Goal: Task Accomplishment & Management: Manage account settings

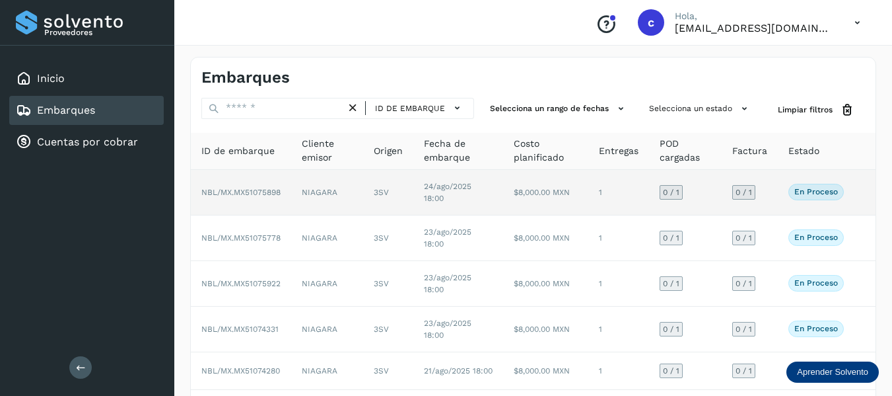
click at [293, 198] on td "NIAGARA" at bounding box center [327, 193] width 72 height 46
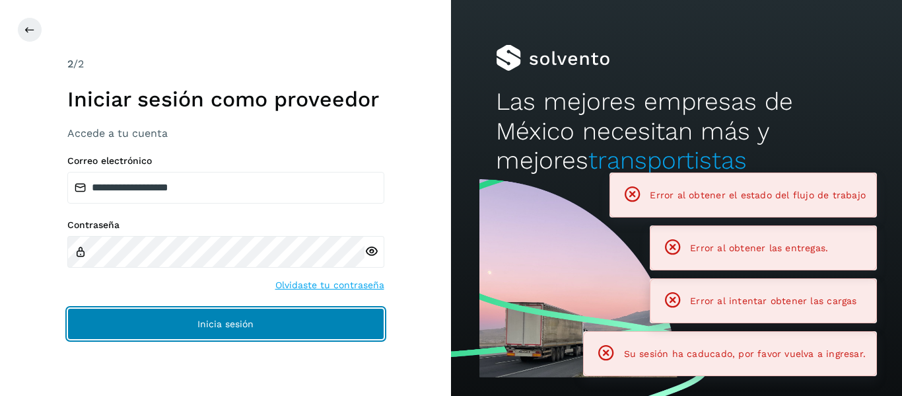
click at [248, 314] on button "Inicia sesión" at bounding box center [225, 324] width 317 height 32
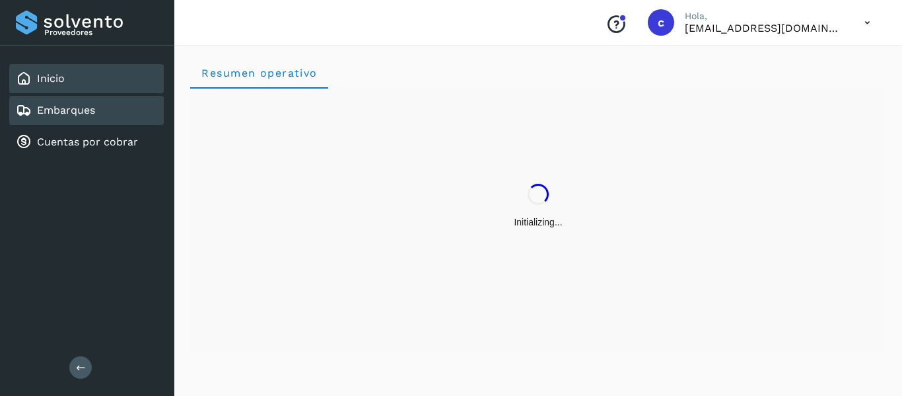
click at [91, 112] on link "Embarques" at bounding box center [66, 110] width 58 height 13
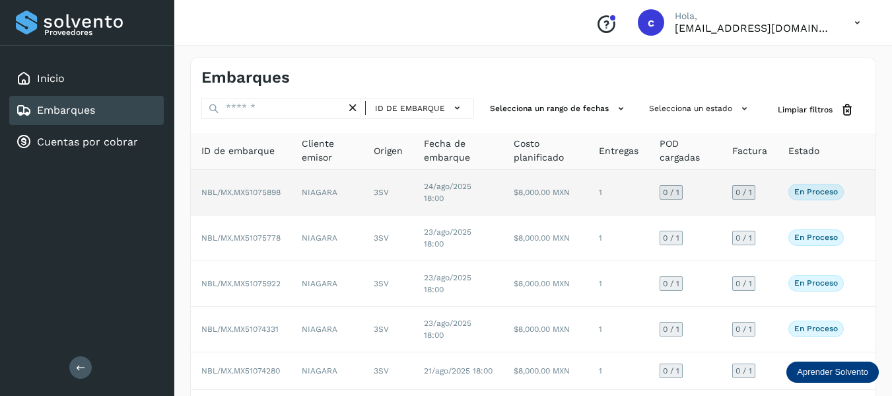
click at [238, 188] on span "NBL/MX.MX51075898" at bounding box center [240, 192] width 79 height 9
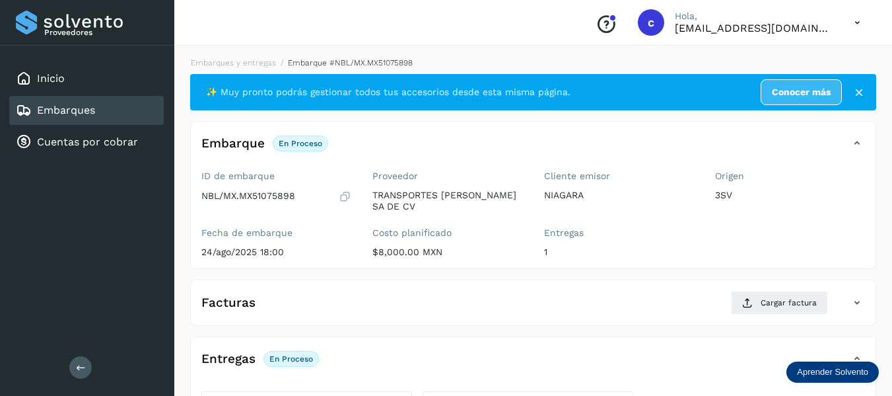
click at [63, 106] on link "Embarques" at bounding box center [66, 110] width 58 height 13
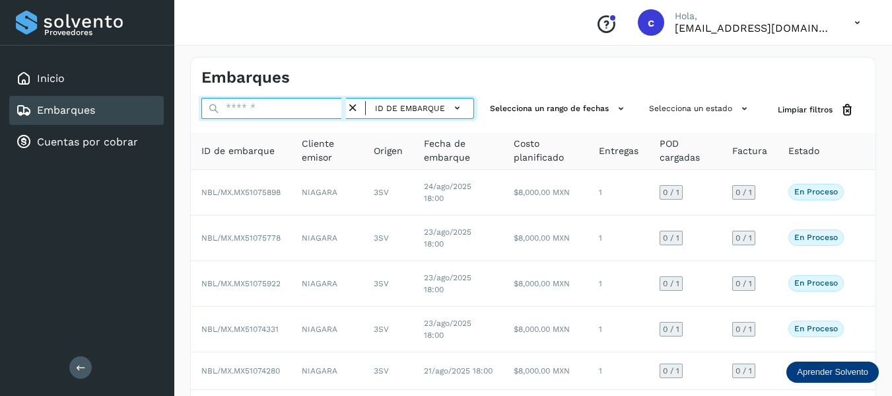
click at [275, 105] on input "text" at bounding box center [273, 108] width 145 height 21
paste input "**********"
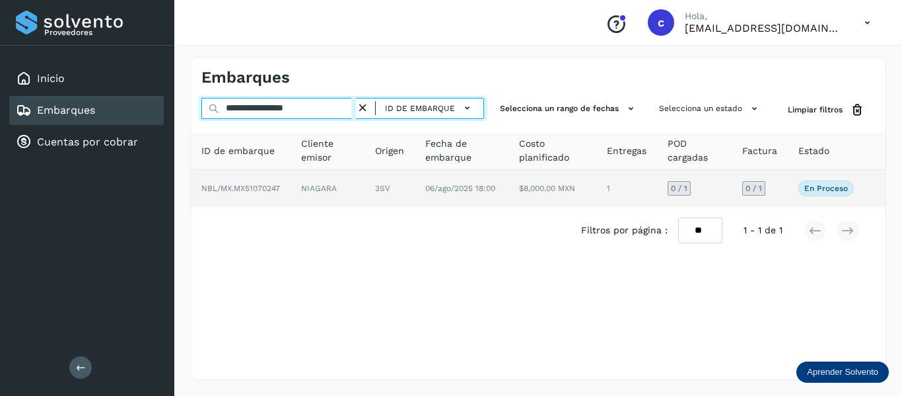
type input "**********"
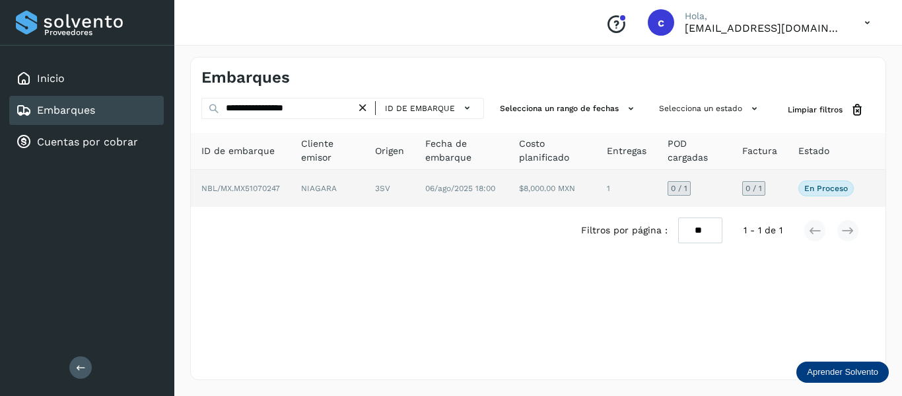
click at [291, 192] on td "NBL/MX.MX51070247" at bounding box center [328, 188] width 74 height 37
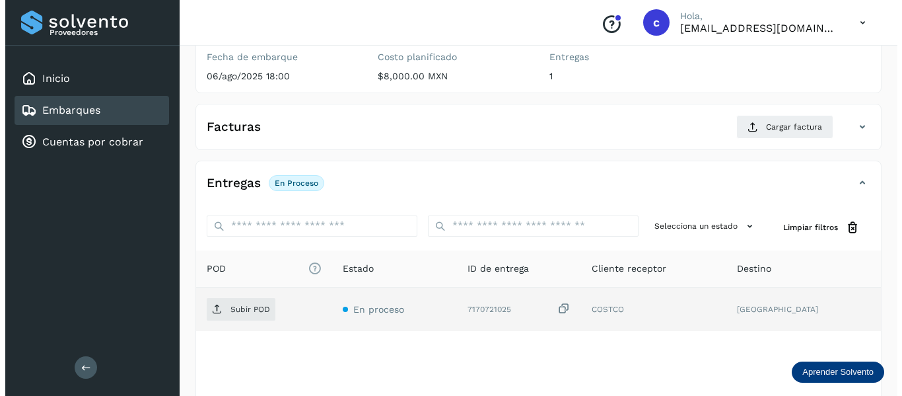
scroll to position [240, 0]
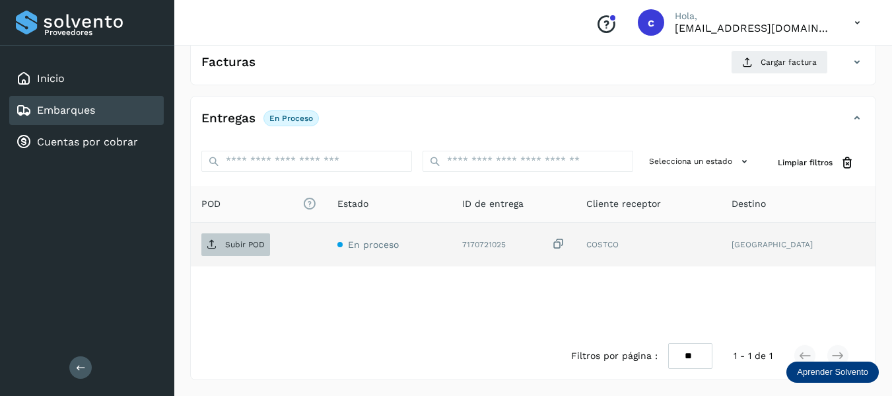
click at [242, 244] on p "Subir POD" at bounding box center [245, 244] width 40 height 9
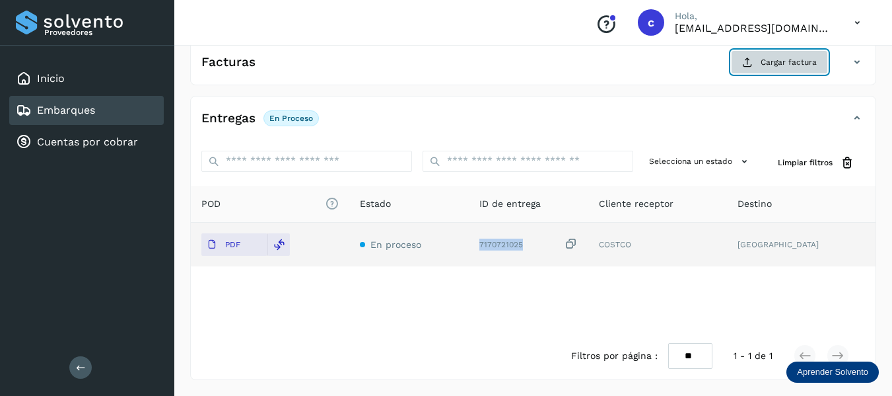
click at [782, 62] on span "Cargar factura" at bounding box center [789, 62] width 56 height 12
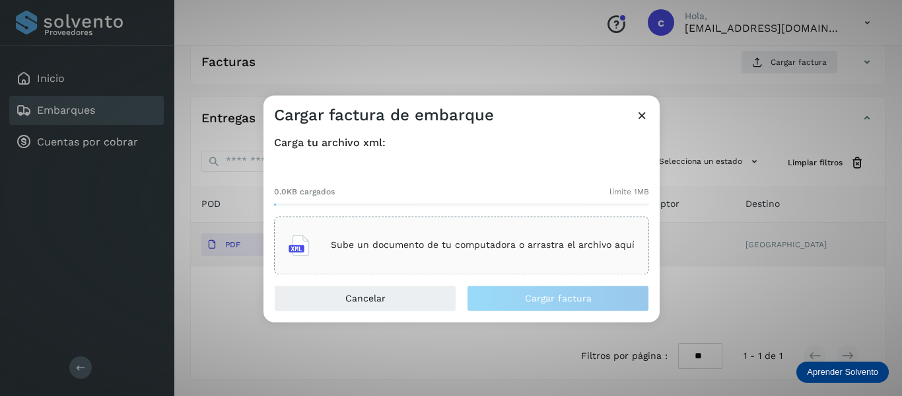
click at [371, 247] on p "Sube un documento de tu computadora o arrastra el archivo aquí" at bounding box center [483, 245] width 304 height 11
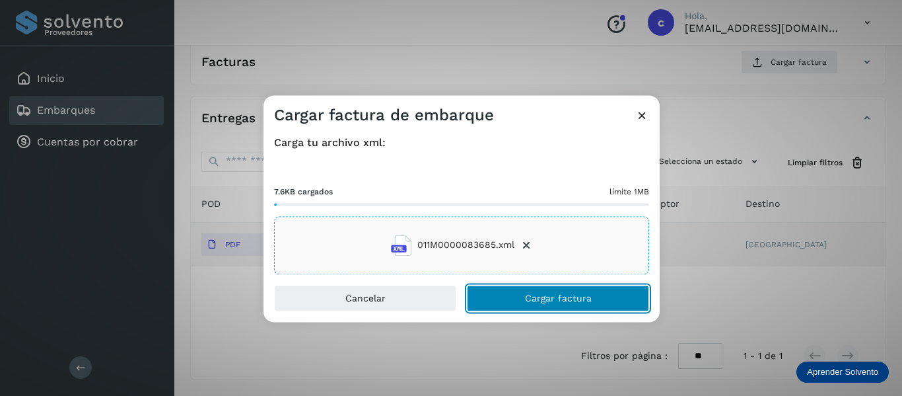
click at [519, 300] on button "Cargar factura" at bounding box center [558, 298] width 182 height 26
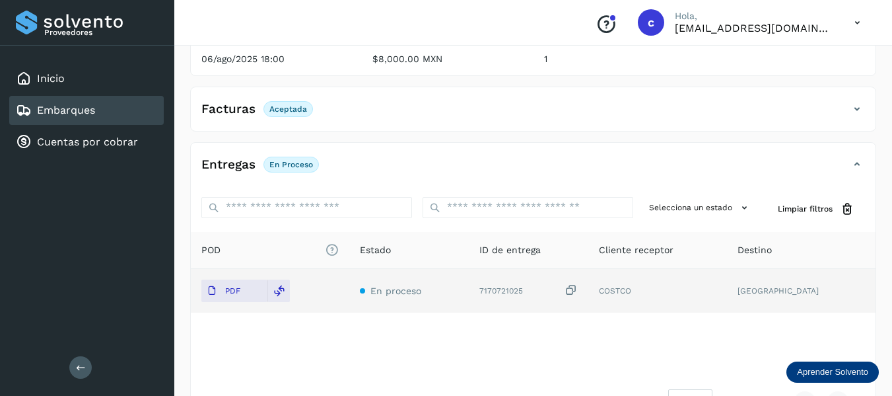
scroll to position [198, 0]
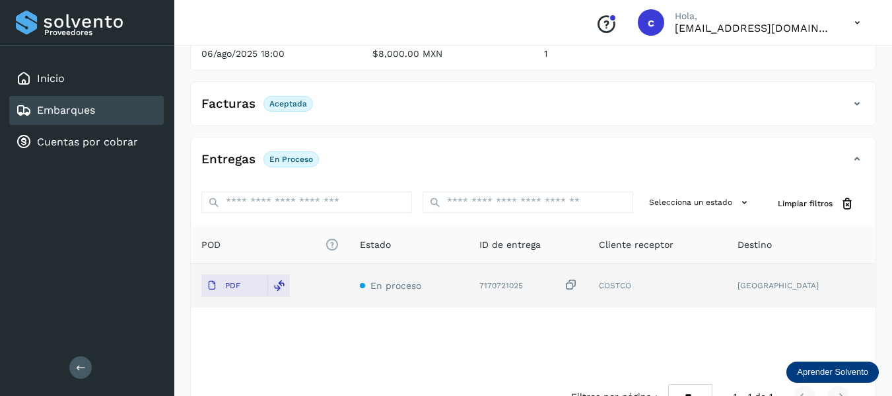
click at [261, 111] on div "Facturas Aceptada" at bounding box center [257, 104] width 112 height 16
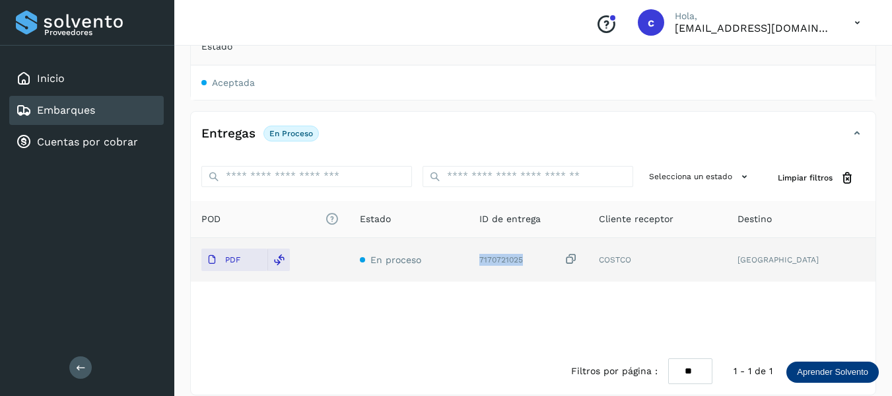
scroll to position [310, 0]
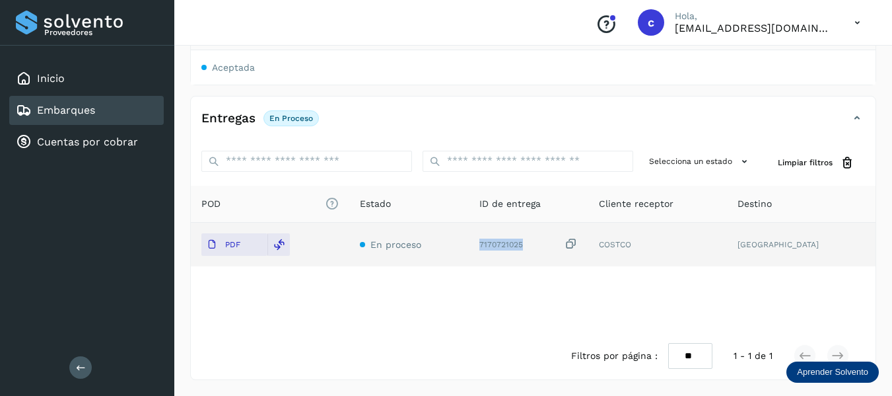
click at [41, 108] on link "Embarques" at bounding box center [66, 110] width 58 height 13
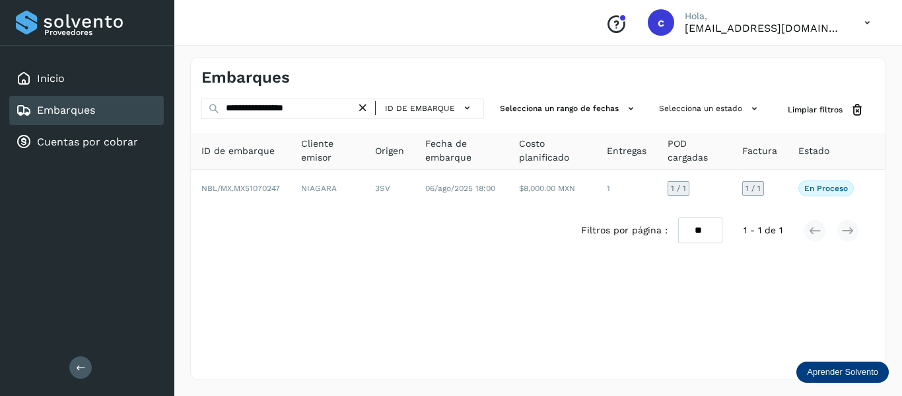
click at [365, 106] on icon at bounding box center [363, 108] width 14 height 14
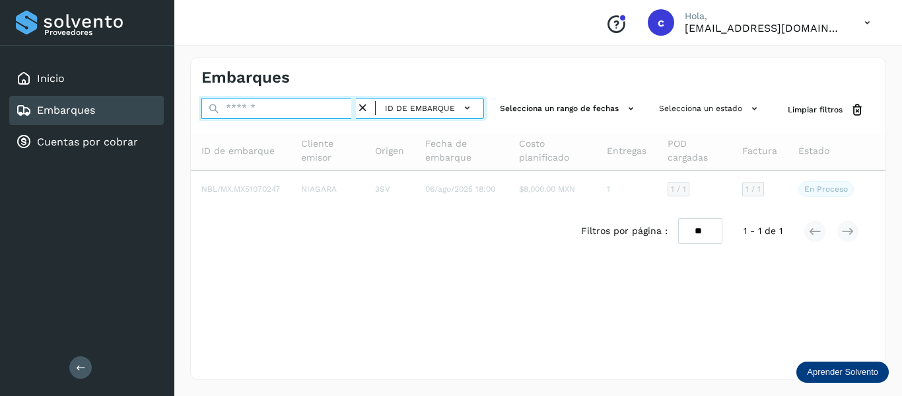
click at [310, 112] on input "text" at bounding box center [278, 108] width 155 height 21
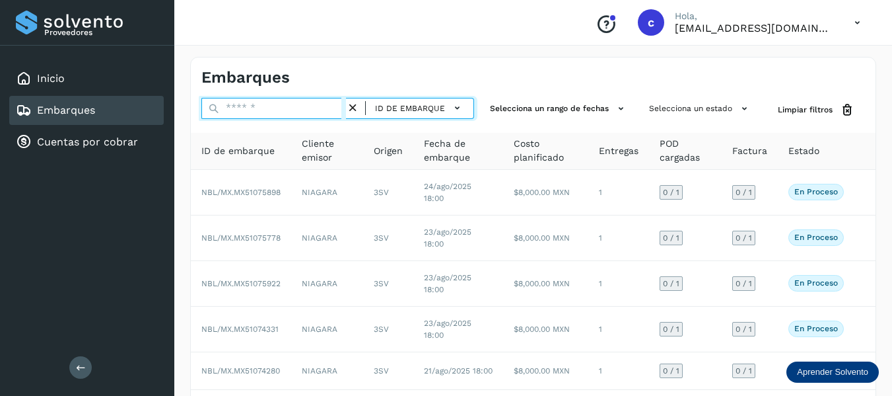
click at [289, 106] on input "text" at bounding box center [273, 108] width 145 height 21
paste input "**********"
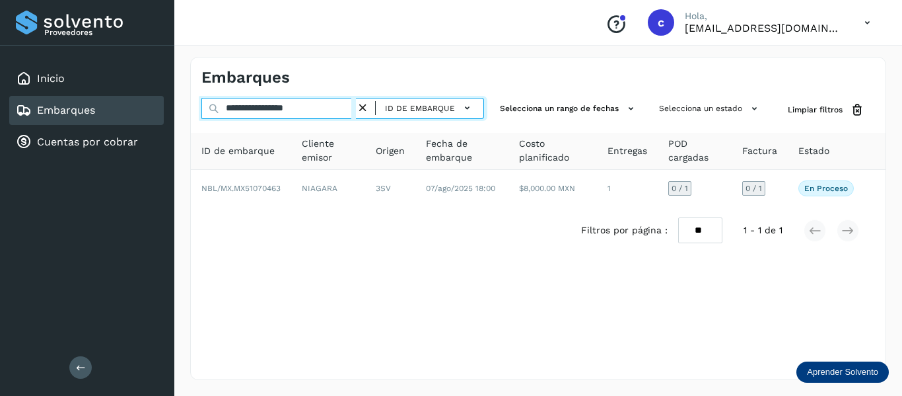
type input "**********"
click at [326, 103] on input "**********" at bounding box center [278, 108] width 155 height 21
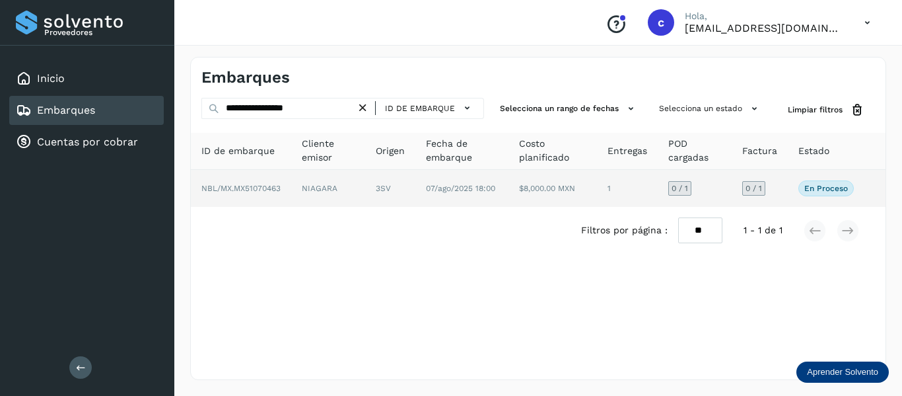
click at [509, 180] on td "07/ago/2025 18:00" at bounding box center [553, 188] width 88 height 37
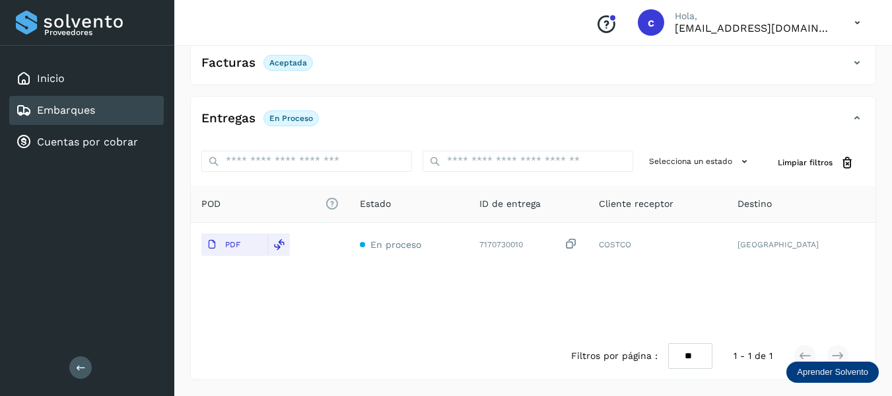
scroll to position [239, 0]
click at [76, 109] on link "Embarques" at bounding box center [66, 110] width 58 height 13
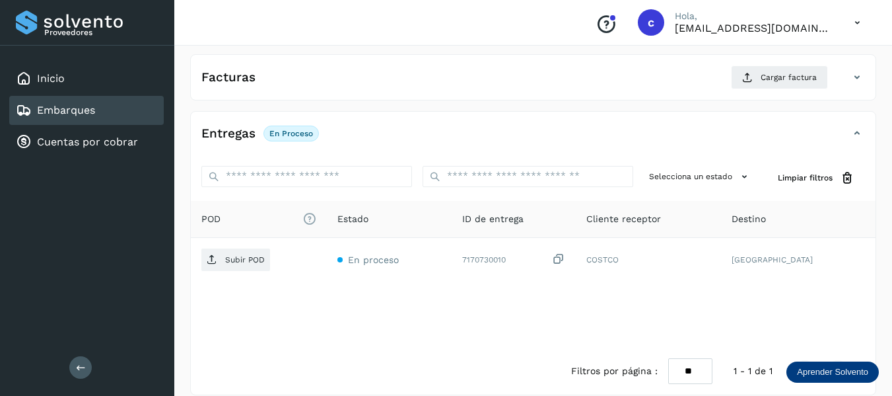
scroll to position [240, 0]
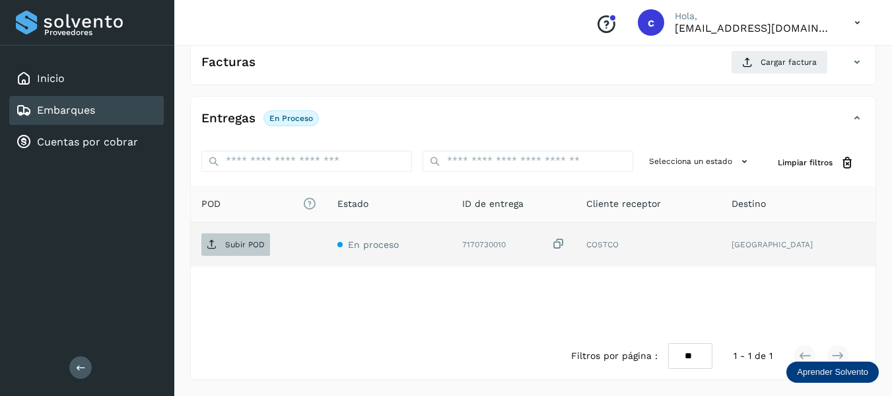
click at [240, 243] on p "Subir POD" at bounding box center [245, 244] width 40 height 9
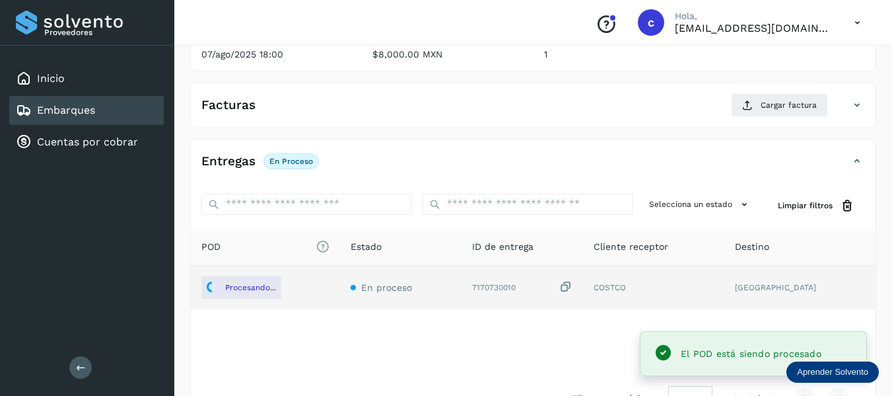
scroll to position [174, 0]
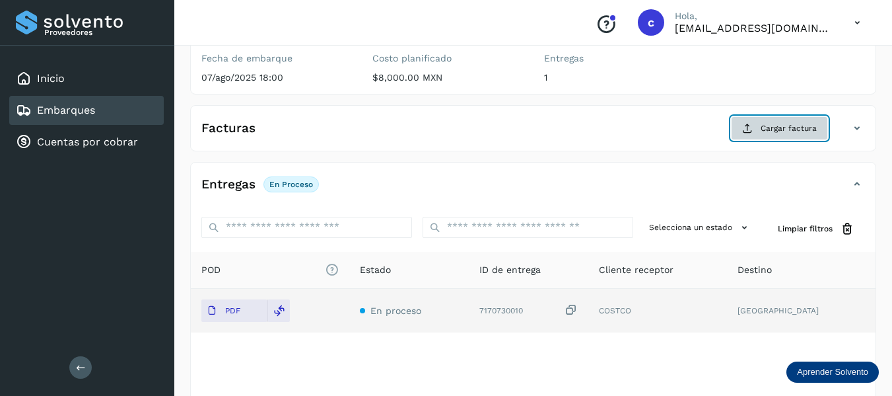
click at [759, 127] on button "Cargar factura" at bounding box center [779, 128] width 97 height 24
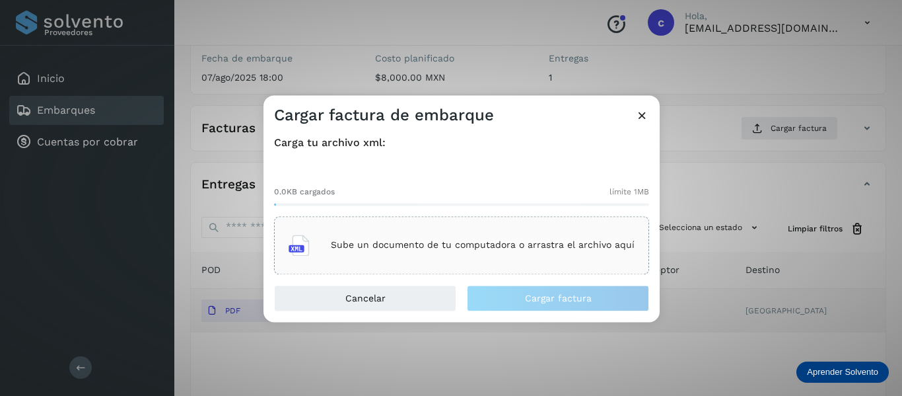
click at [403, 228] on div "Sube un documento de tu computadora o arrastra el archivo aquí" at bounding box center [462, 245] width 346 height 36
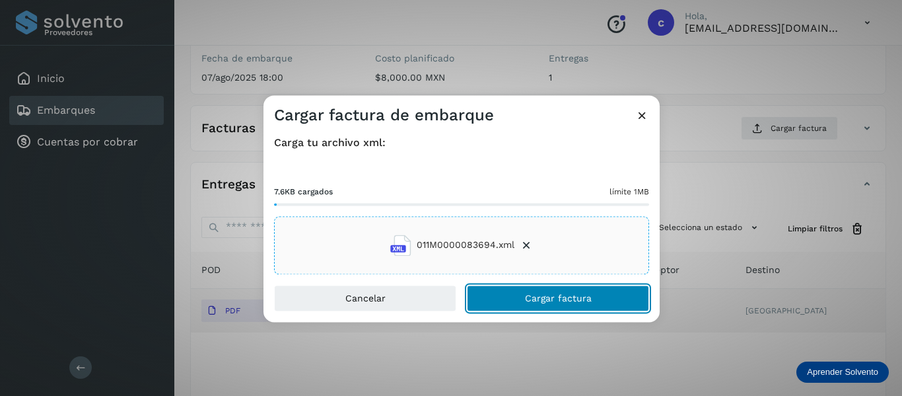
click at [522, 297] on button "Cargar factura" at bounding box center [558, 298] width 182 height 26
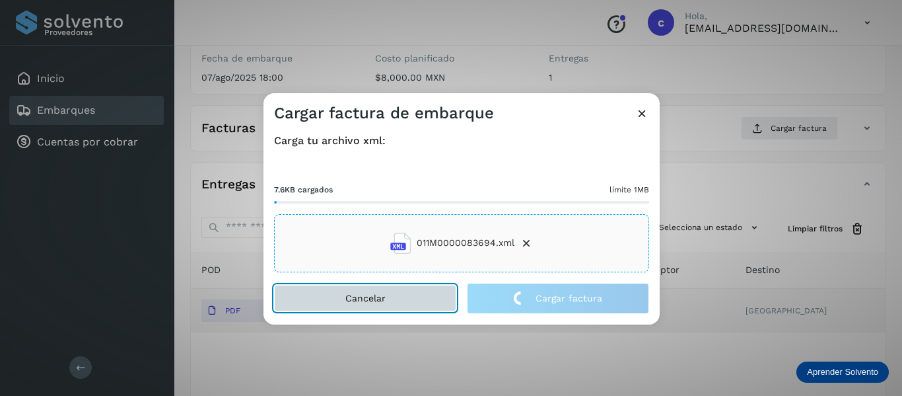
click at [370, 287] on button "Cancelar" at bounding box center [365, 298] width 182 height 26
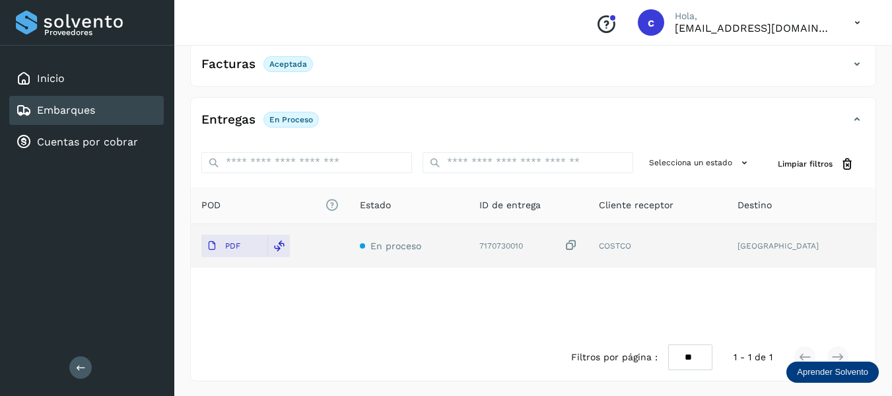
scroll to position [239, 0]
click at [225, 241] on p "PDF" at bounding box center [232, 244] width 15 height 9
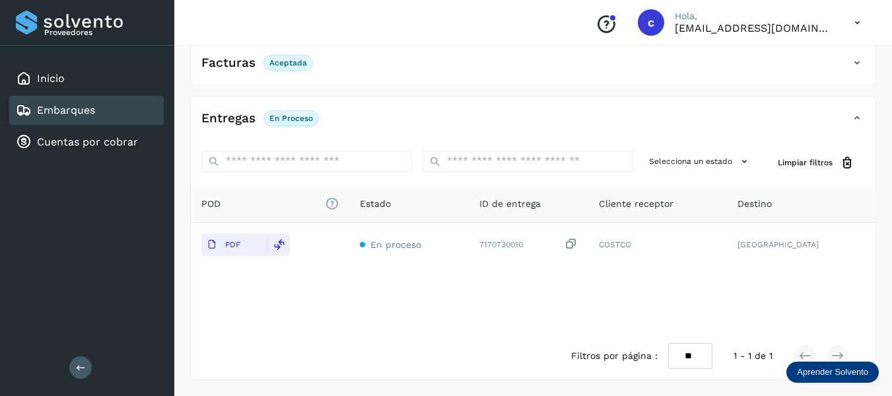
click at [369, 75] on div "Facturas Aceptada" at bounding box center [533, 68] width 685 height 33
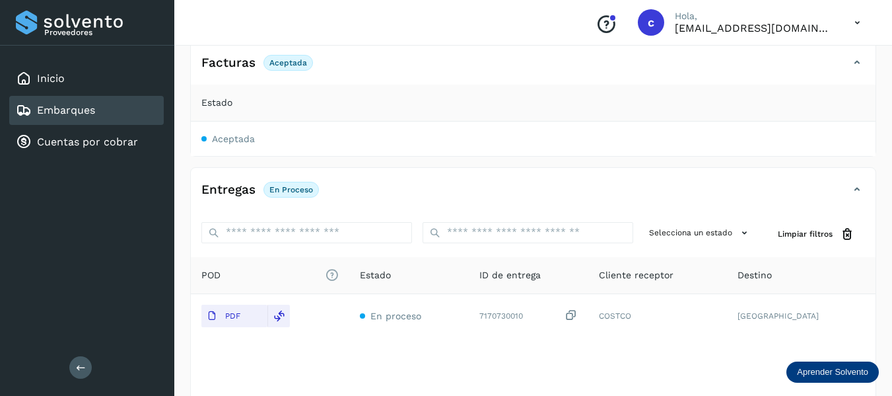
click at [251, 137] on span "Aceptada" at bounding box center [233, 138] width 43 height 11
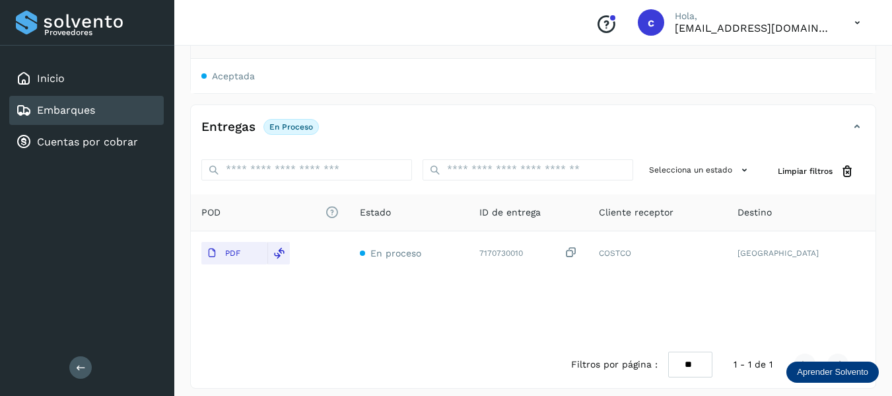
scroll to position [310, 0]
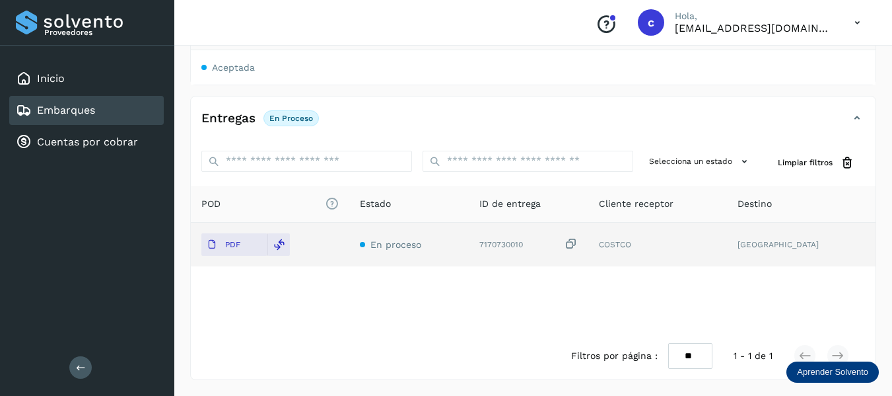
click at [421, 247] on span "En proceso" at bounding box center [396, 244] width 51 height 11
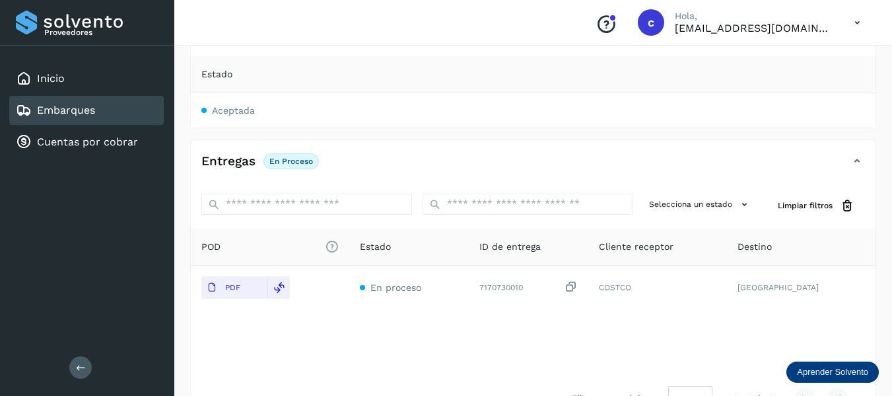
scroll to position [244, 0]
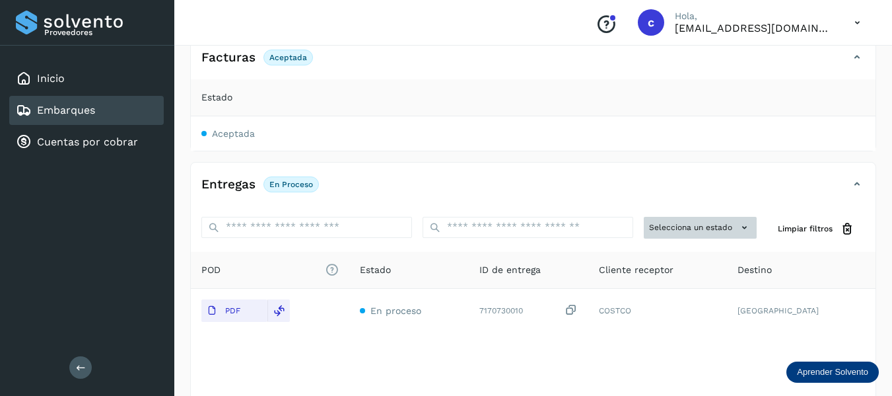
click at [704, 235] on button "Selecciona un estado" at bounding box center [700, 228] width 113 height 22
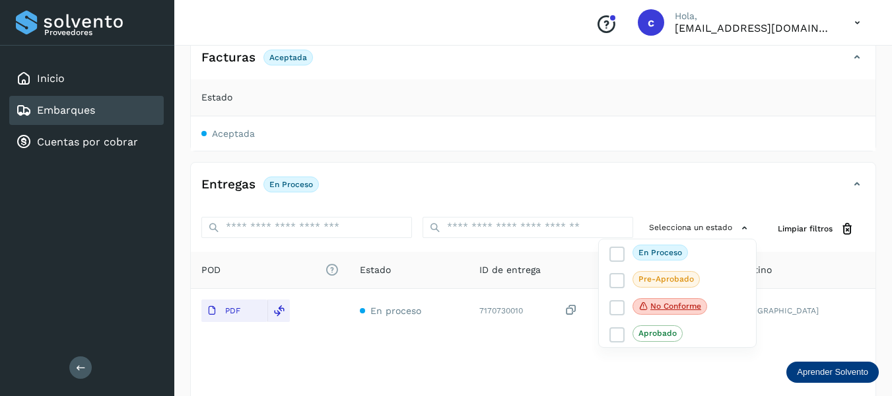
click at [706, 233] on div at bounding box center [446, 198] width 892 height 396
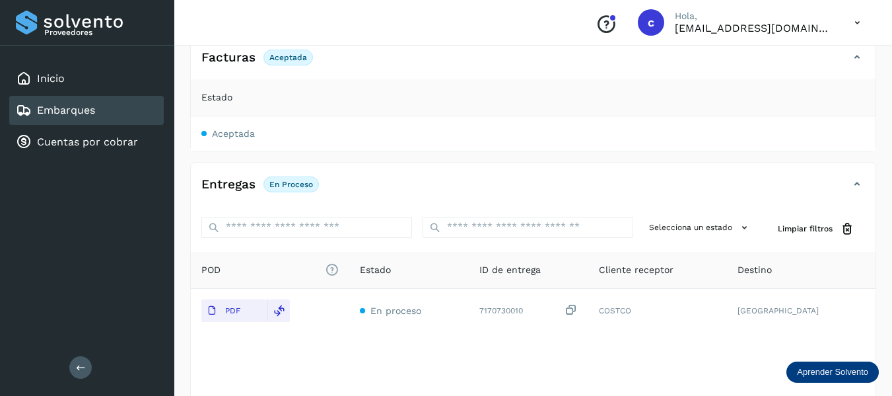
click at [228, 129] on span "Aceptada" at bounding box center [233, 133] width 43 height 11
click at [244, 61] on h4 "Facturas" at bounding box center [228, 57] width 54 height 15
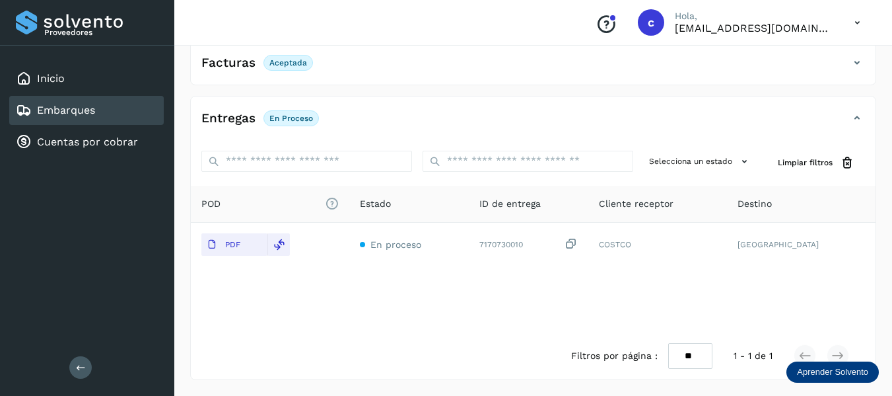
click at [238, 60] on h4 "Facturas" at bounding box center [228, 62] width 54 height 15
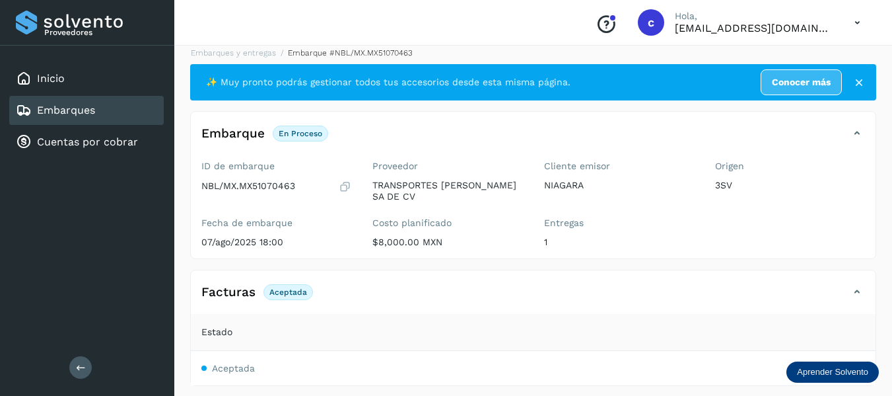
scroll to position [0, 0]
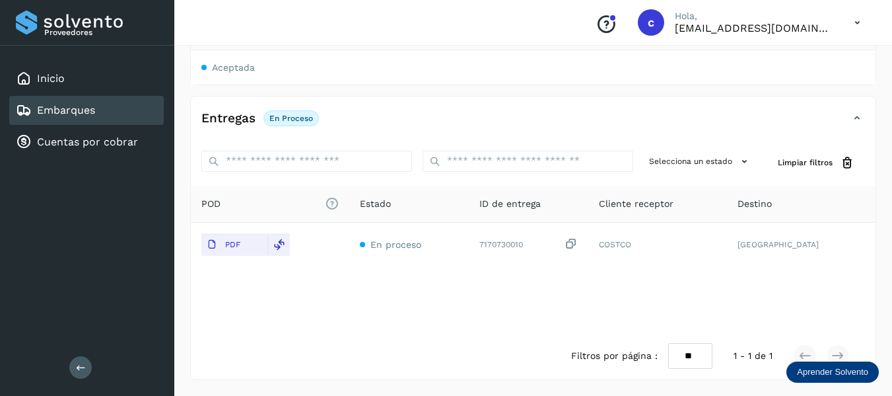
click at [259, 124] on div "Entregas En proceso" at bounding box center [260, 118] width 118 height 16
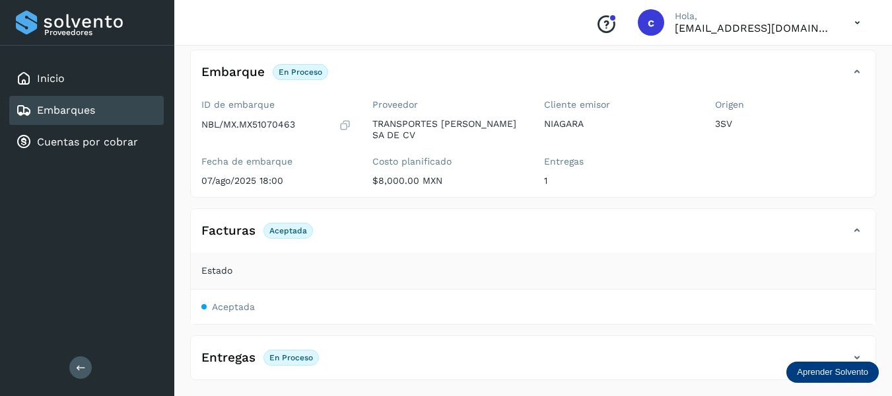
scroll to position [71, 0]
click at [281, 351] on span "En proceso" at bounding box center [291, 357] width 55 height 16
click at [246, 357] on h4 "Entregas" at bounding box center [228, 357] width 54 height 15
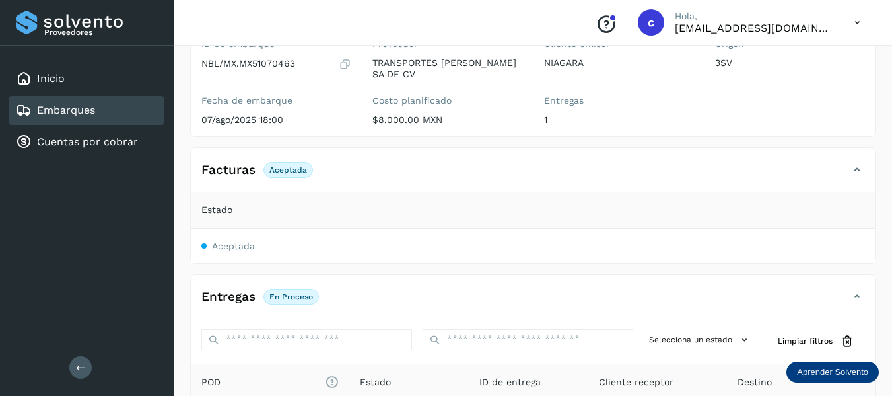
scroll to position [0, 0]
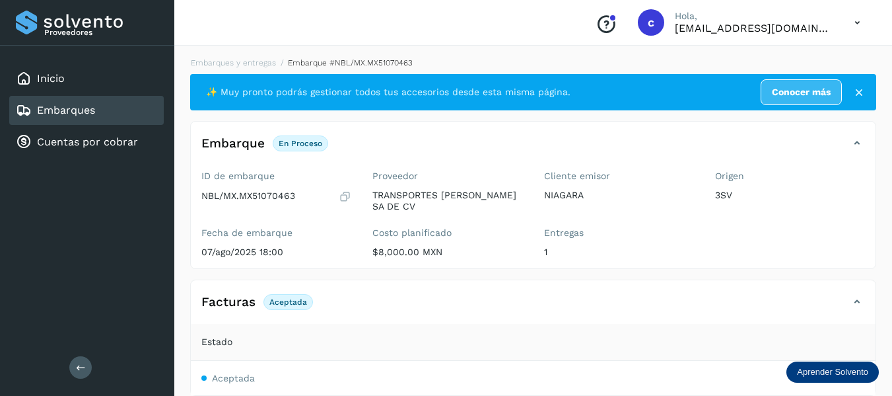
click at [48, 106] on link "Embarques" at bounding box center [66, 110] width 58 height 13
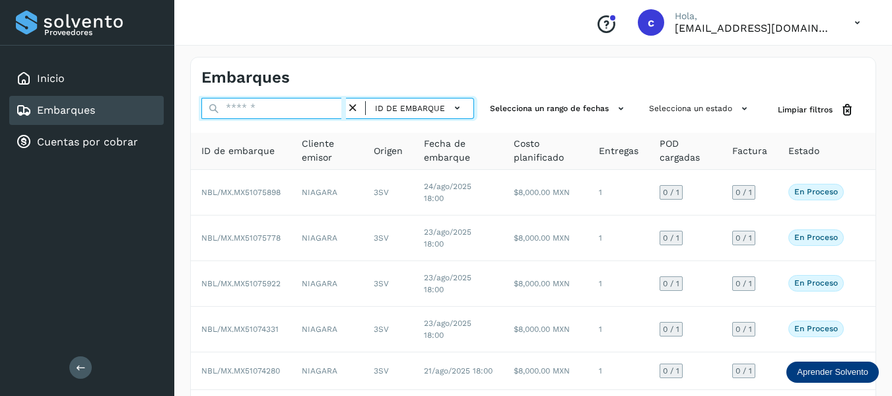
click at [257, 114] on input "text" at bounding box center [273, 108] width 145 height 21
paste input "**********"
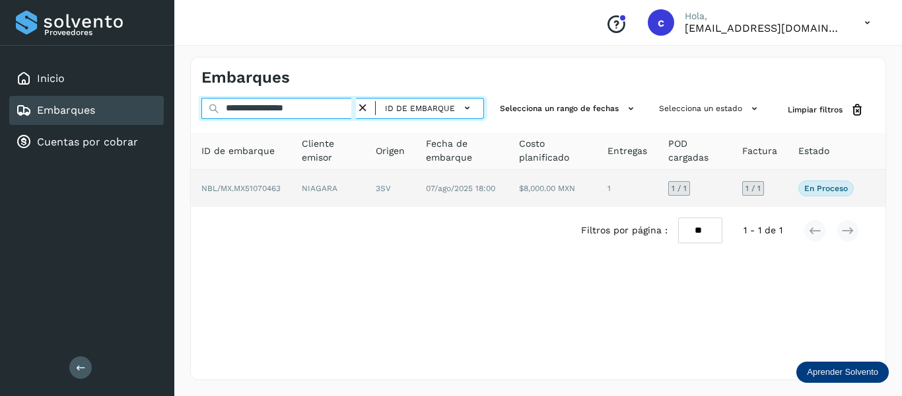
type input "**********"
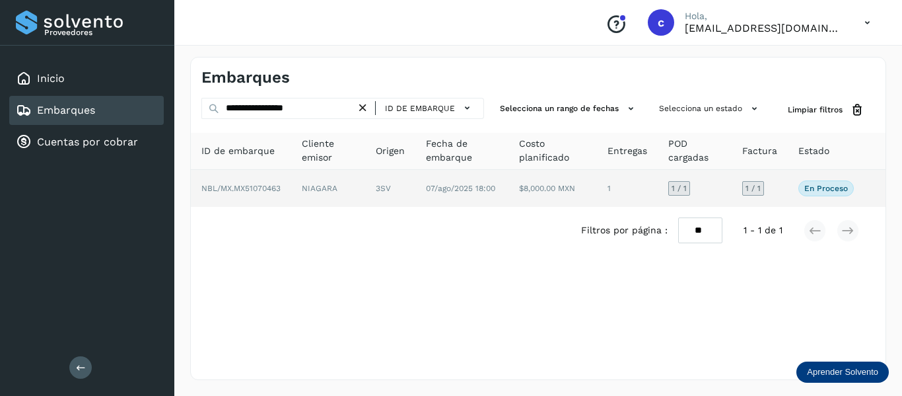
click at [365, 188] on td "NIAGARA" at bounding box center [390, 188] width 50 height 37
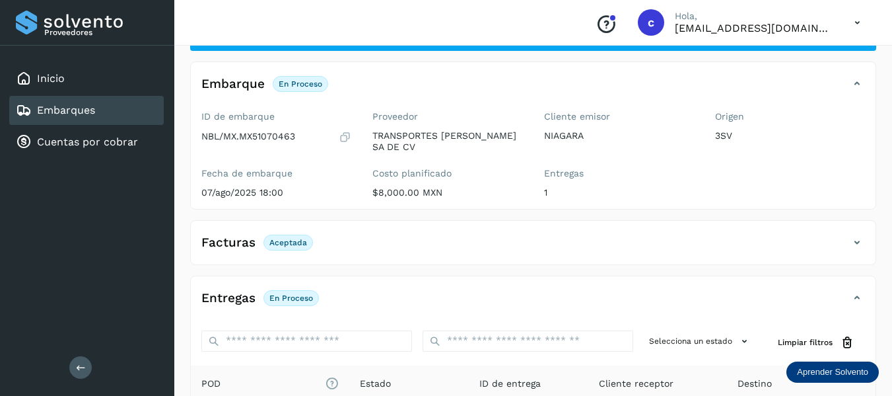
scroll to position [41, 0]
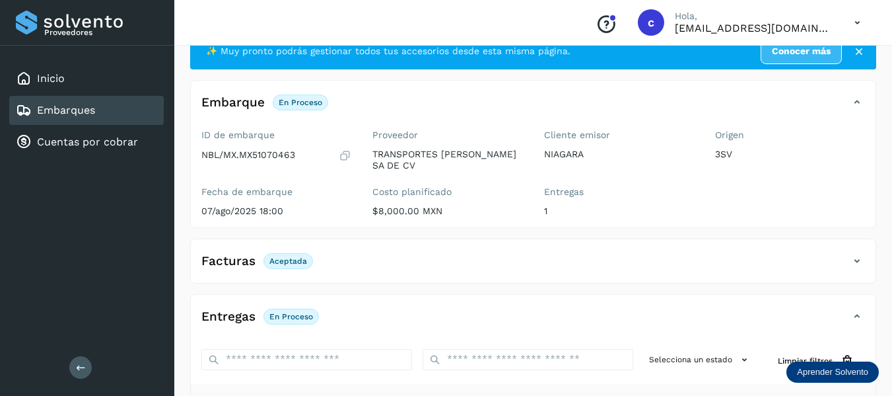
click at [44, 114] on link "Embarques" at bounding box center [66, 110] width 58 height 13
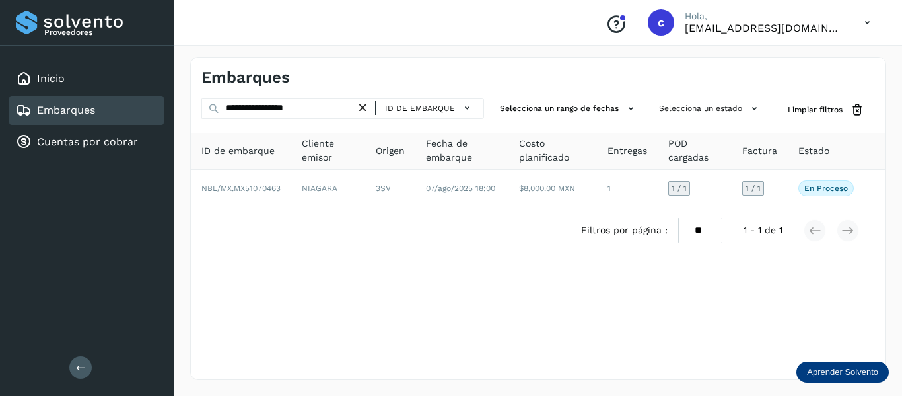
click at [365, 110] on icon at bounding box center [363, 108] width 14 height 14
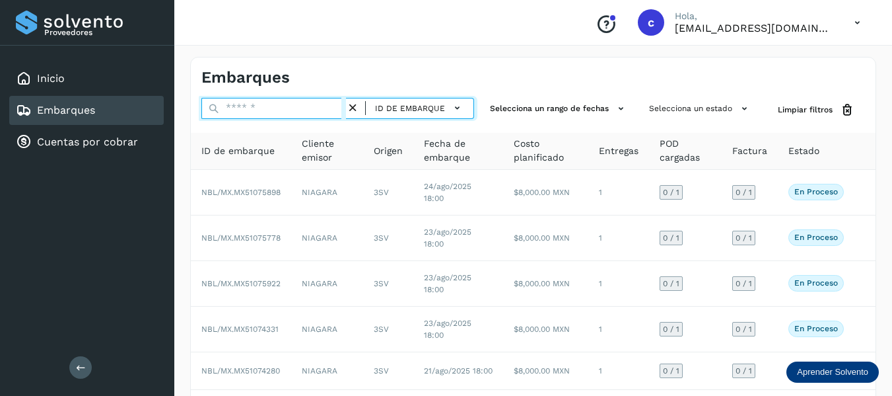
click at [253, 111] on input "text" at bounding box center [273, 108] width 145 height 21
paste input "**********"
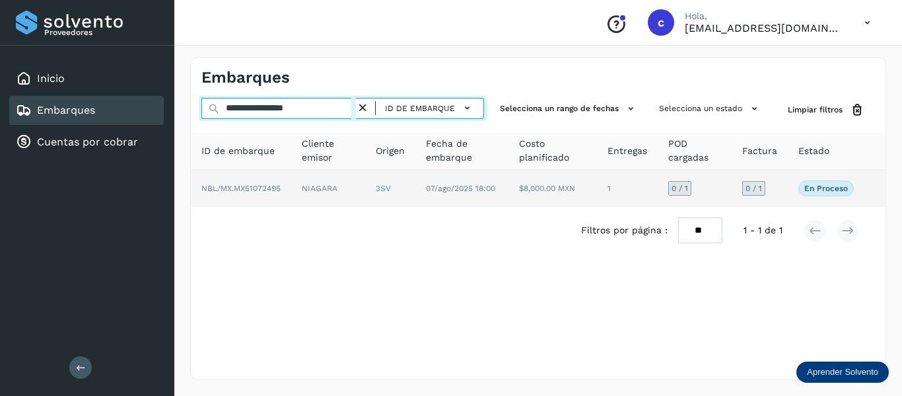
type input "**********"
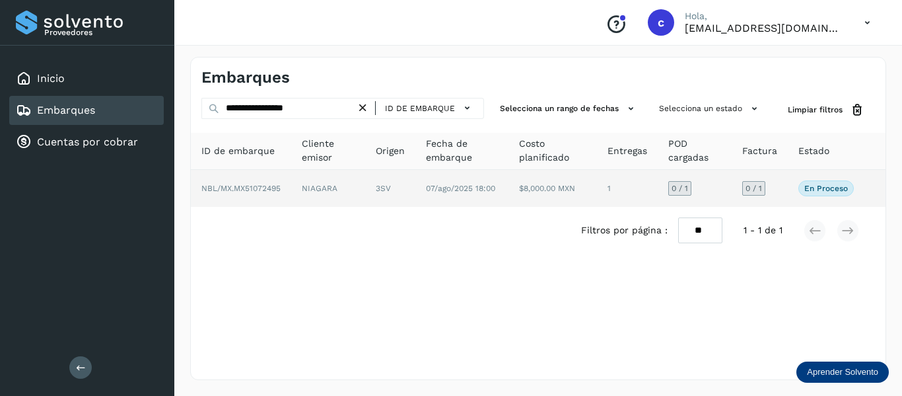
click at [435, 190] on span "07/ago/2025 18:00" at bounding box center [460, 188] width 69 height 9
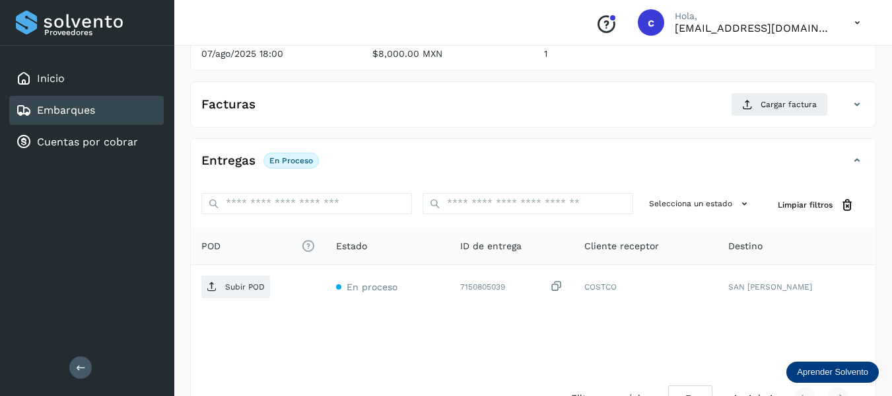
scroll to position [240, 0]
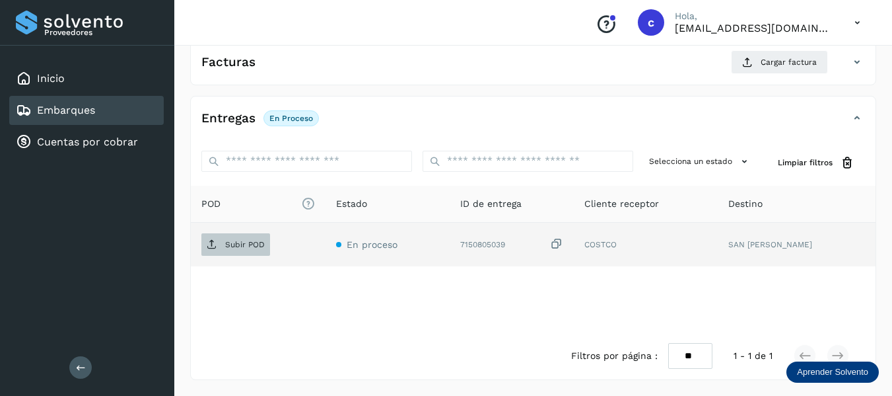
click at [240, 244] on p "Subir POD" at bounding box center [245, 244] width 40 height 9
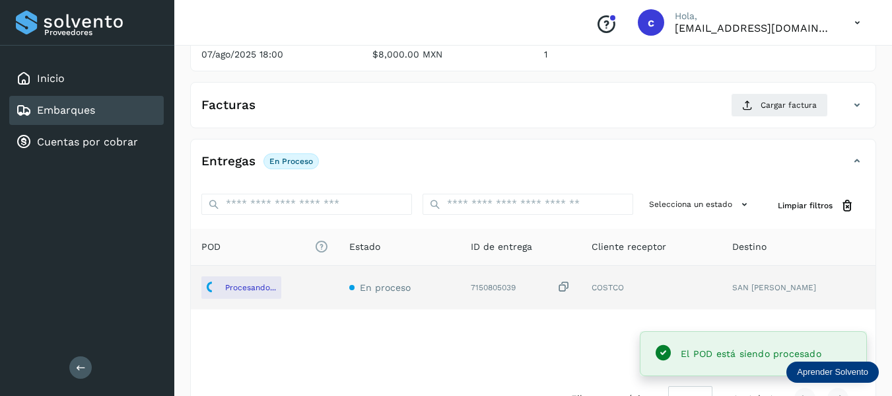
scroll to position [174, 0]
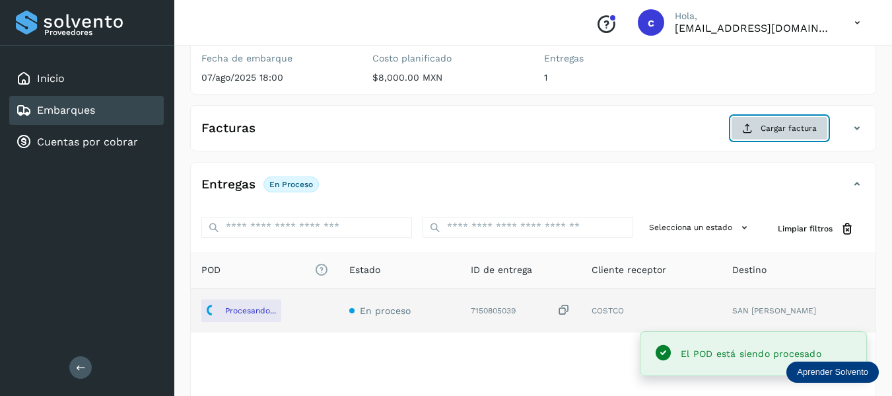
click at [764, 133] on span "Cargar factura" at bounding box center [789, 128] width 56 height 12
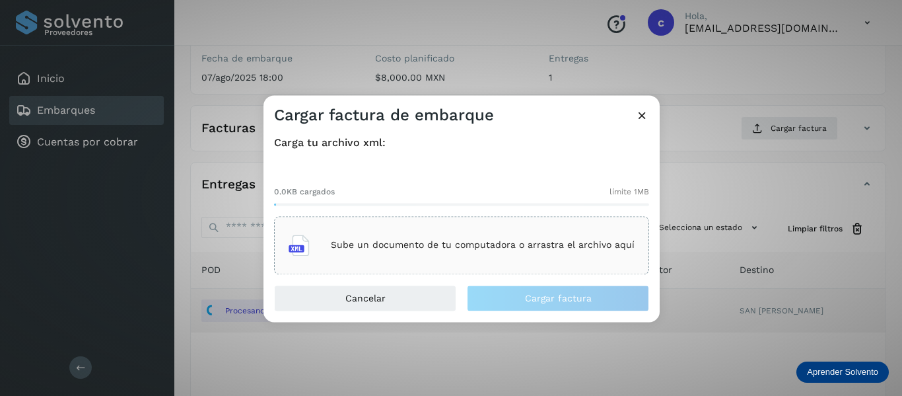
click at [412, 238] on main "Proveedores Inicio Embarques Cuentas por cobrar Salir Conoce nuestros beneficio…" at bounding box center [451, 144] width 902 height 636
click at [396, 248] on p "Sube un documento de tu computadora o arrastra el archivo aquí" at bounding box center [483, 245] width 304 height 11
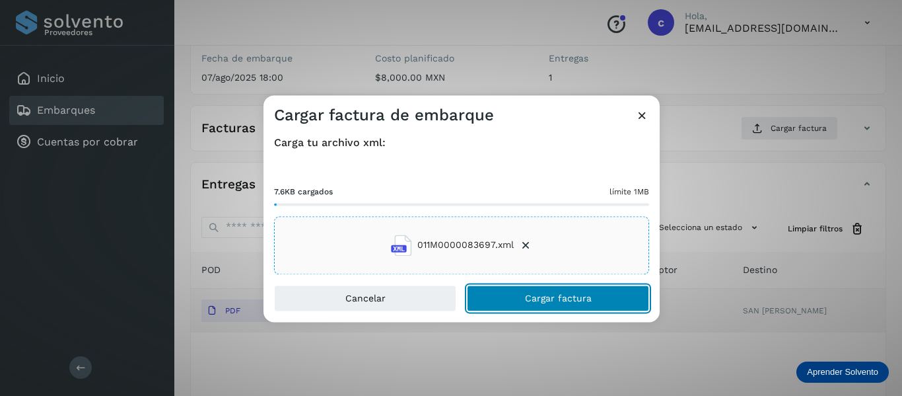
click at [521, 295] on button "Cargar factura" at bounding box center [558, 298] width 182 height 26
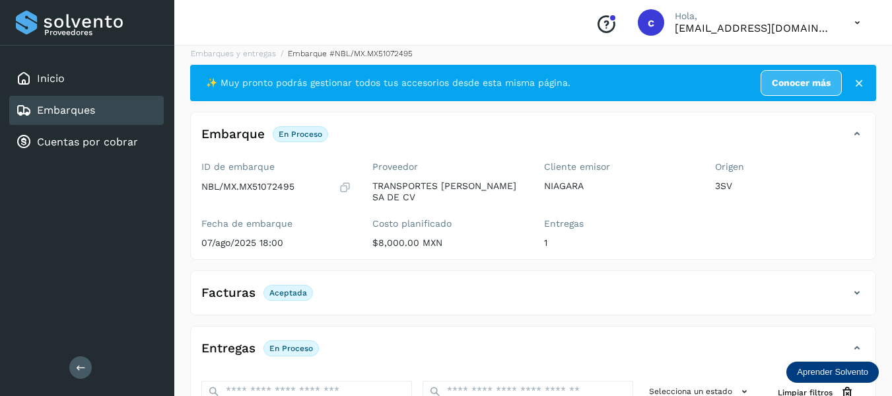
scroll to position [0, 0]
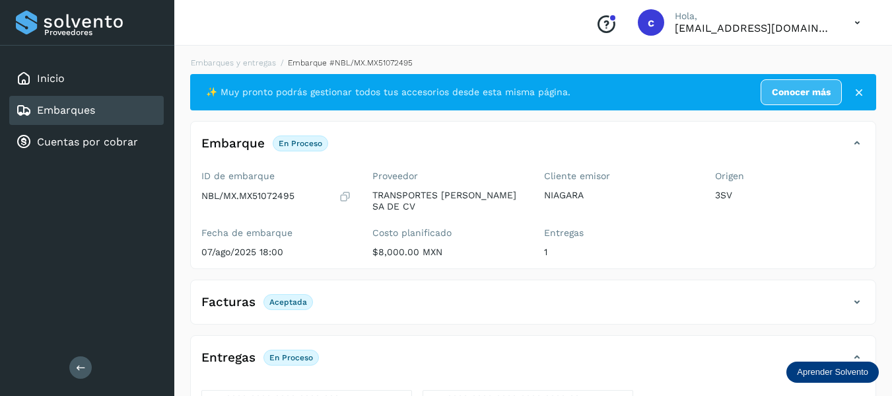
click at [73, 105] on link "Embarques" at bounding box center [66, 110] width 58 height 13
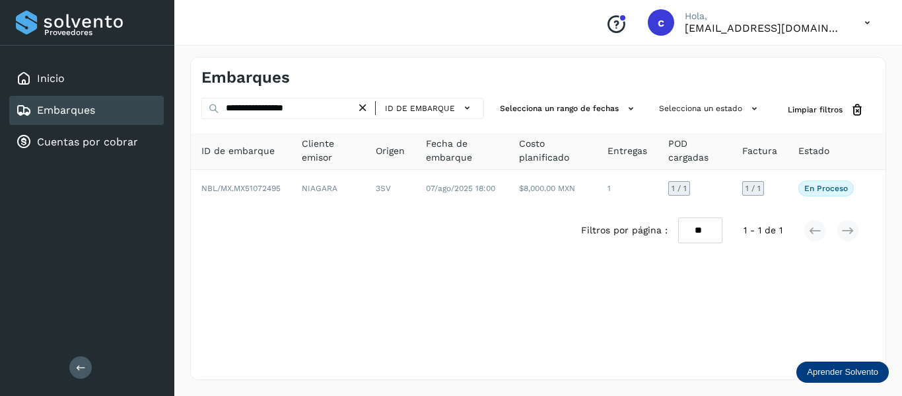
click at [365, 105] on icon at bounding box center [363, 108] width 14 height 14
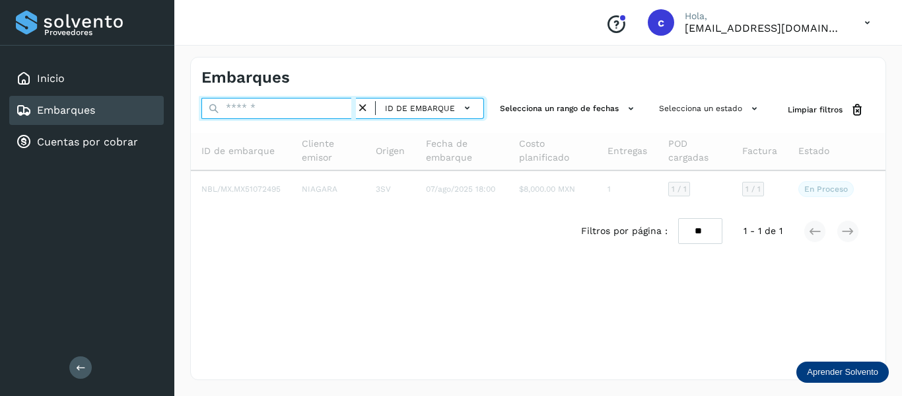
click at [288, 108] on input "text" at bounding box center [278, 108] width 155 height 21
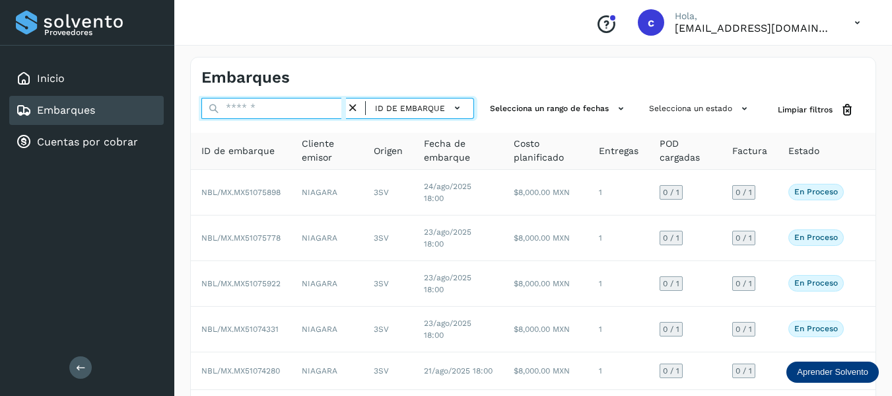
paste input "**********"
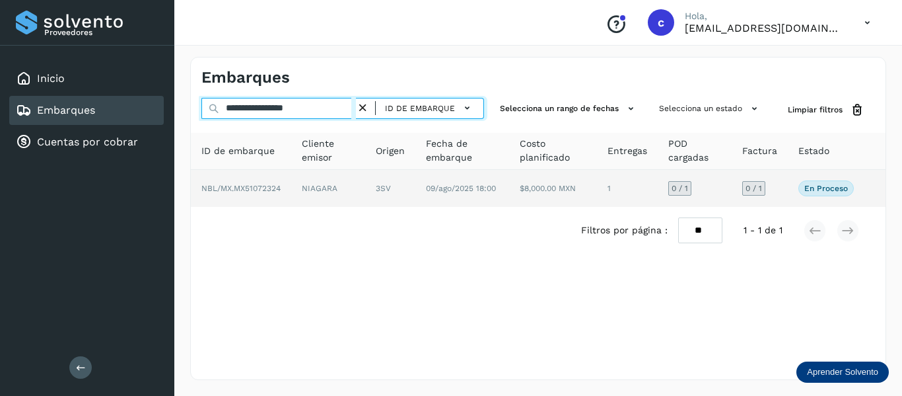
type input "**********"
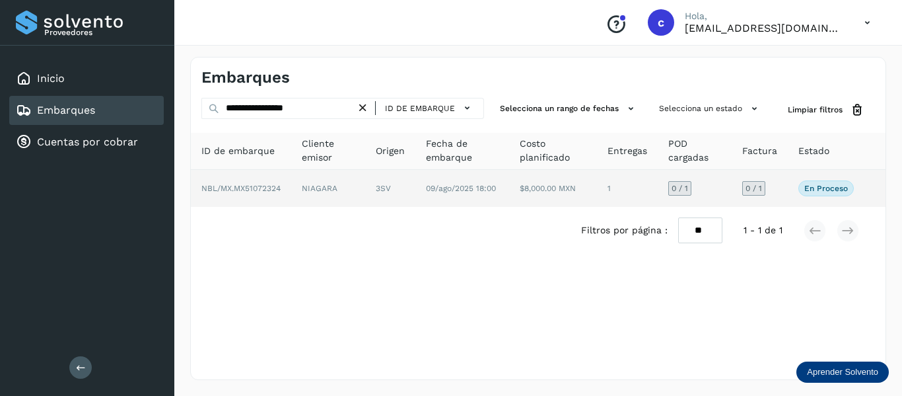
click at [365, 186] on td "NIAGARA" at bounding box center [390, 188] width 50 height 37
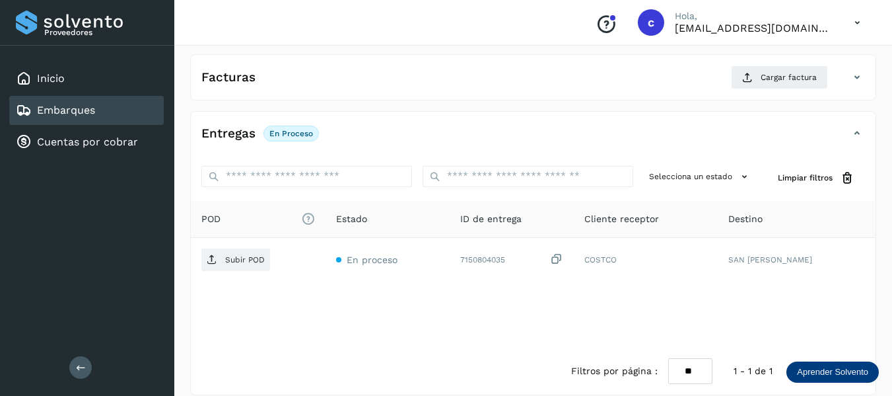
scroll to position [240, 0]
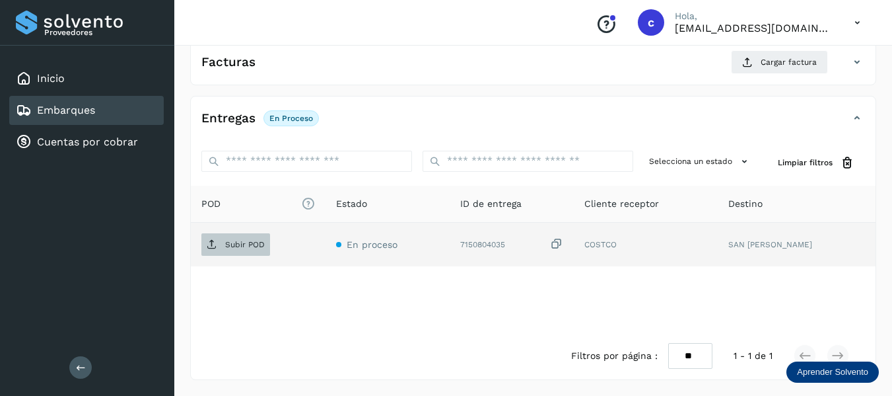
click at [233, 241] on p "Subir POD" at bounding box center [245, 244] width 40 height 9
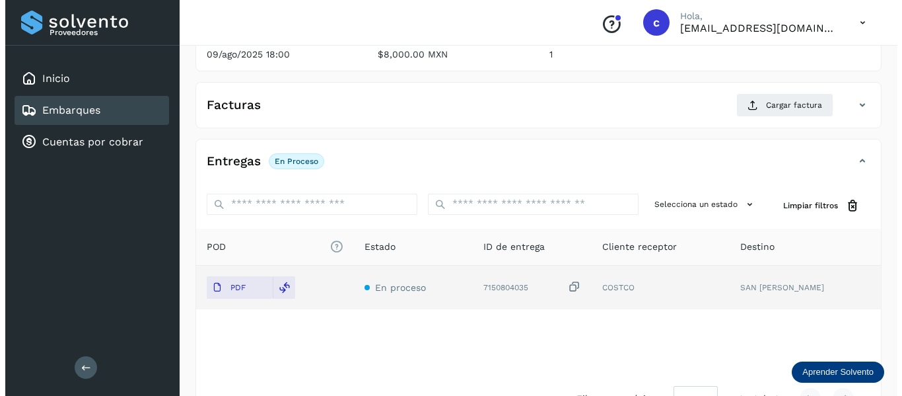
scroll to position [174, 0]
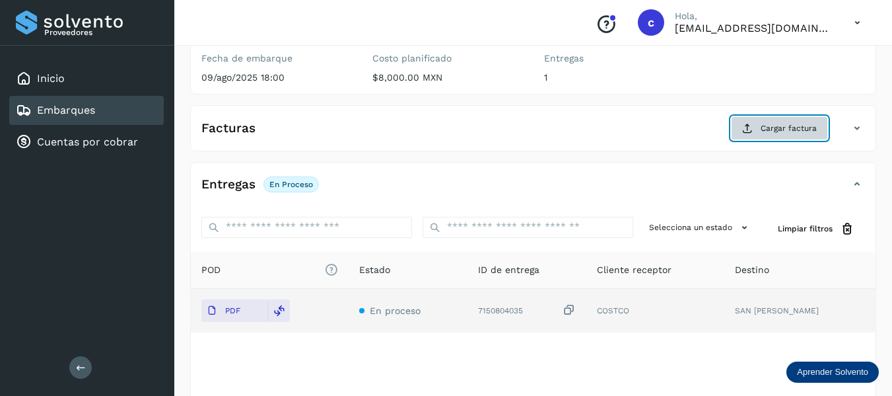
click at [764, 128] on span "Cargar factura" at bounding box center [789, 128] width 56 height 12
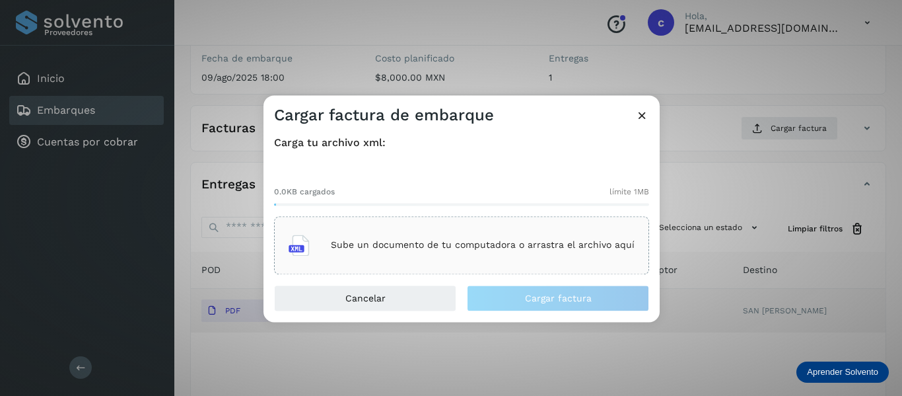
click at [381, 246] on p "Sube un documento de tu computadora o arrastra el archivo aquí" at bounding box center [483, 245] width 304 height 11
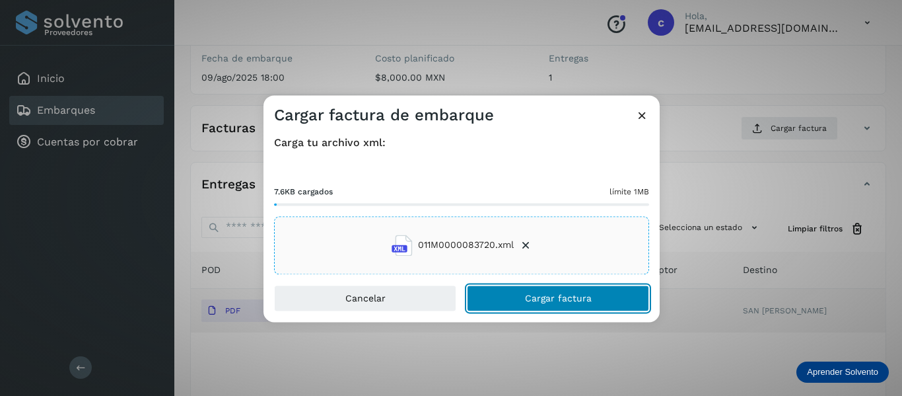
click at [526, 306] on button "Cargar factura" at bounding box center [558, 298] width 182 height 26
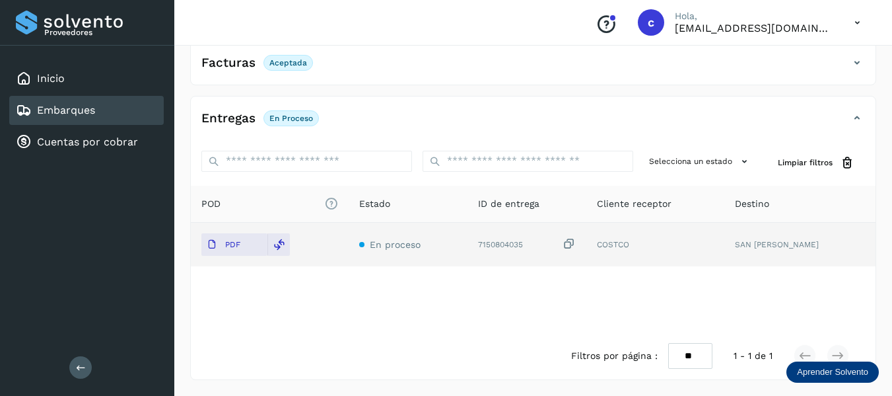
scroll to position [0, 0]
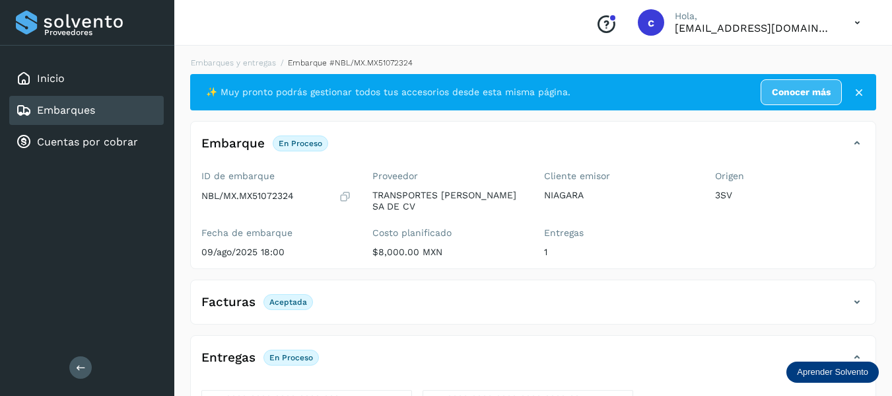
click at [77, 108] on link "Embarques" at bounding box center [66, 110] width 58 height 13
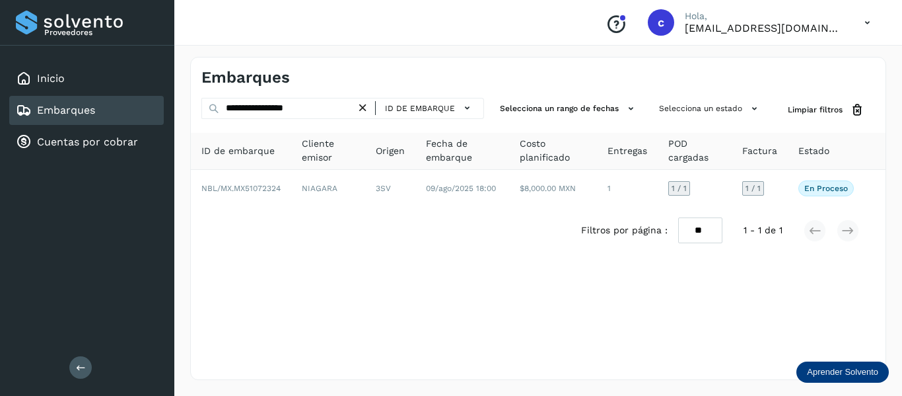
click at [362, 109] on icon at bounding box center [363, 108] width 14 height 14
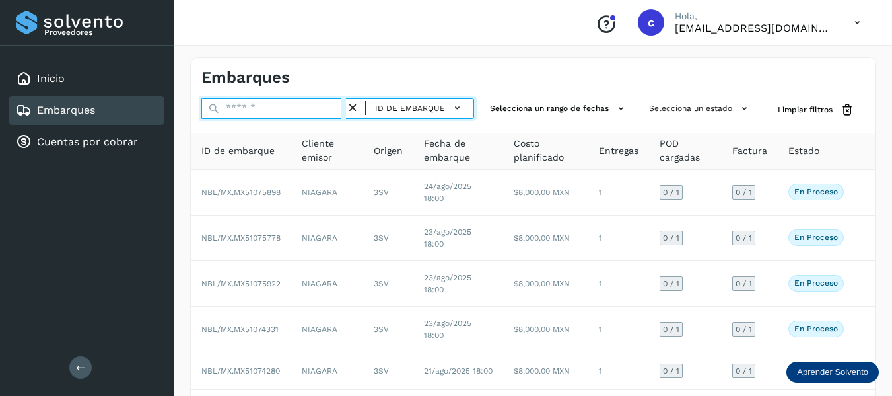
click at [275, 107] on input "text" at bounding box center [273, 108] width 145 height 21
paste input "**********"
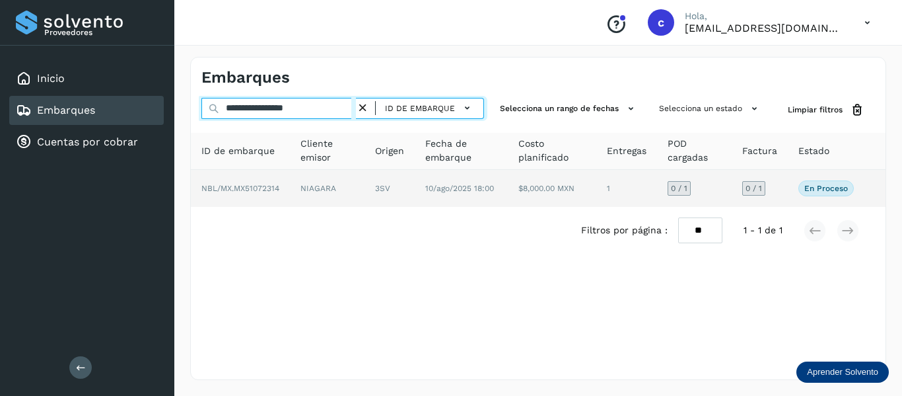
type input "**********"
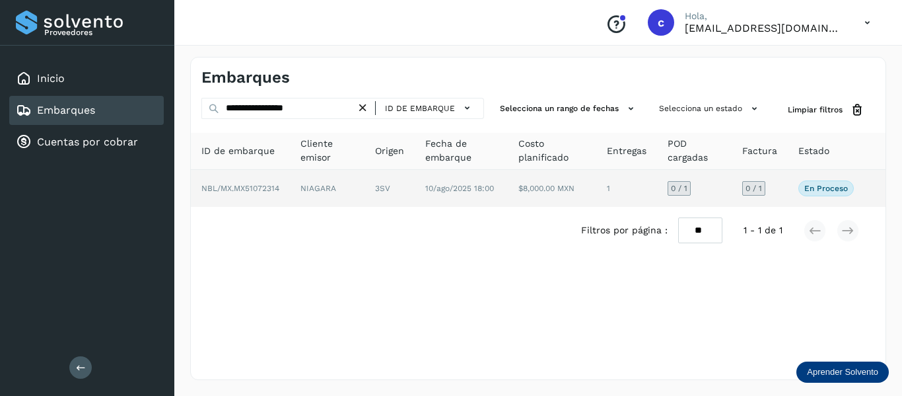
click at [258, 190] on span "NBL/MX.MX51072314" at bounding box center [240, 188] width 78 height 9
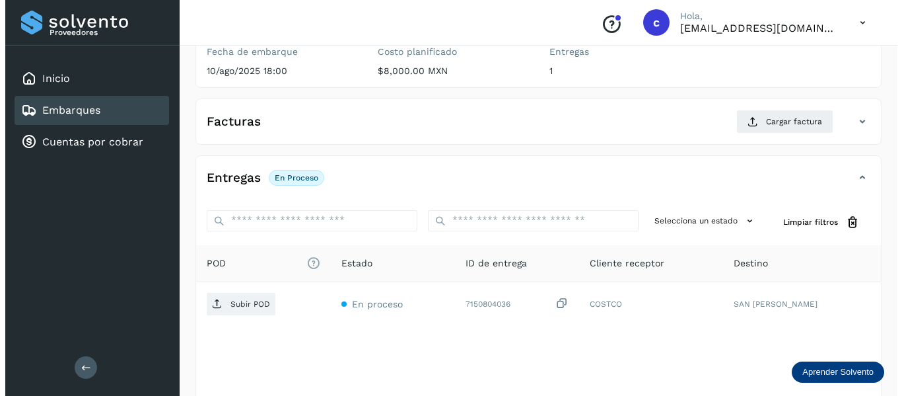
scroll to position [240, 0]
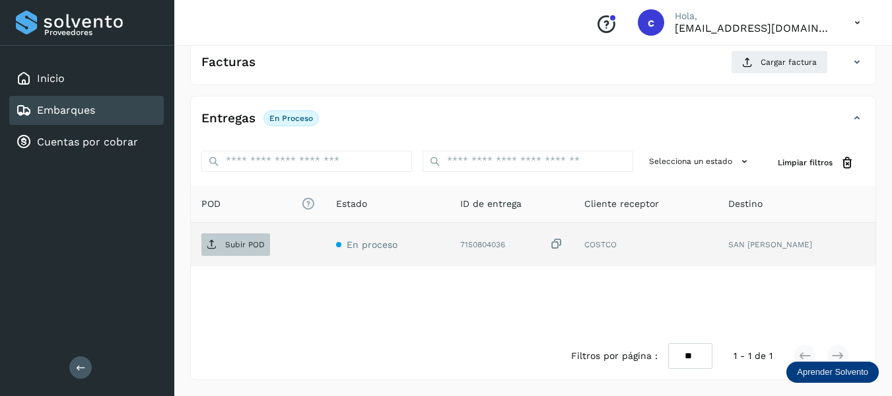
click at [233, 244] on p "Subir POD" at bounding box center [245, 244] width 40 height 9
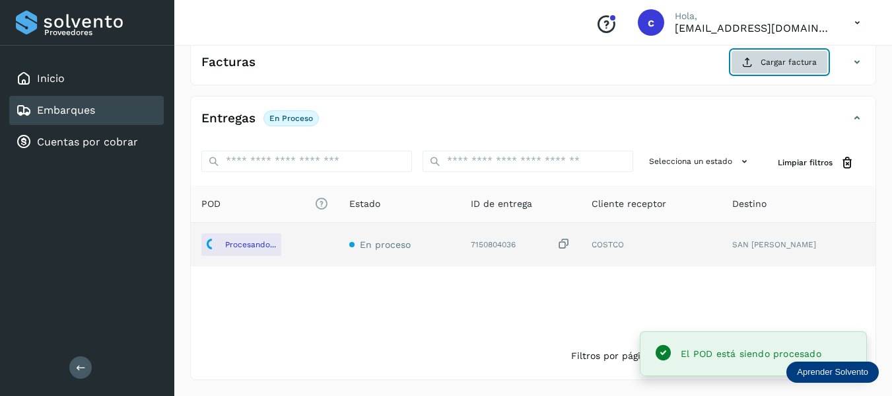
click at [757, 67] on button "Cargar factura" at bounding box center [779, 62] width 97 height 24
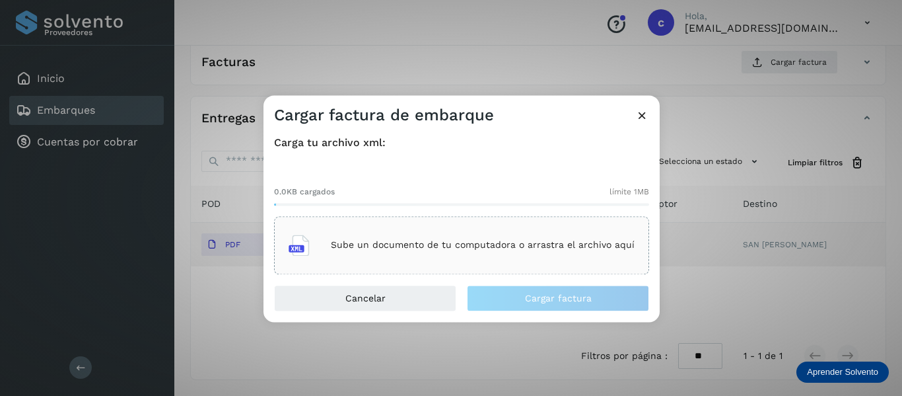
click at [432, 256] on div "Sube un documento de tu computadora o arrastra el archivo aquí" at bounding box center [462, 245] width 346 height 36
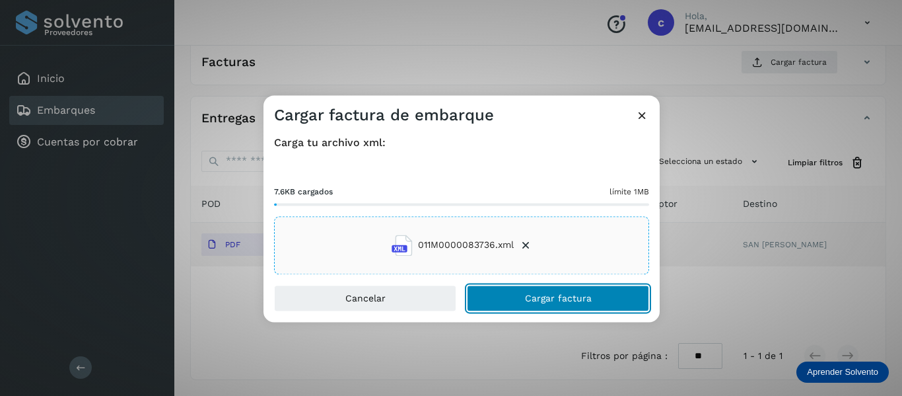
click at [533, 291] on button "Cargar factura" at bounding box center [558, 298] width 182 height 26
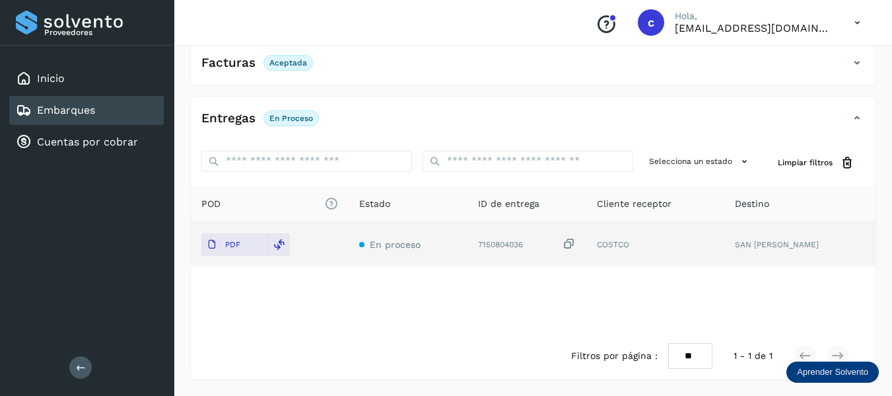
scroll to position [0, 0]
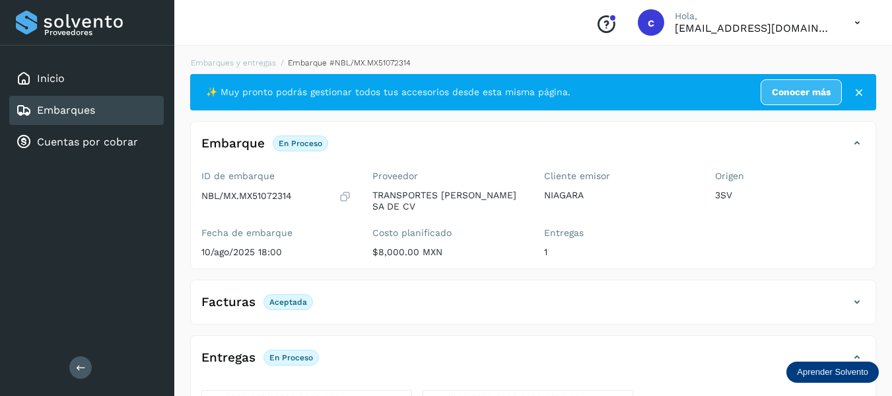
click at [109, 110] on div "Embarques" at bounding box center [86, 110] width 155 height 29
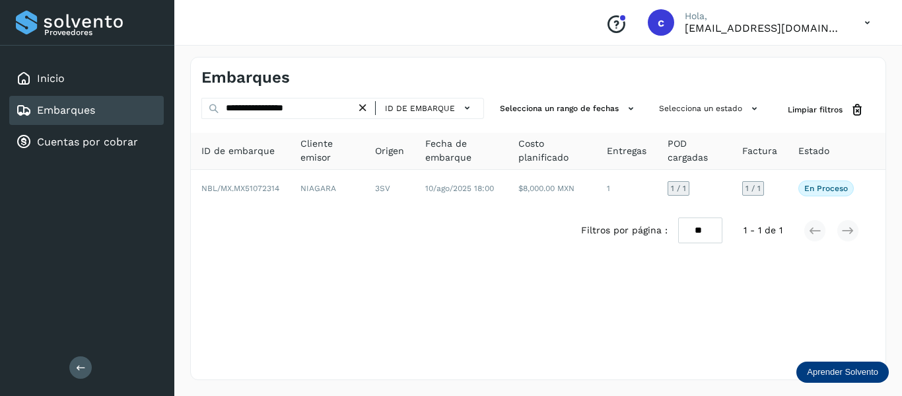
click at [363, 106] on icon at bounding box center [363, 108] width 14 height 14
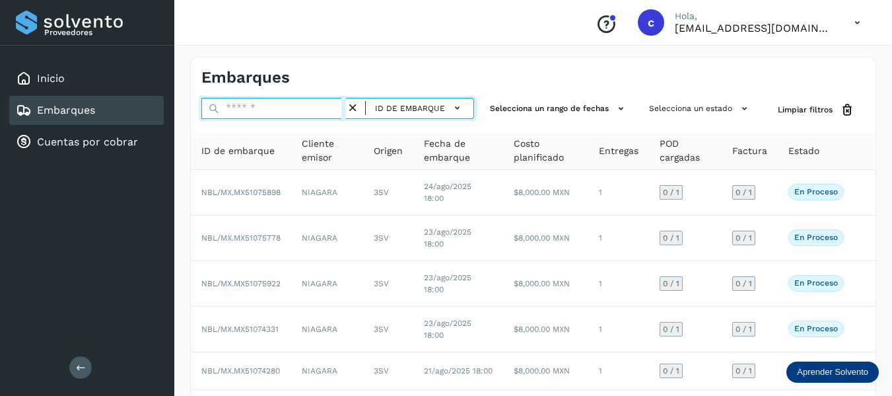
click at [290, 112] on input "text" at bounding box center [273, 108] width 145 height 21
paste input "**********"
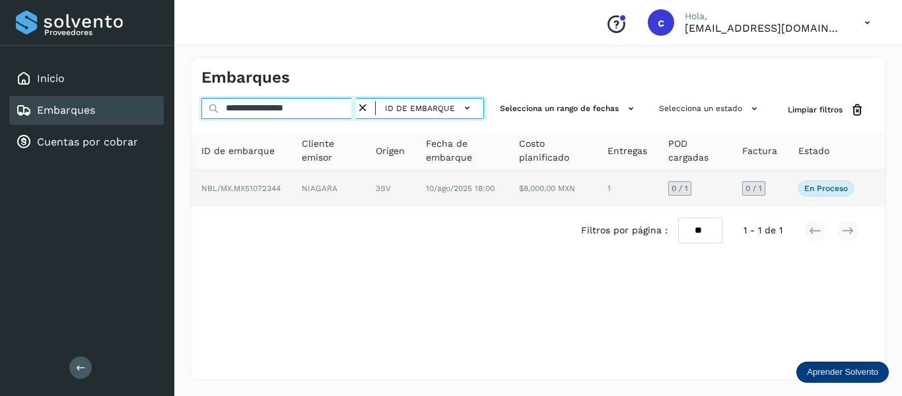
type input "**********"
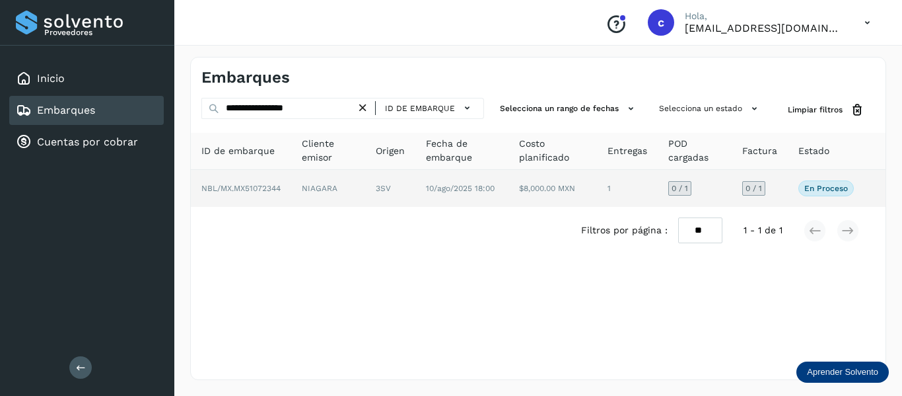
click at [247, 186] on span "NBL/MX.MX51072344" at bounding box center [240, 188] width 79 height 9
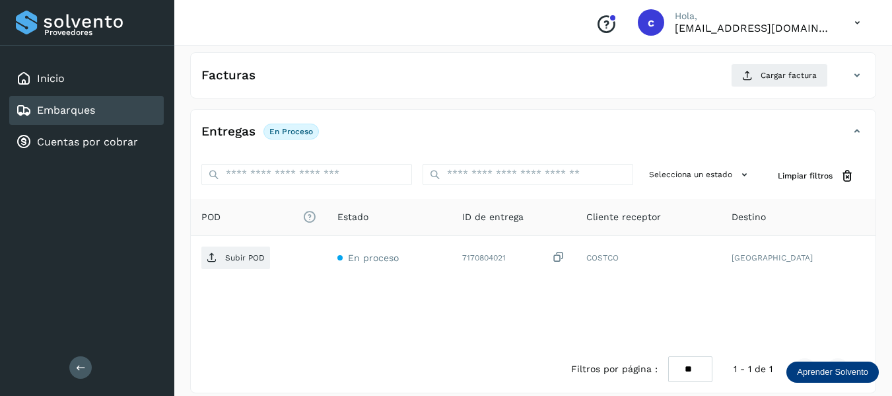
scroll to position [240, 0]
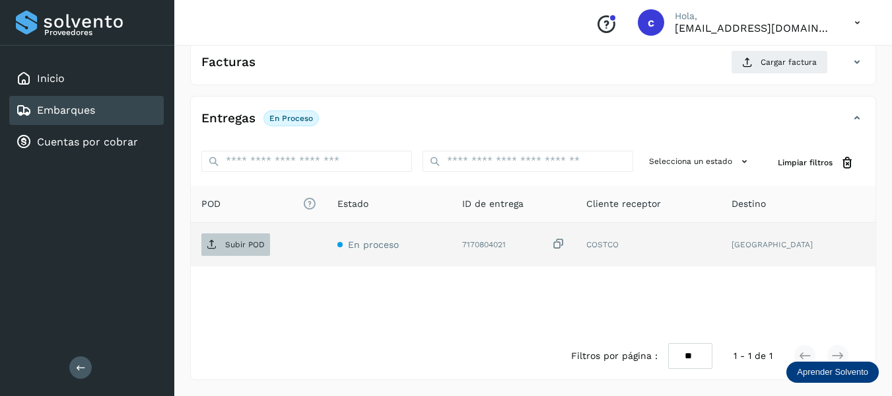
click at [247, 252] on span "Subir POD" at bounding box center [235, 244] width 69 height 21
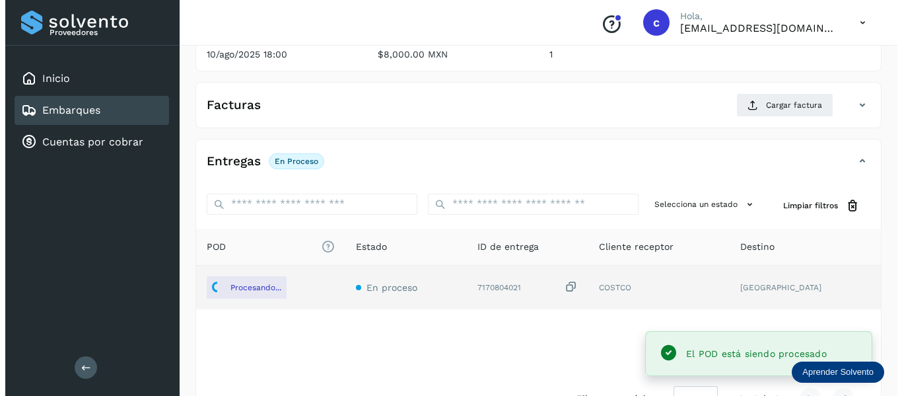
scroll to position [174, 0]
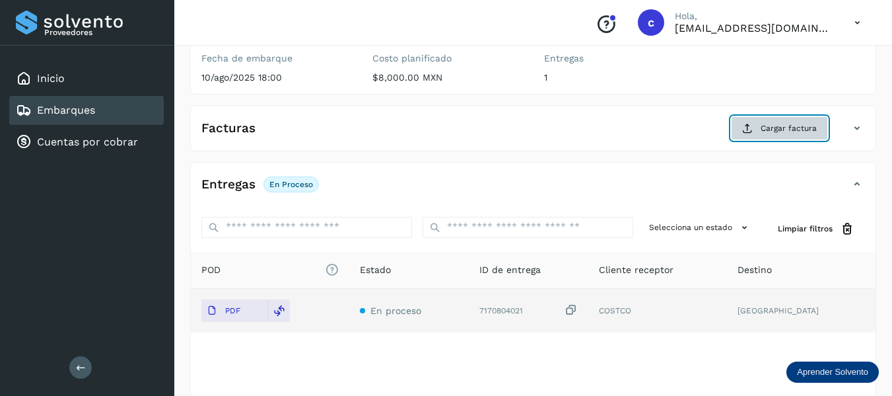
click at [772, 132] on span "Cargar factura" at bounding box center [789, 128] width 56 height 12
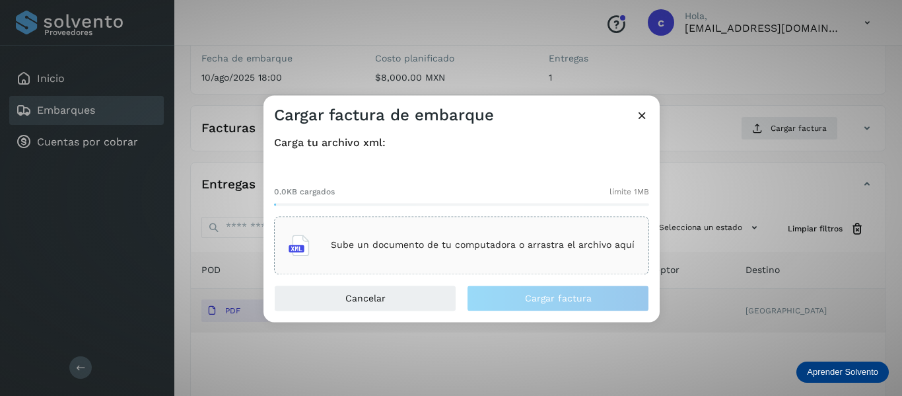
click at [376, 244] on p "Sube un documento de tu computadora o arrastra el archivo aquí" at bounding box center [483, 245] width 304 height 11
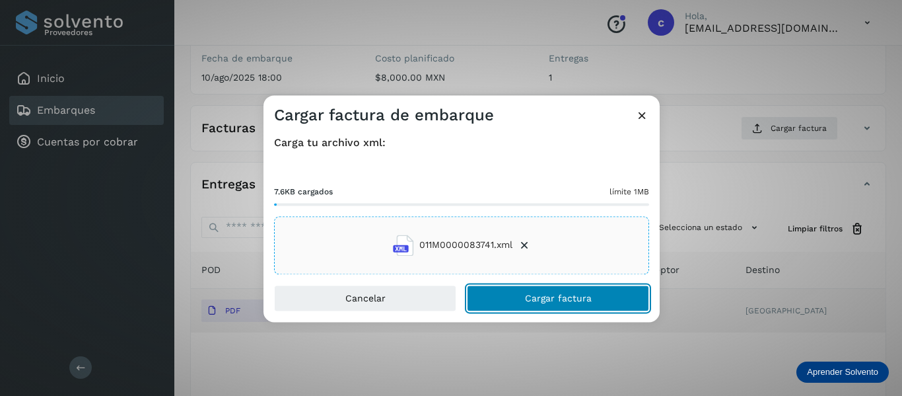
click at [519, 295] on button "Cargar factura" at bounding box center [558, 298] width 182 height 26
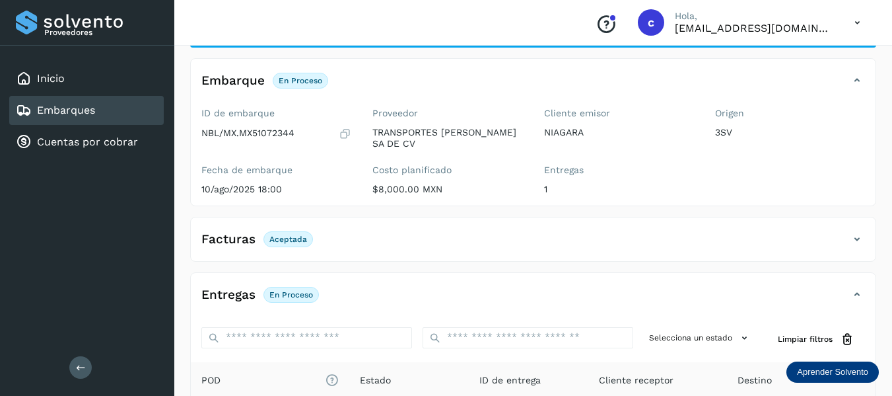
scroll to position [0, 0]
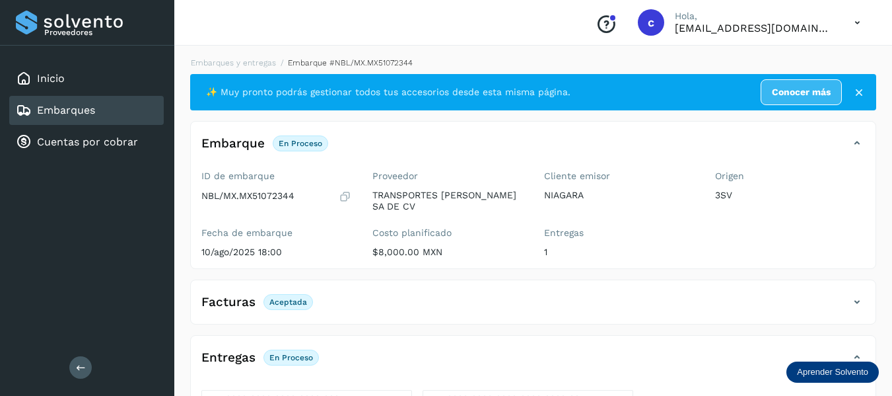
click at [69, 100] on div "Embarques" at bounding box center [86, 110] width 155 height 29
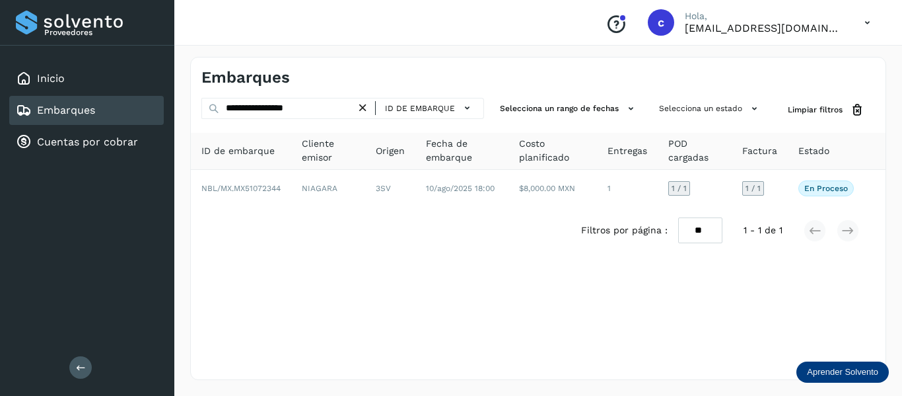
click at [369, 106] on icon at bounding box center [363, 108] width 14 height 14
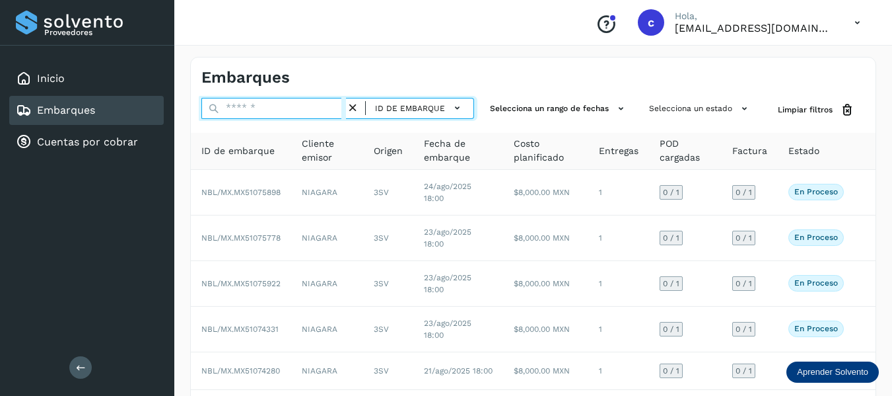
click at [293, 110] on input "text" at bounding box center [273, 108] width 145 height 21
paste input "**********"
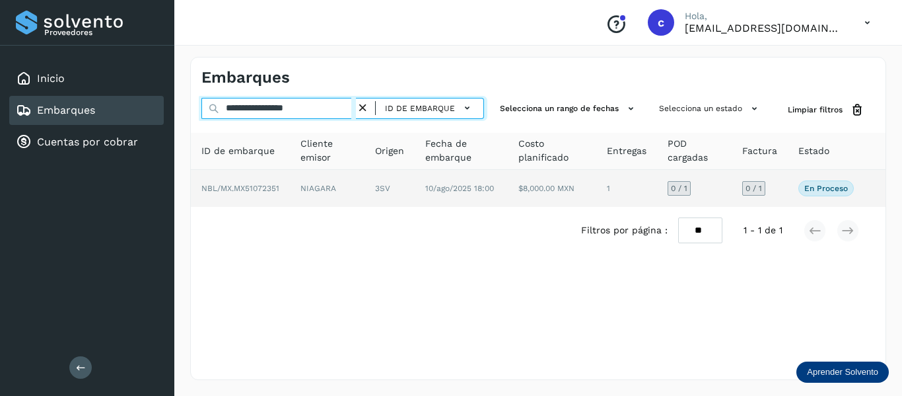
type input "**********"
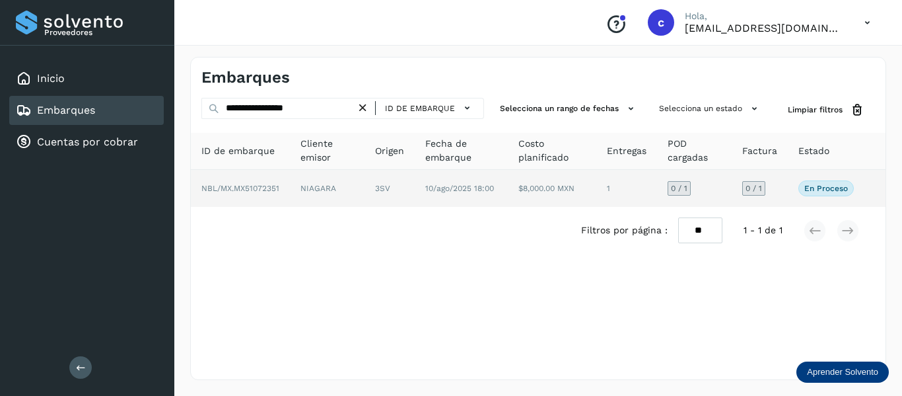
click at [272, 184] on span "NBL/MX.MX51072351" at bounding box center [240, 188] width 78 height 9
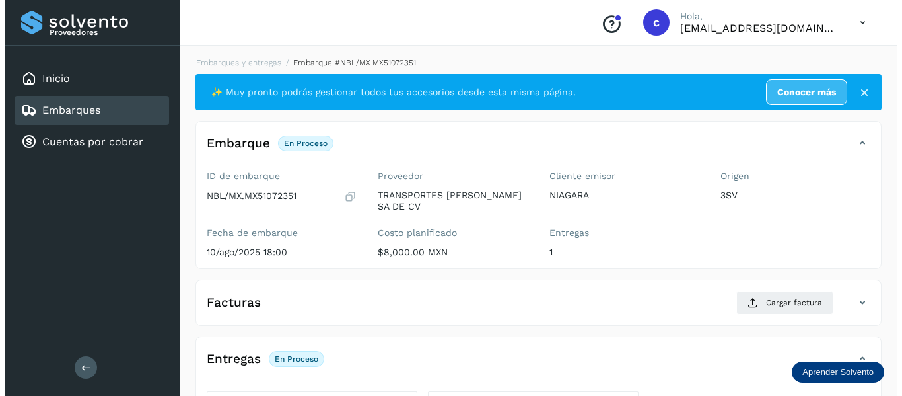
scroll to position [240, 0]
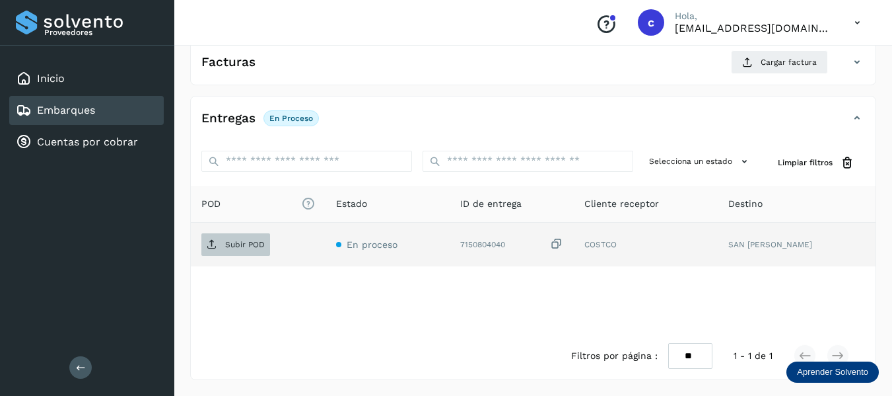
click at [231, 242] on p "Subir POD" at bounding box center [245, 244] width 40 height 9
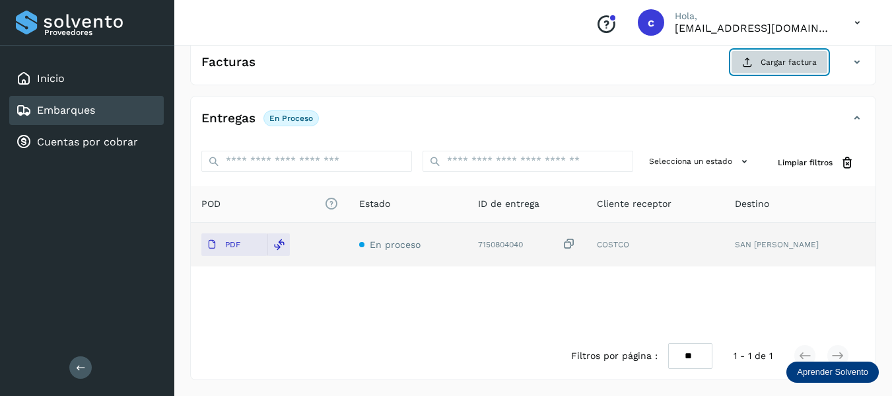
click at [776, 61] on span "Cargar factura" at bounding box center [789, 62] width 56 height 12
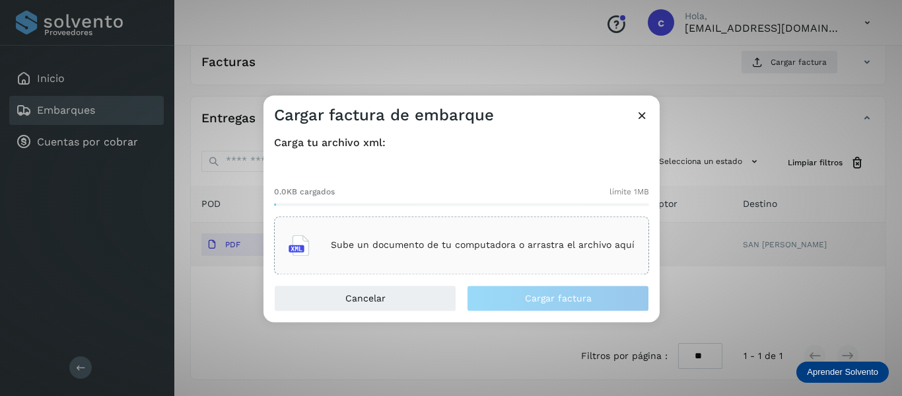
click at [333, 246] on div "Sube un documento de tu computadora o arrastra el archivo aquí" at bounding box center [462, 245] width 346 height 36
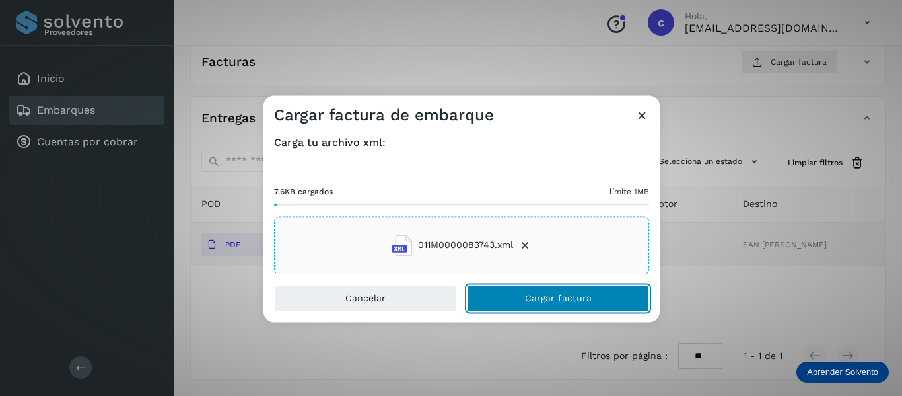
click at [491, 295] on button "Cargar factura" at bounding box center [558, 298] width 182 height 26
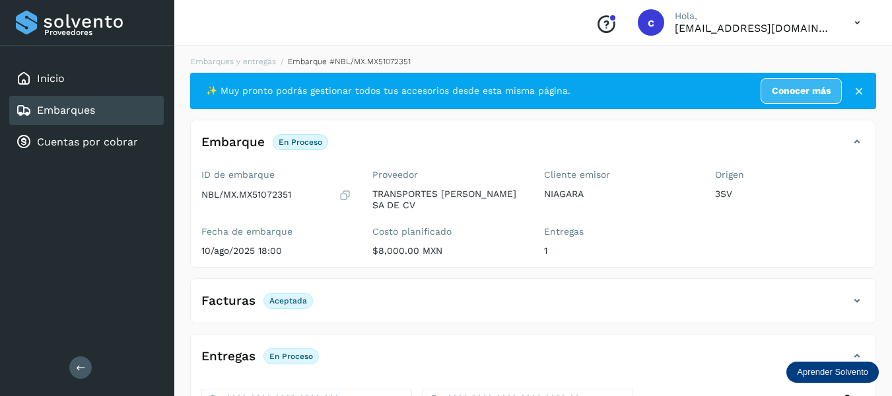
scroll to position [0, 0]
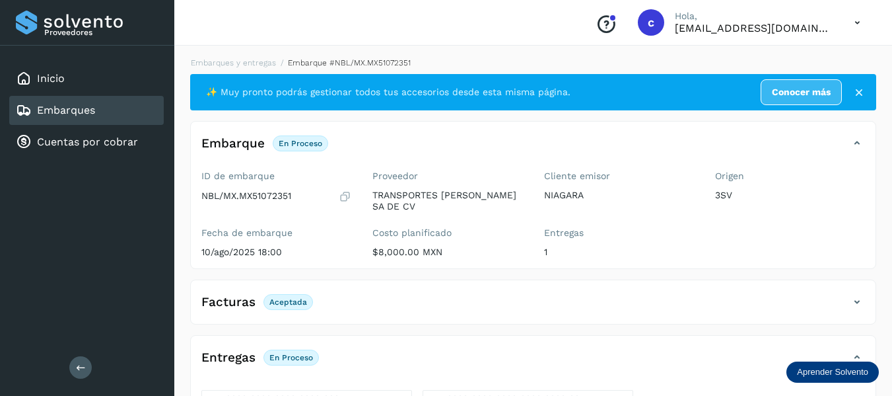
click at [120, 105] on div "Embarques" at bounding box center [86, 110] width 155 height 29
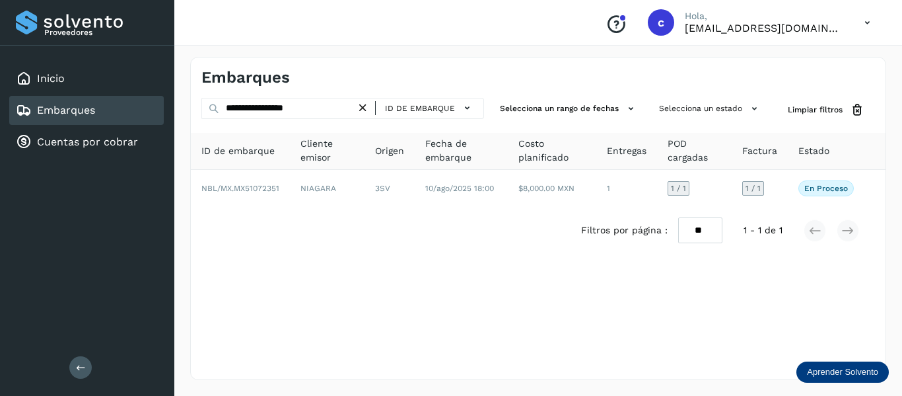
click at [361, 107] on icon at bounding box center [363, 108] width 14 height 14
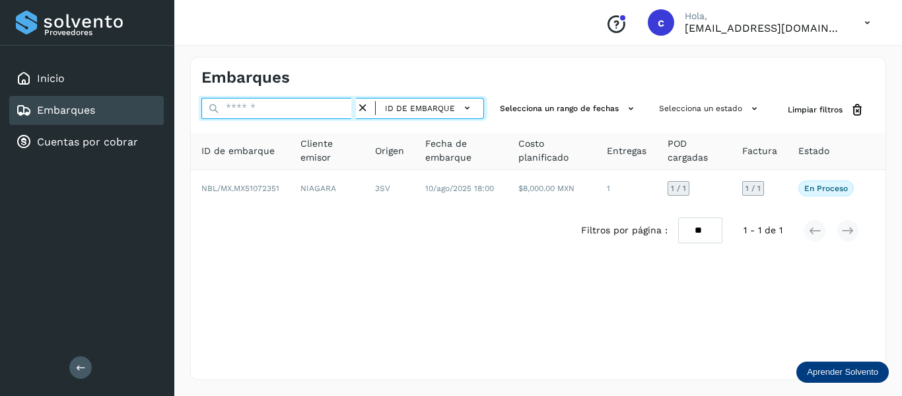
click at [271, 111] on input "text" at bounding box center [278, 108] width 155 height 21
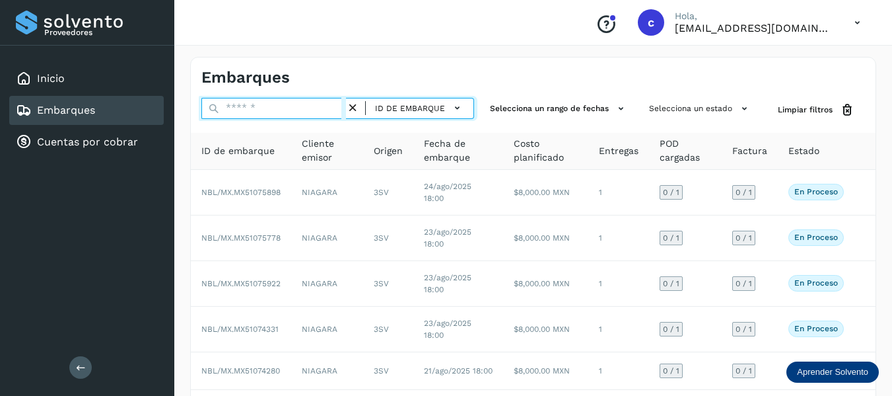
paste input "**********"
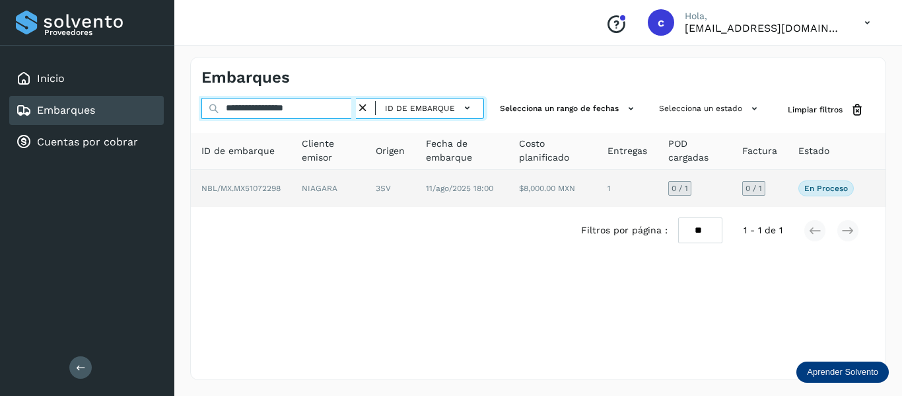
type input "**********"
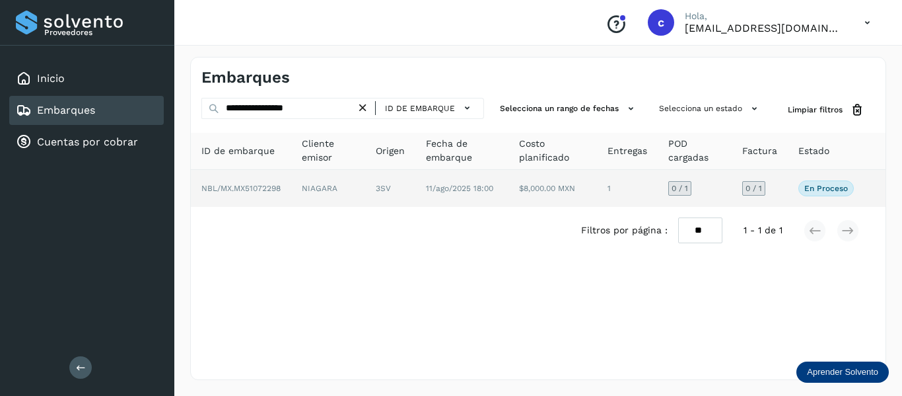
click at [365, 187] on td "NIAGARA" at bounding box center [390, 188] width 50 height 37
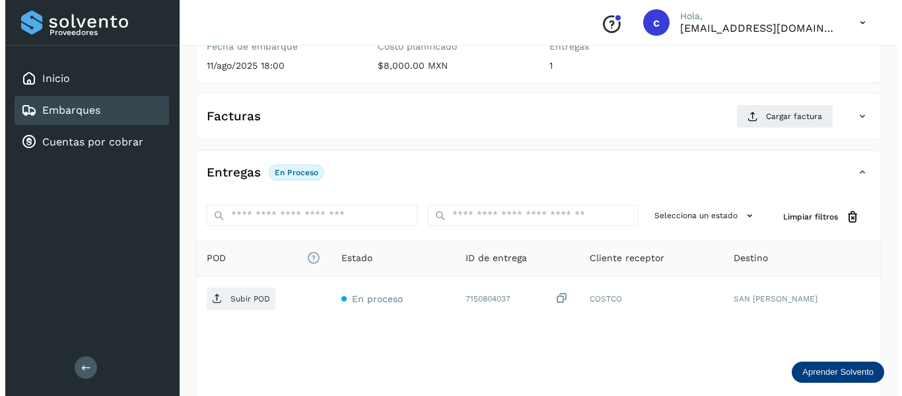
scroll to position [240, 0]
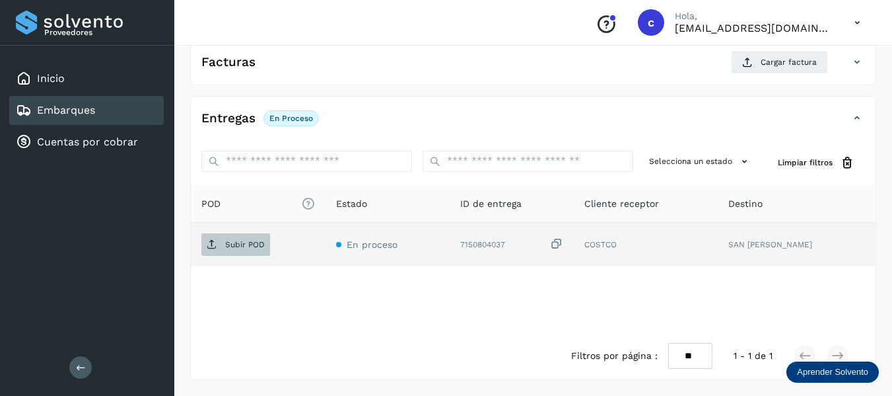
click at [243, 243] on p "Subir POD" at bounding box center [245, 244] width 40 height 9
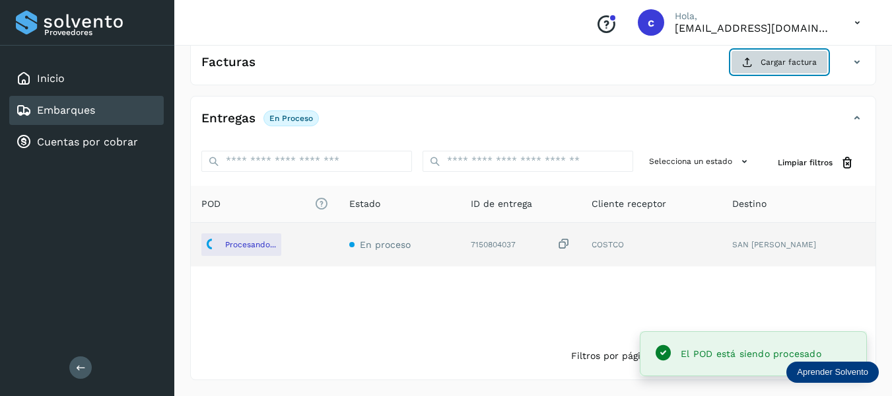
click at [764, 72] on button "Cargar factura" at bounding box center [779, 62] width 97 height 24
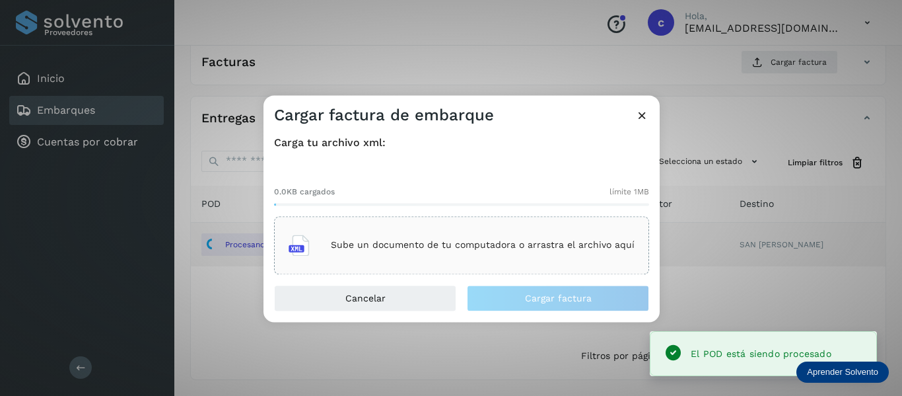
click at [384, 230] on div "Sube un documento de tu computadora o arrastra el archivo aquí" at bounding box center [462, 245] width 346 height 36
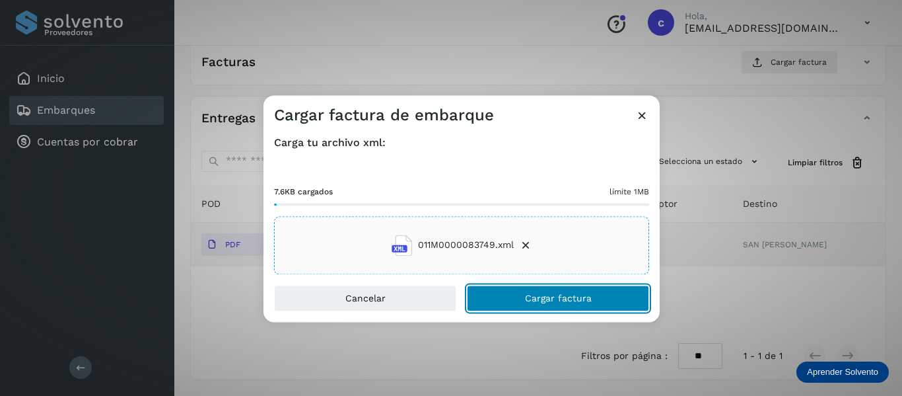
click at [494, 290] on button "Cargar factura" at bounding box center [558, 298] width 182 height 26
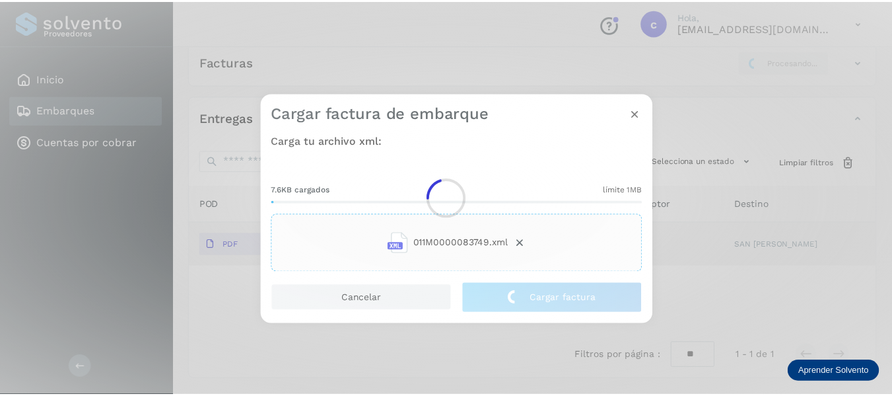
scroll to position [239, 0]
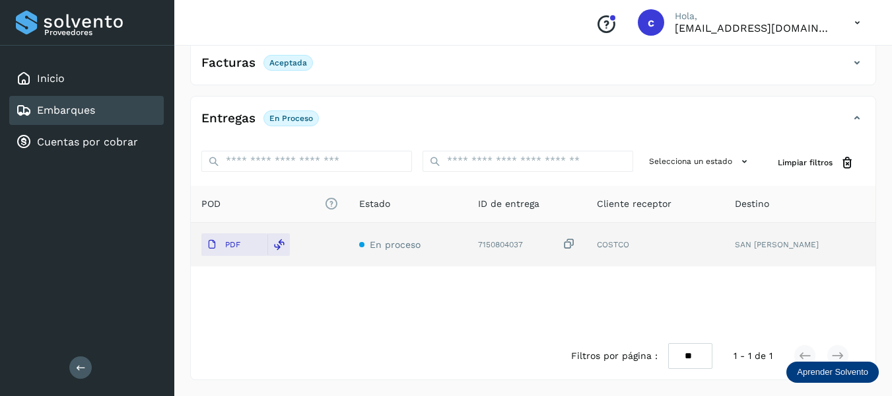
click at [81, 107] on link "Embarques" at bounding box center [66, 110] width 58 height 13
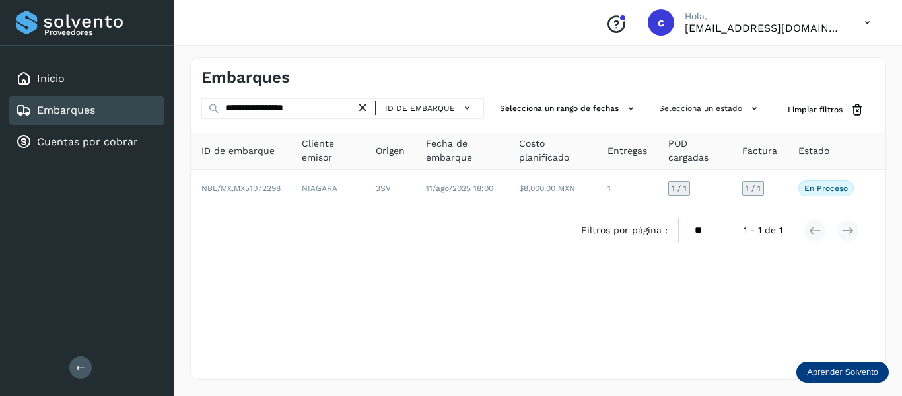
click at [363, 104] on icon at bounding box center [363, 108] width 14 height 14
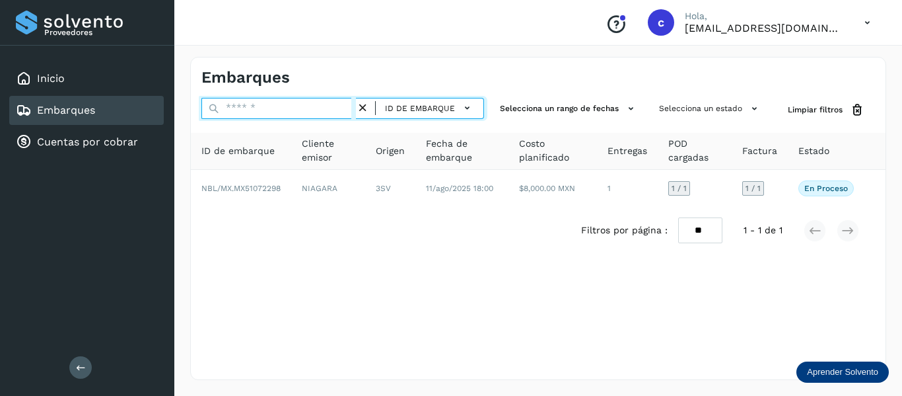
click at [292, 105] on input "text" at bounding box center [278, 108] width 155 height 21
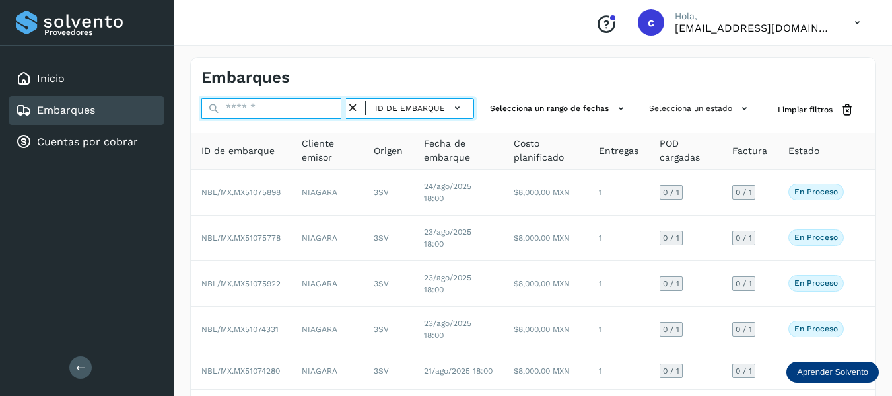
paste input "**********"
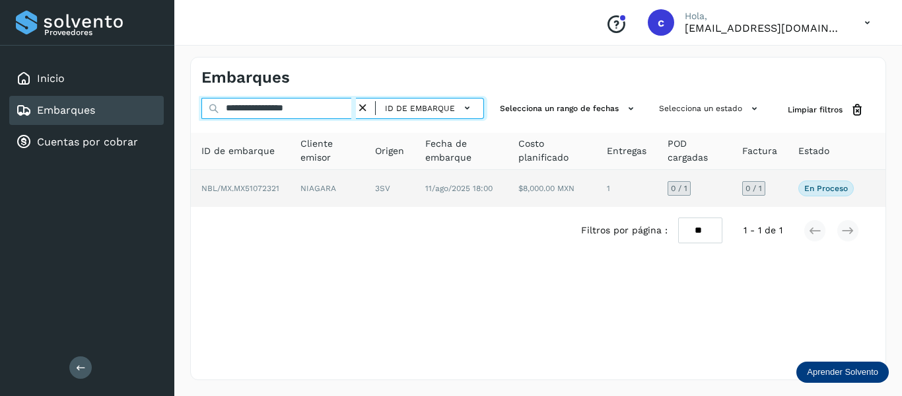
type input "**********"
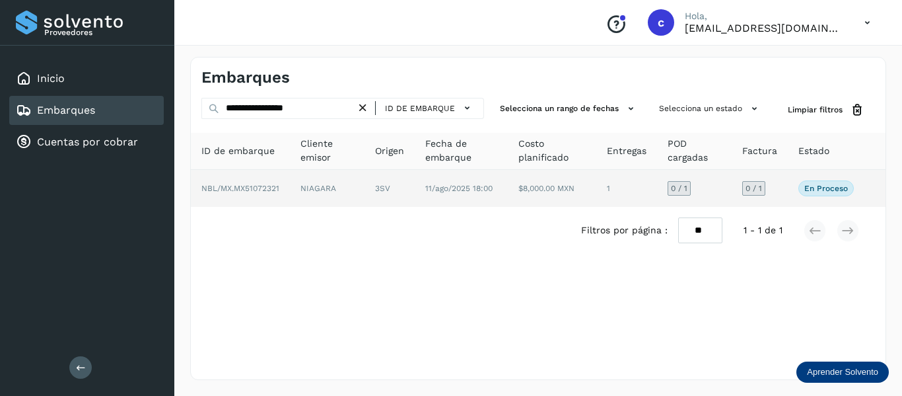
click at [365, 196] on td "NIAGARA" at bounding box center [390, 188] width 50 height 37
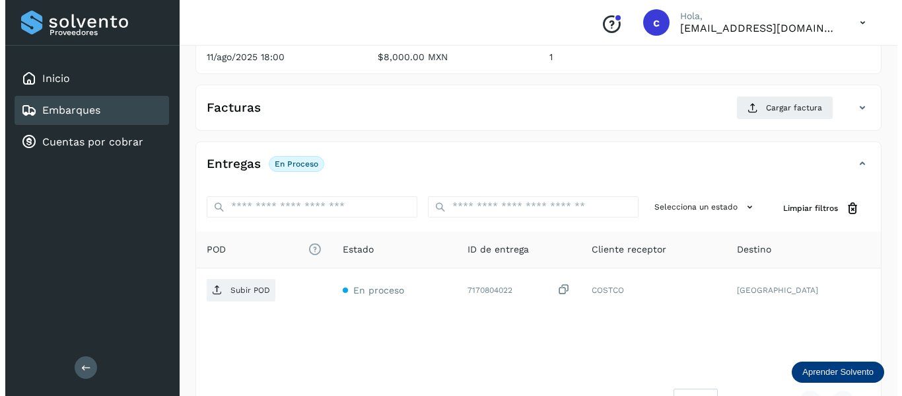
scroll to position [198, 0]
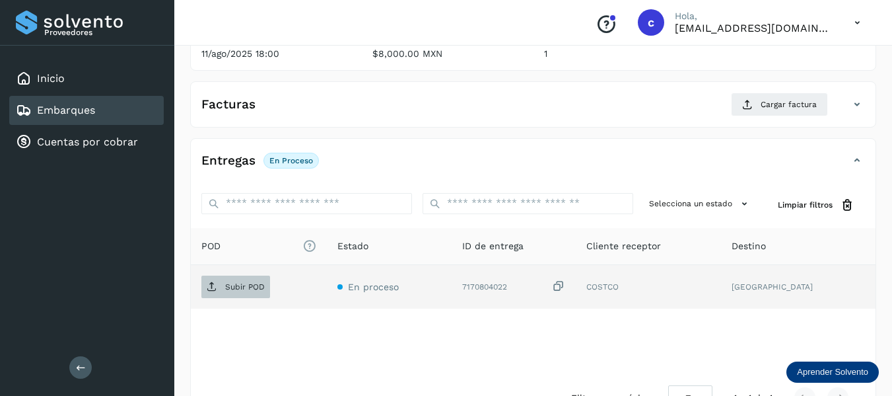
click at [225, 291] on p "Subir POD" at bounding box center [245, 286] width 40 height 9
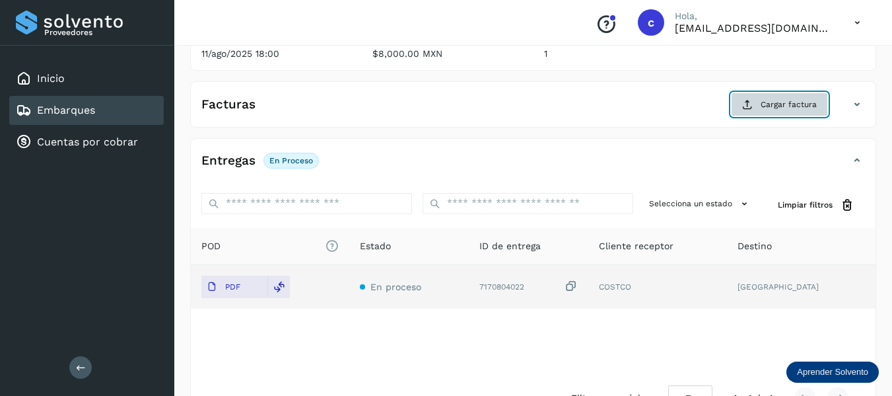
click at [768, 104] on span "Cargar factura" at bounding box center [789, 104] width 56 height 12
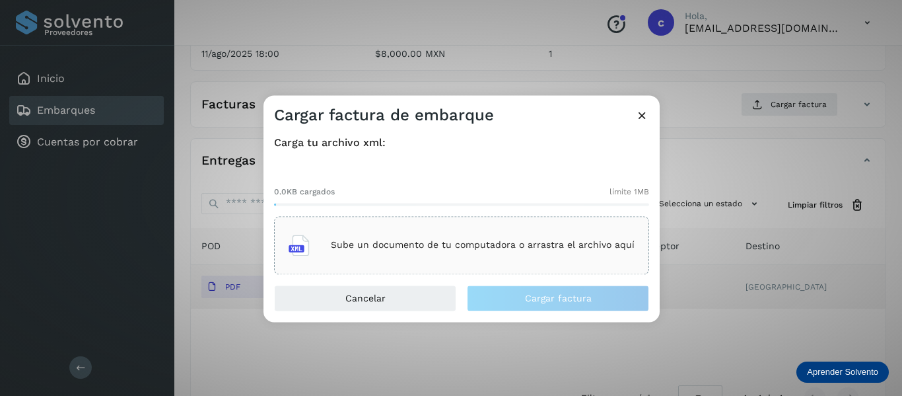
click at [394, 243] on p "Sube un documento de tu computadora o arrastra el archivo aquí" at bounding box center [483, 245] width 304 height 11
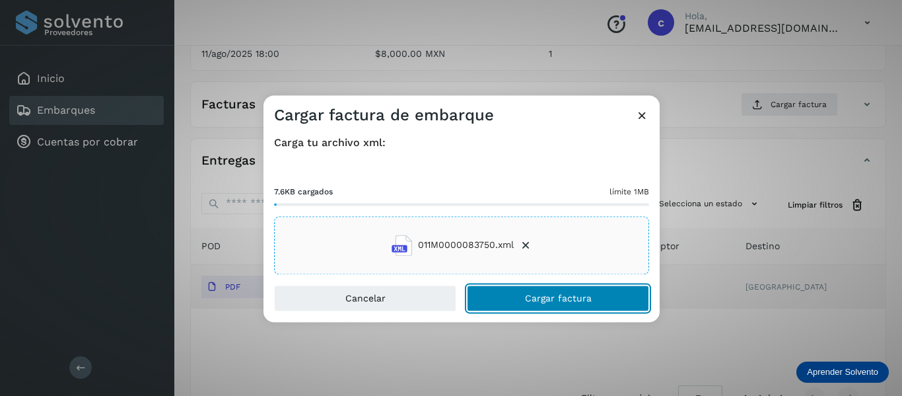
click at [518, 302] on button "Cargar factura" at bounding box center [558, 298] width 182 height 26
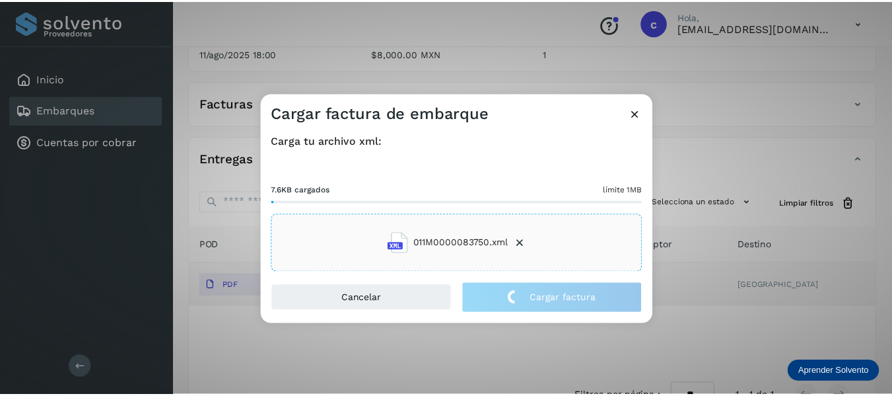
scroll to position [197, 0]
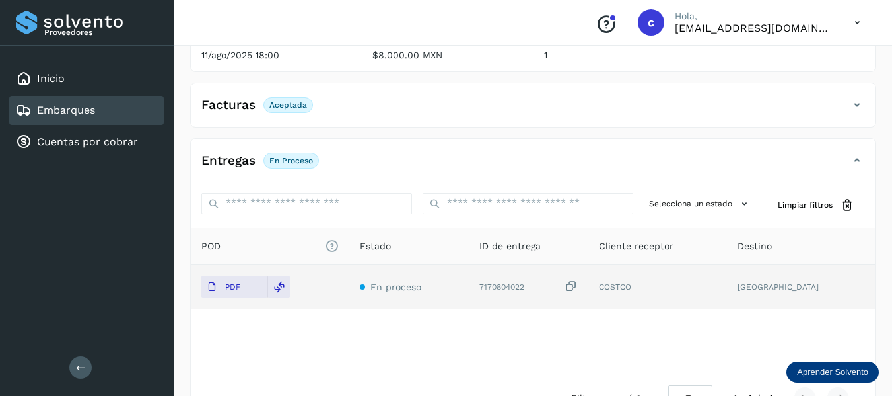
click at [67, 108] on link "Embarques" at bounding box center [66, 110] width 58 height 13
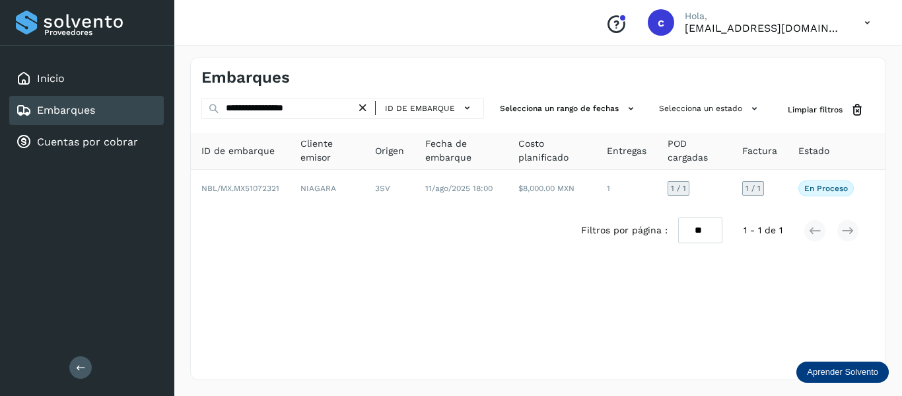
click at [366, 107] on icon at bounding box center [363, 108] width 14 height 14
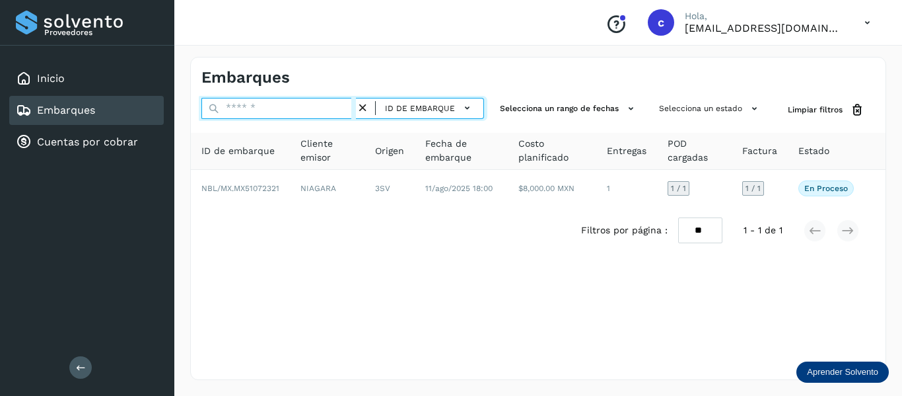
click at [258, 113] on input "text" at bounding box center [278, 108] width 155 height 21
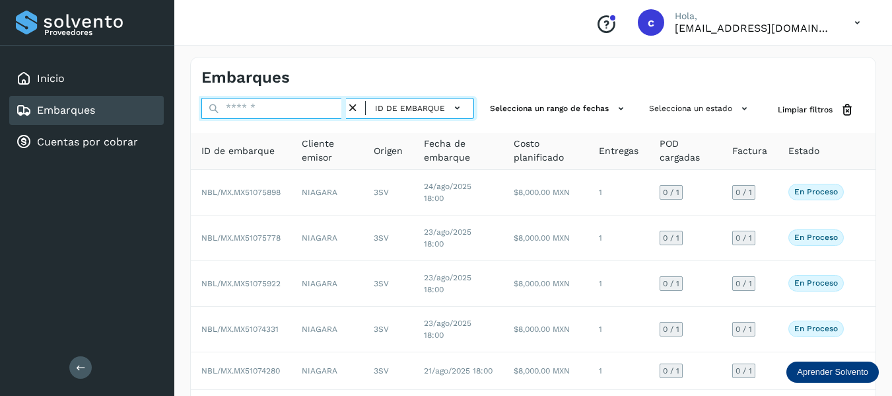
paste input "**********"
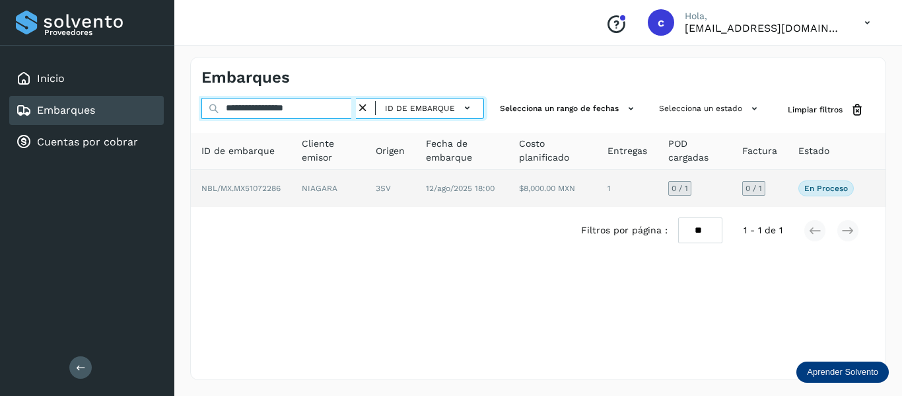
type input "**********"
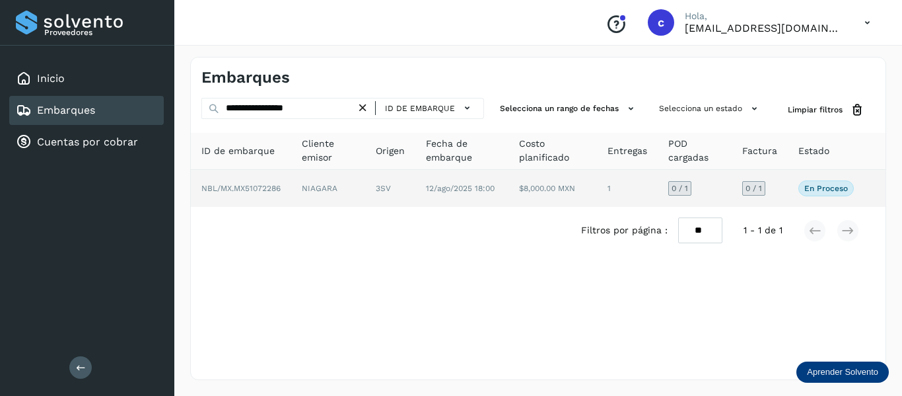
click at [230, 188] on span "NBL/MX.MX51072286" at bounding box center [240, 188] width 79 height 9
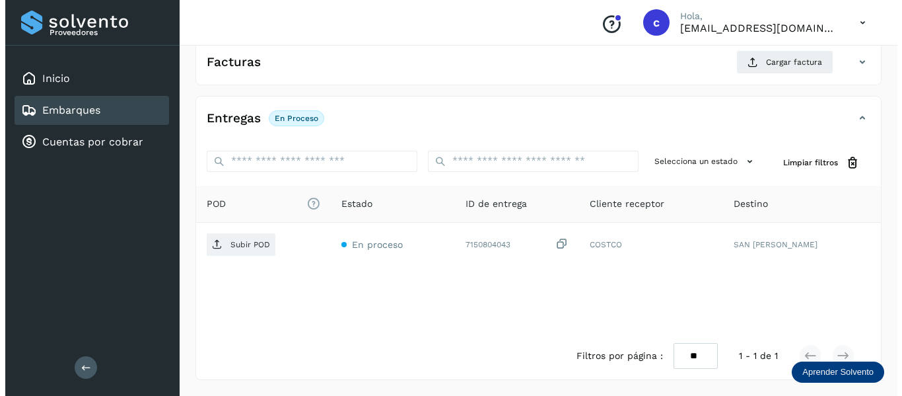
scroll to position [174, 0]
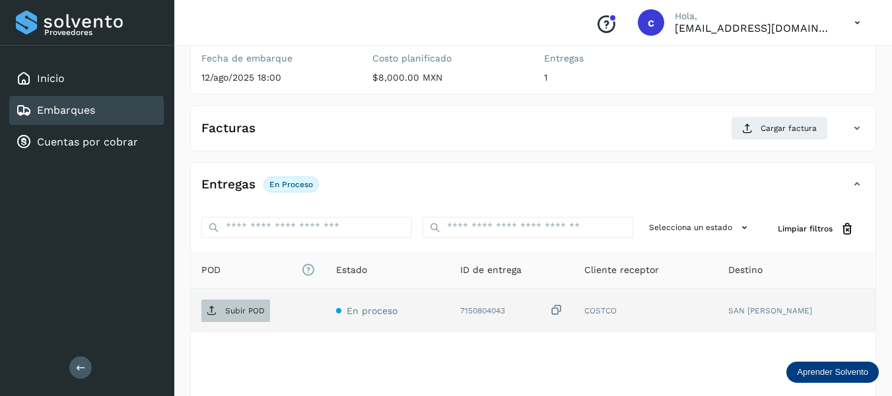
click at [225, 315] on span "Subir POD" at bounding box center [235, 310] width 69 height 21
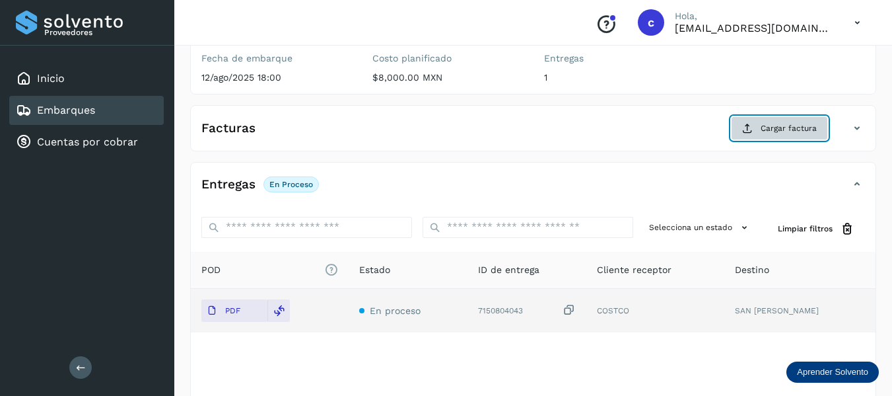
click at [763, 135] on button "Cargar factura" at bounding box center [779, 128] width 97 height 24
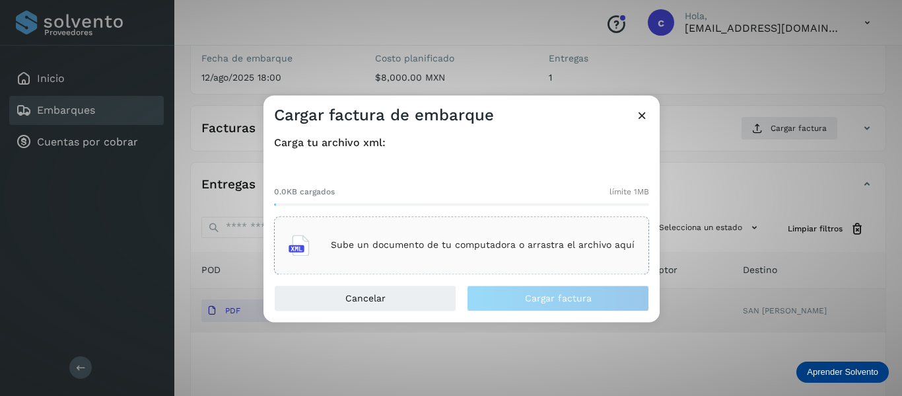
click at [354, 252] on div "Sube un documento de tu computadora o arrastra el archivo aquí" at bounding box center [462, 245] width 346 height 36
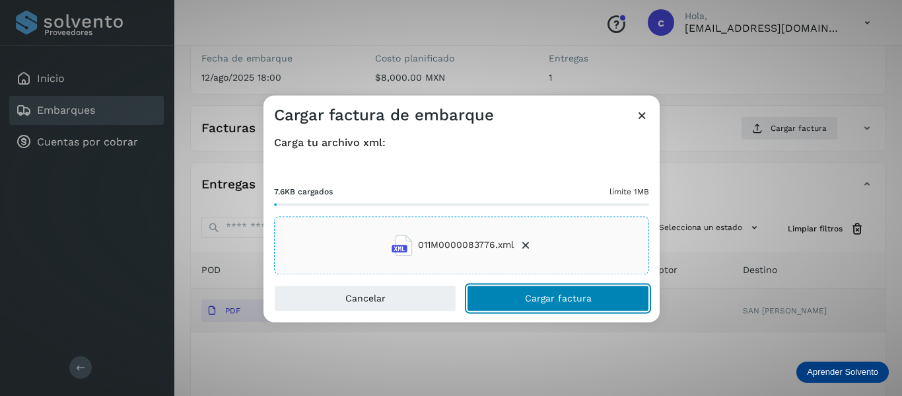
click at [497, 285] on button "Cargar factura" at bounding box center [558, 298] width 182 height 26
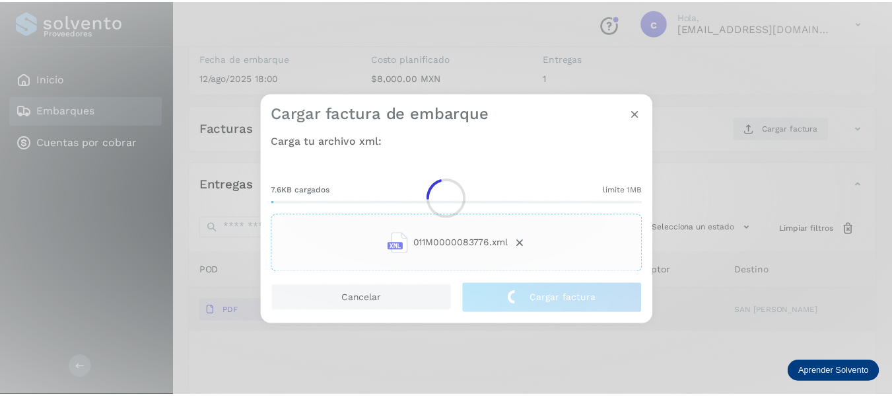
scroll to position [173, 0]
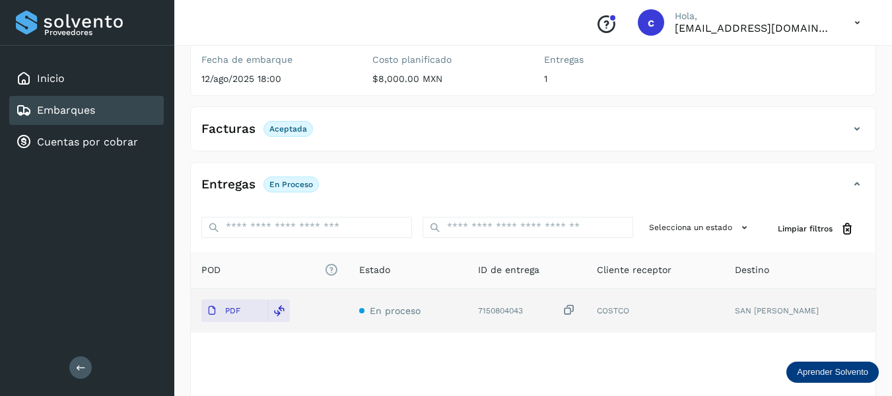
click at [488, 183] on div "Entregas En proceso" at bounding box center [520, 184] width 659 height 22
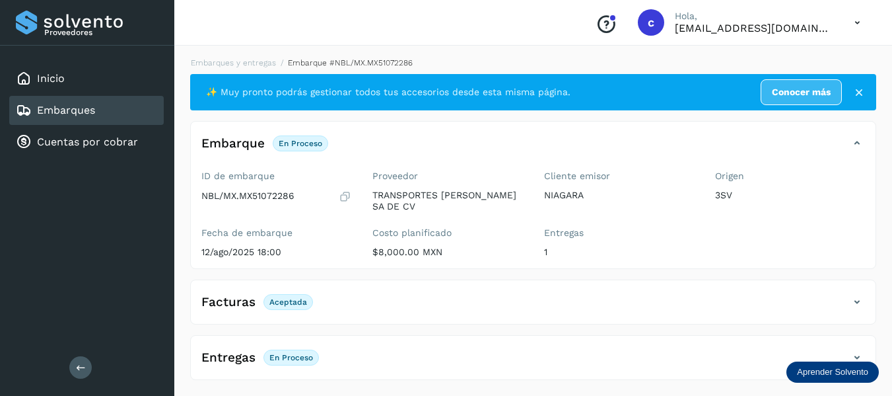
scroll to position [0, 0]
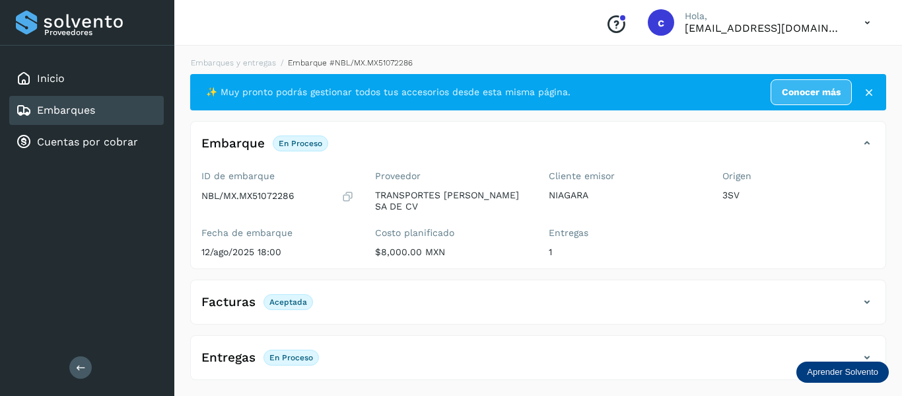
click at [270, 360] on p "En proceso" at bounding box center [292, 357] width 44 height 9
click at [286, 353] on p "En proceso" at bounding box center [292, 357] width 44 height 9
click at [255, 357] on h4 "Entregas" at bounding box center [228, 357] width 54 height 15
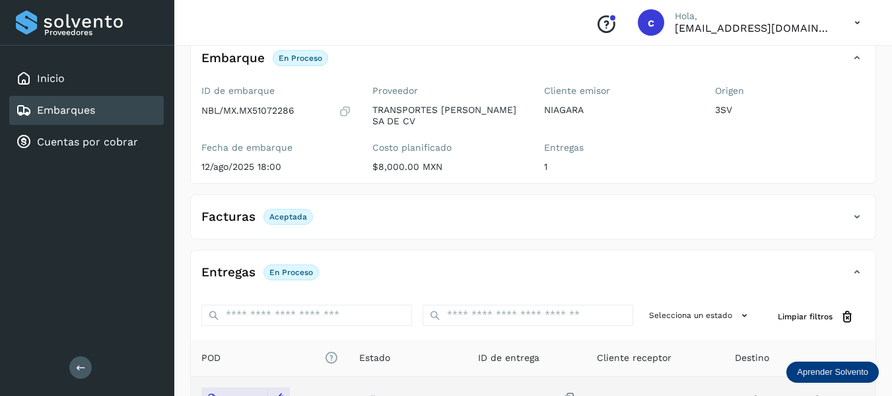
scroll to position [239, 0]
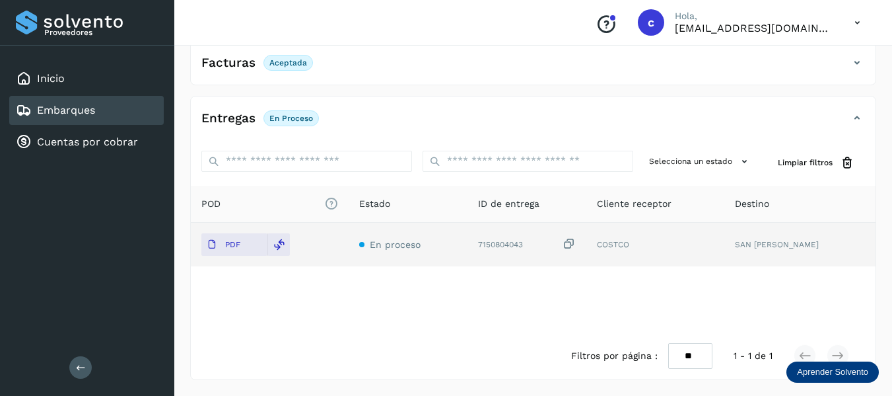
click at [71, 111] on link "Embarques" at bounding box center [66, 110] width 58 height 13
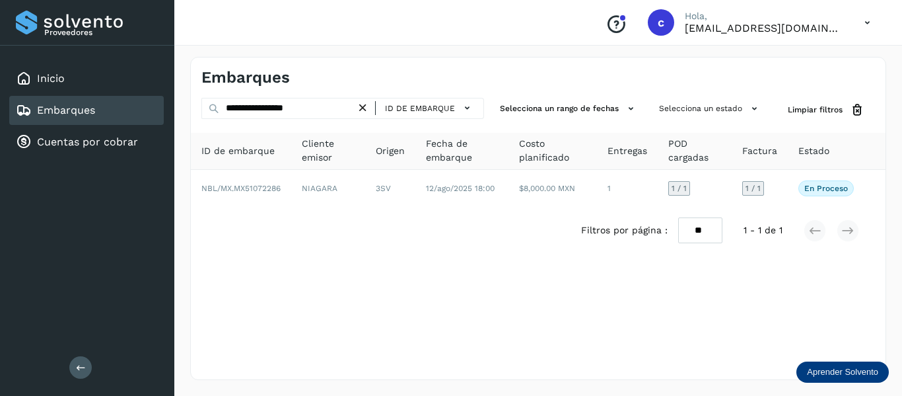
click at [363, 111] on icon at bounding box center [363, 108] width 14 height 14
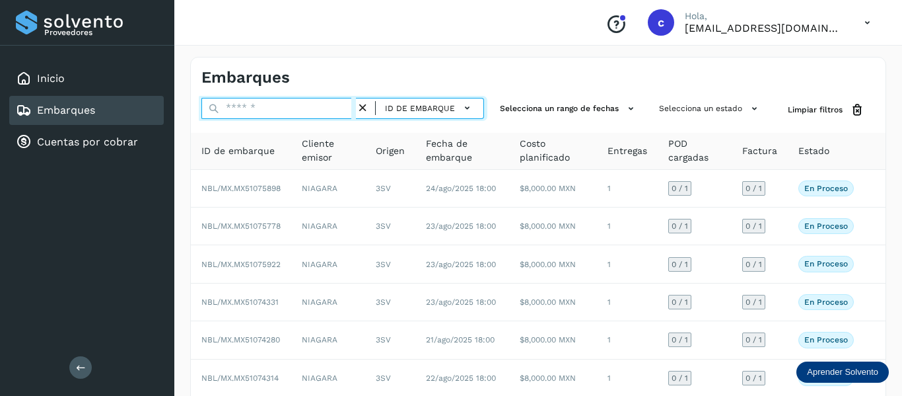
click at [254, 112] on input "text" at bounding box center [278, 108] width 155 height 21
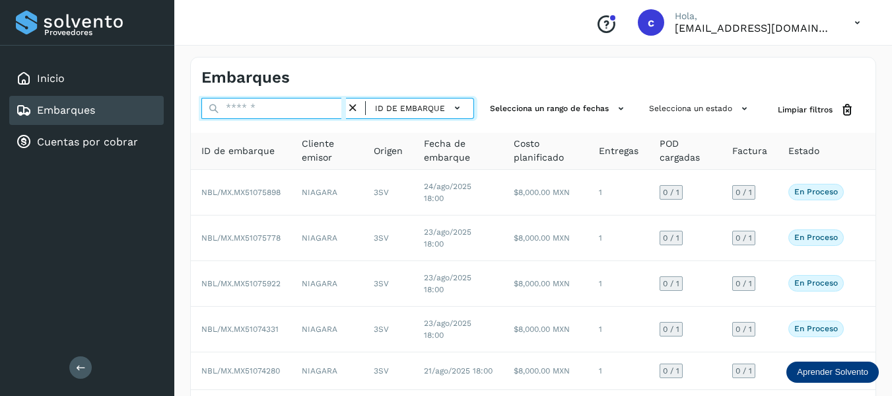
paste input "**********"
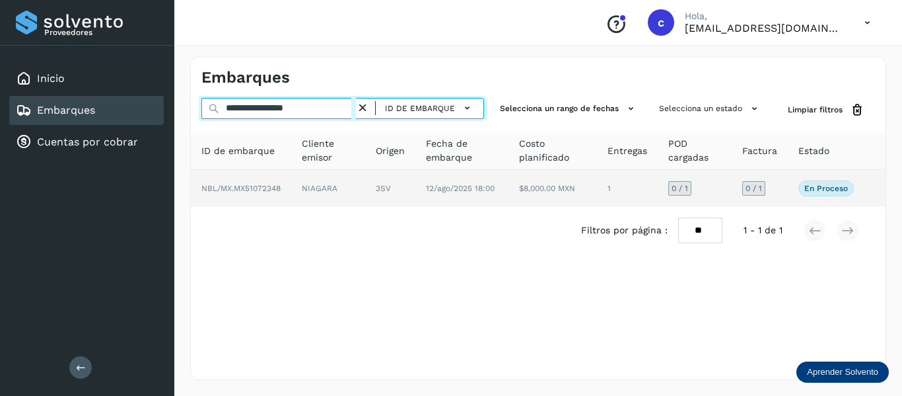
type input "**********"
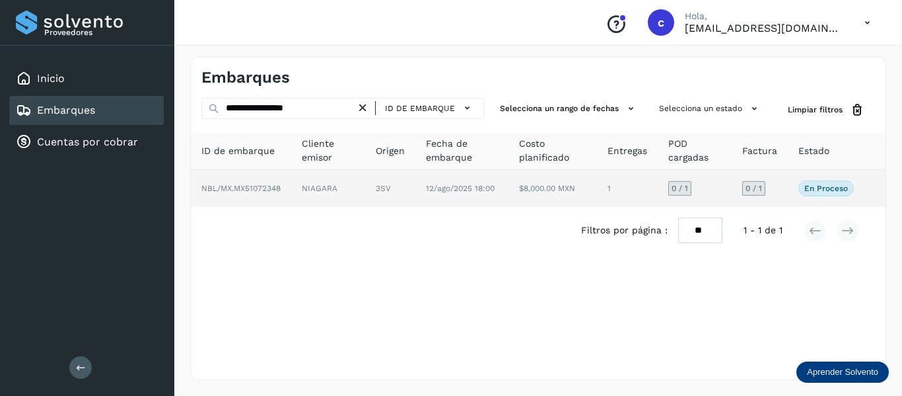
click at [243, 184] on span "NBL/MX.MX51072348" at bounding box center [240, 188] width 79 height 9
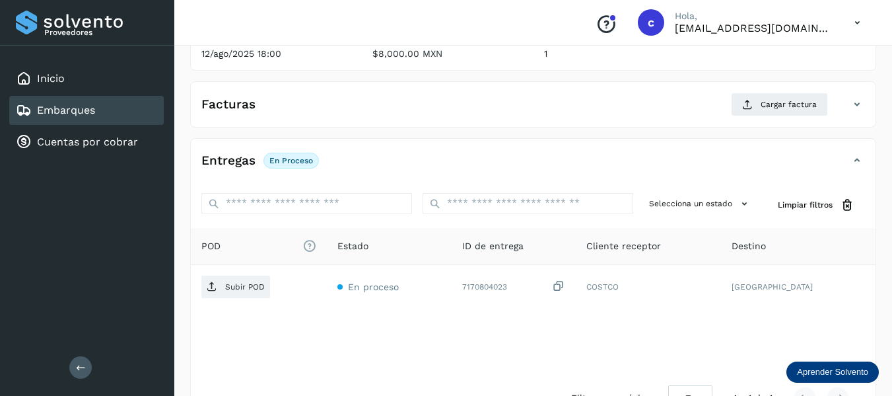
scroll to position [240, 0]
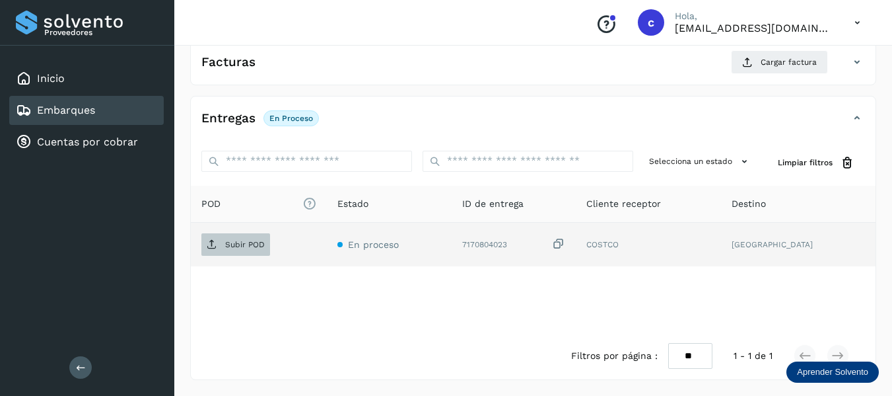
click at [232, 244] on p "Subir POD" at bounding box center [245, 244] width 40 height 9
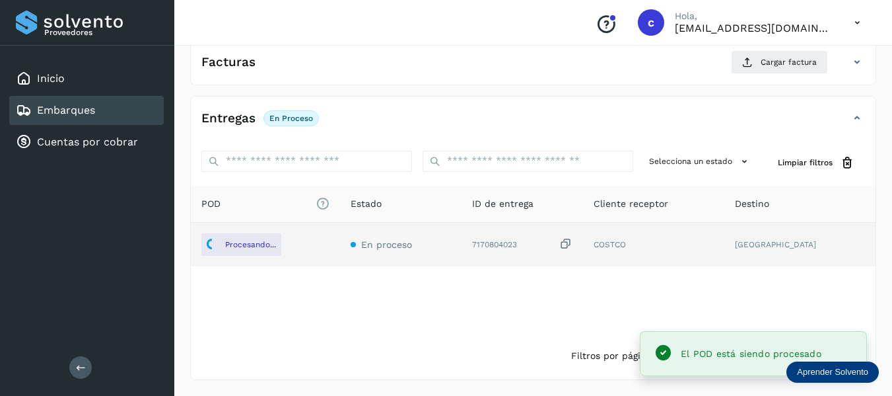
click at [749, 81] on div "Facturas Cargar factura" at bounding box center [533, 67] width 685 height 34
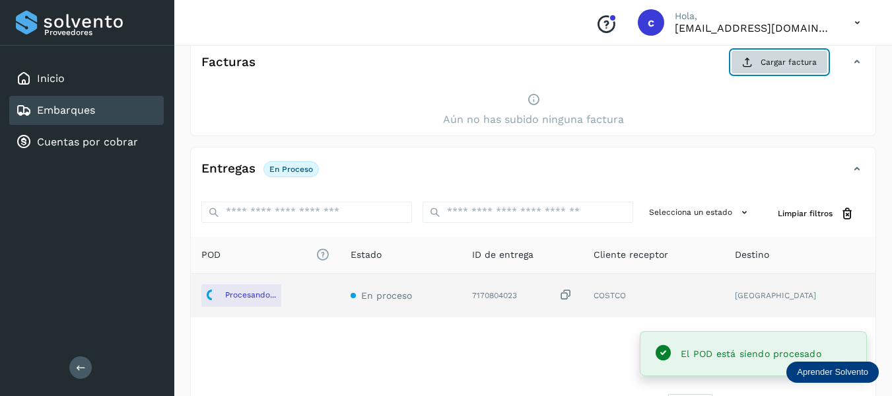
click at [771, 62] on span "Cargar factura" at bounding box center [789, 62] width 56 height 12
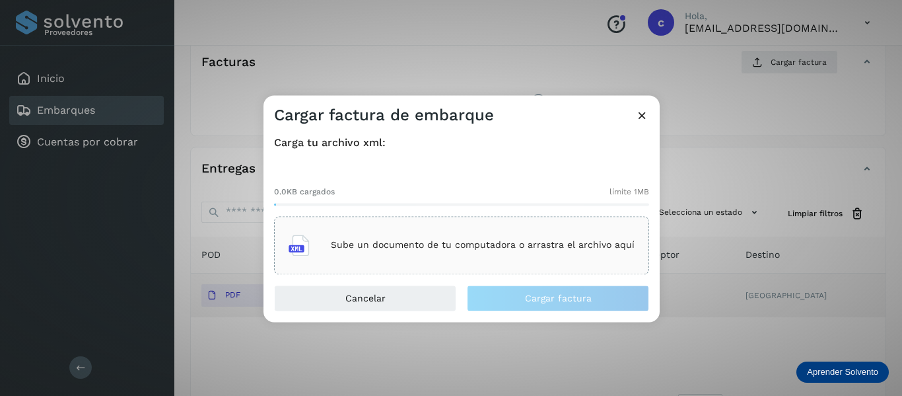
click at [425, 235] on div "Sube un documento de tu computadora o arrastra el archivo aquí" at bounding box center [462, 245] width 346 height 36
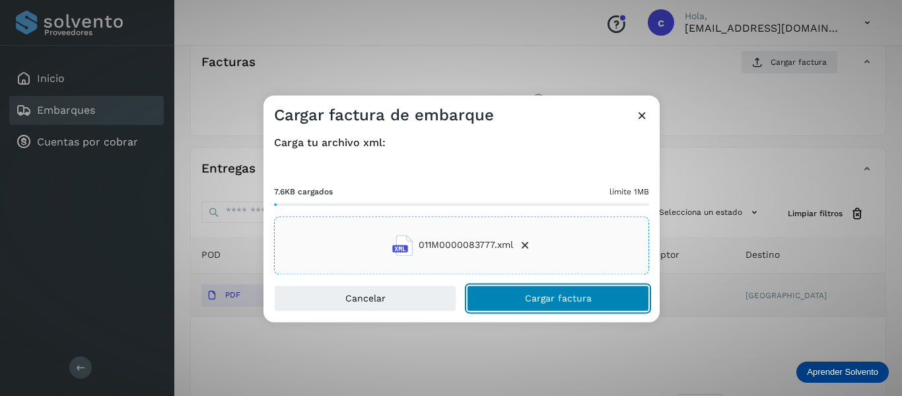
click at [521, 291] on button "Cargar factura" at bounding box center [558, 298] width 182 height 26
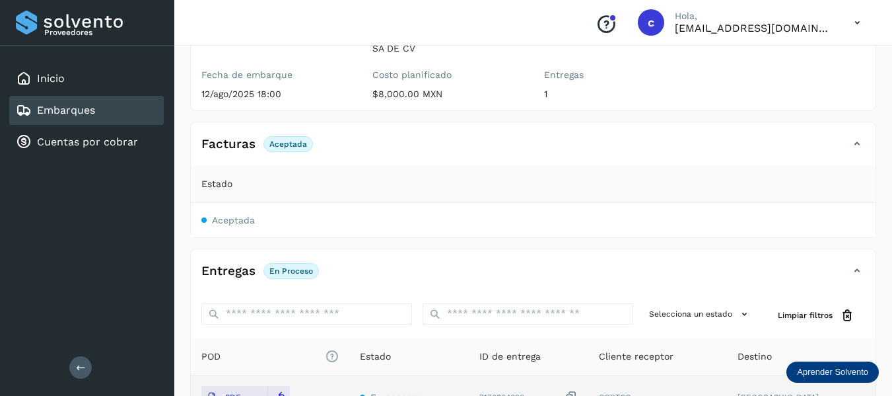
scroll to position [0, 0]
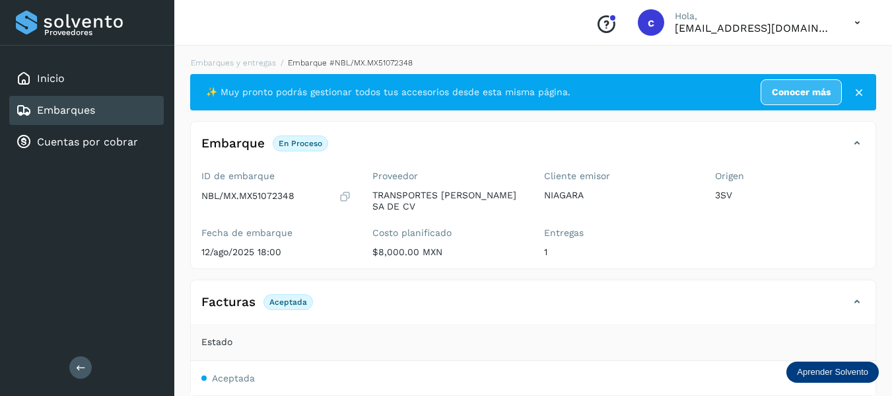
click at [87, 107] on link "Embarques" at bounding box center [66, 110] width 58 height 13
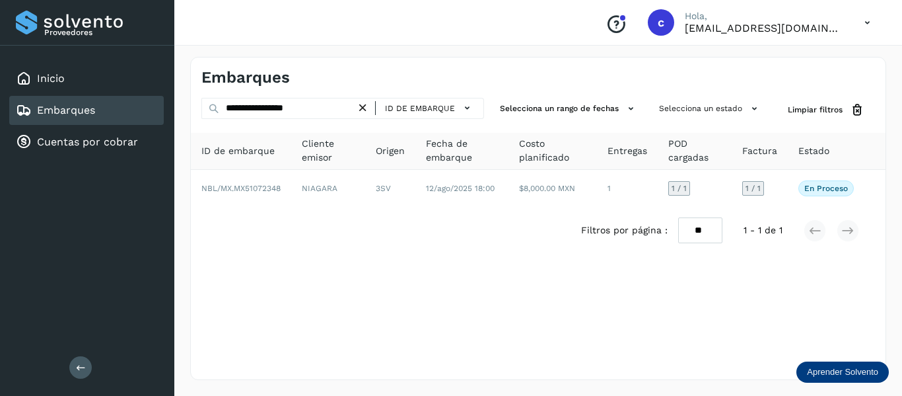
click at [363, 111] on icon at bounding box center [363, 108] width 14 height 14
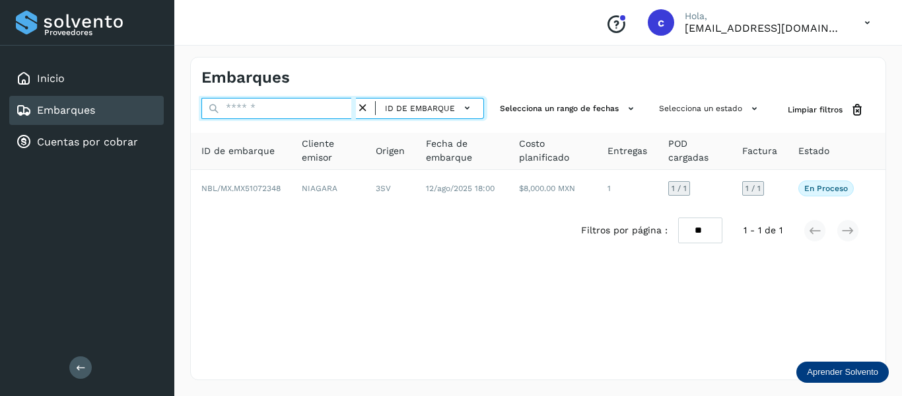
click at [305, 112] on input "text" at bounding box center [278, 108] width 155 height 21
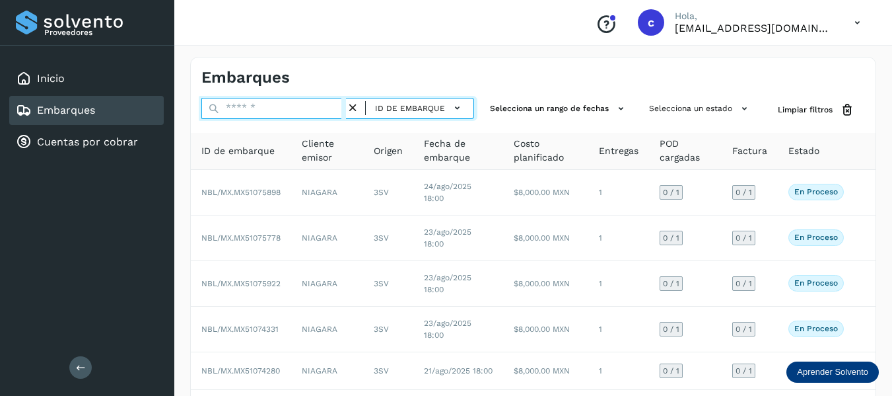
paste input "**********"
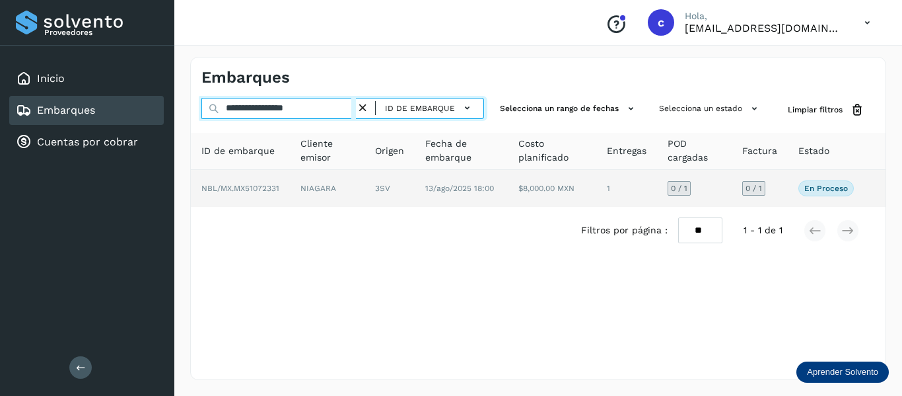
type input "**********"
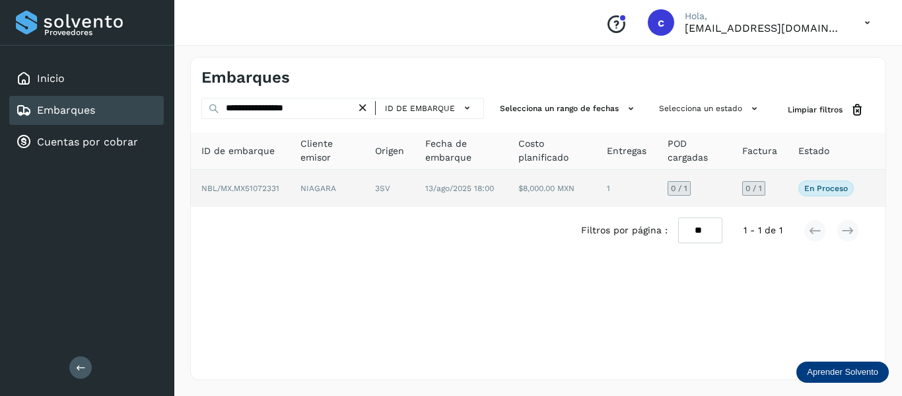
click at [365, 191] on td "NIAGARA" at bounding box center [390, 188] width 50 height 37
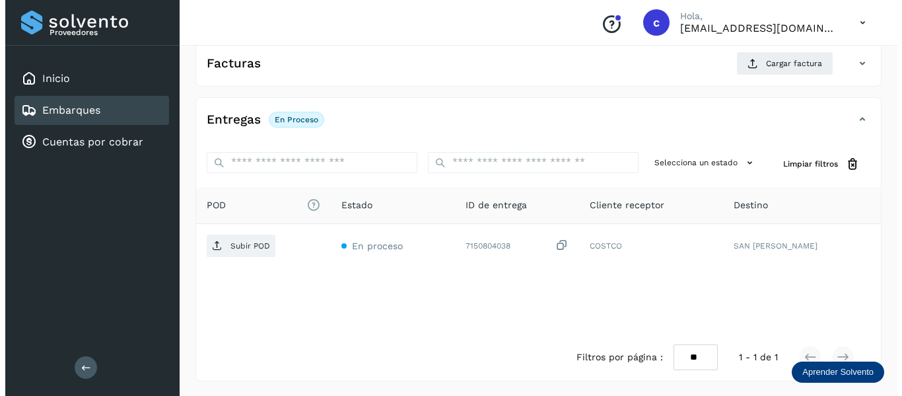
scroll to position [240, 0]
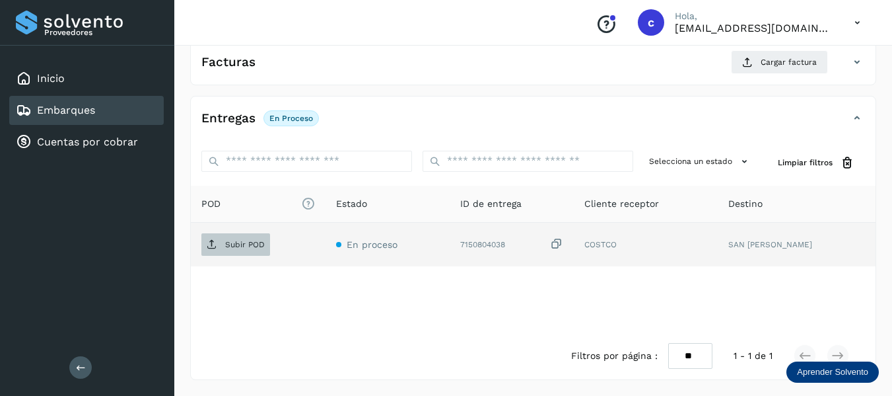
click at [229, 253] on span "Subir POD" at bounding box center [235, 244] width 69 height 21
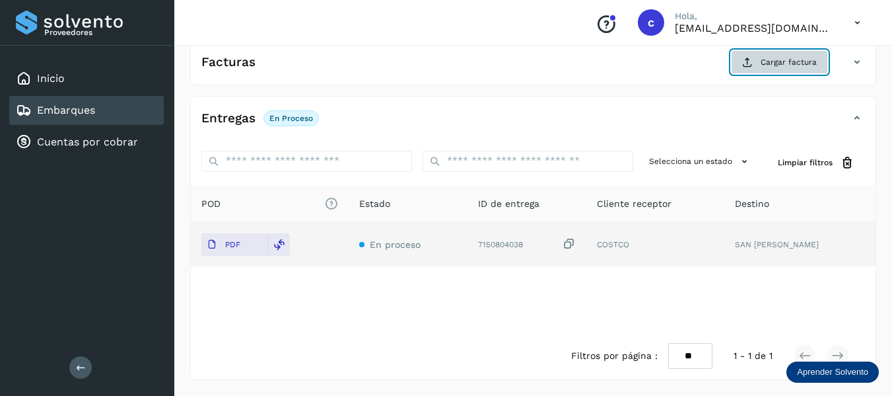
click at [740, 63] on button "Cargar factura" at bounding box center [779, 62] width 97 height 24
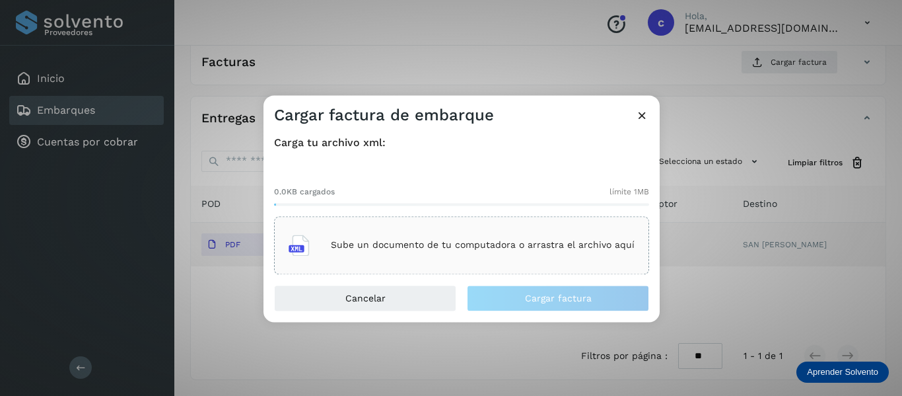
click at [402, 227] on div "Sube un documento de tu computadora o arrastra el archivo aquí" at bounding box center [461, 245] width 375 height 58
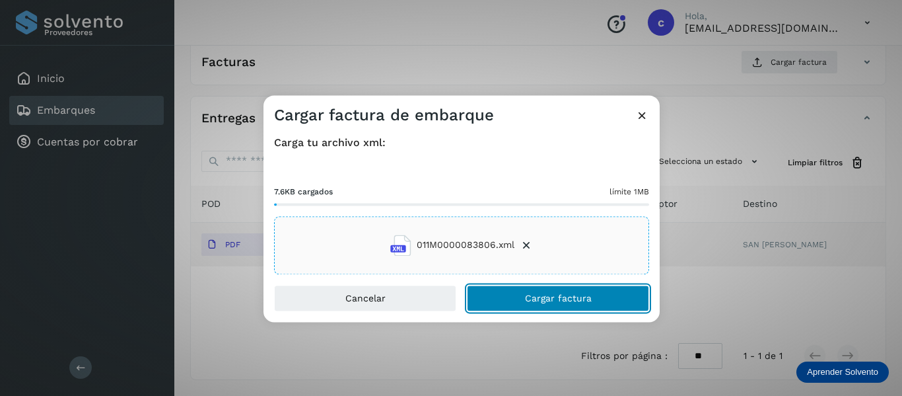
click at [559, 295] on span "Cargar factura" at bounding box center [558, 297] width 67 height 9
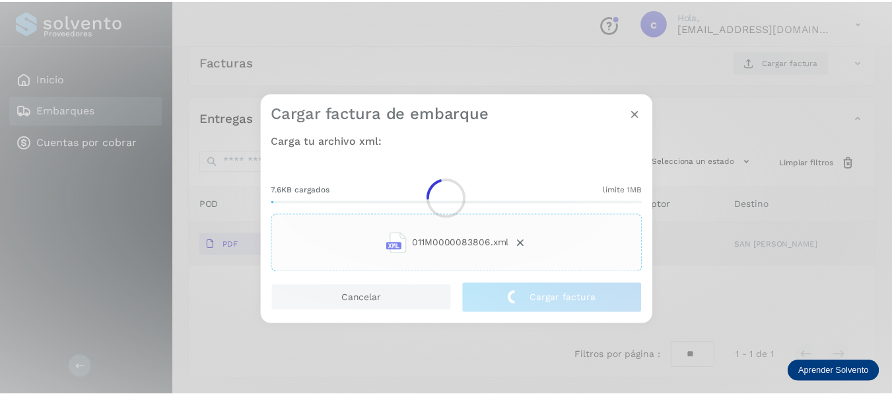
scroll to position [239, 0]
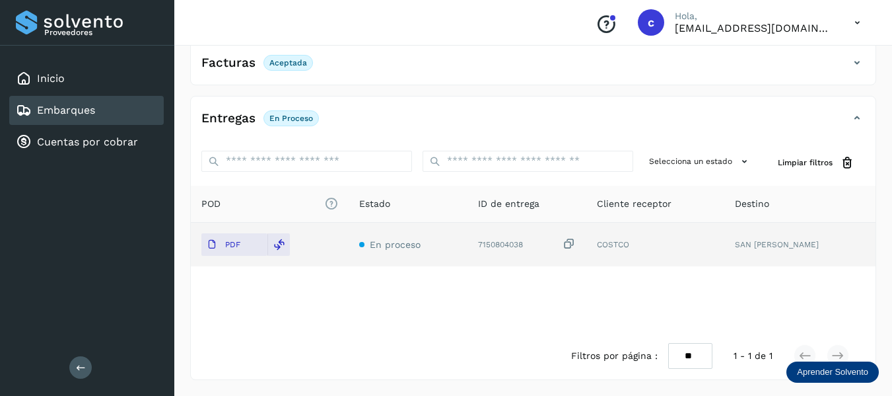
click at [94, 117] on div "Embarques" at bounding box center [55, 110] width 79 height 16
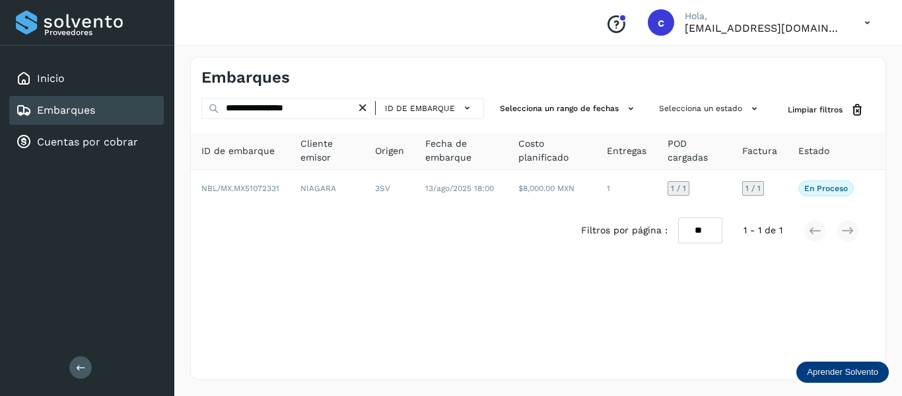
click at [367, 105] on icon at bounding box center [363, 108] width 14 height 14
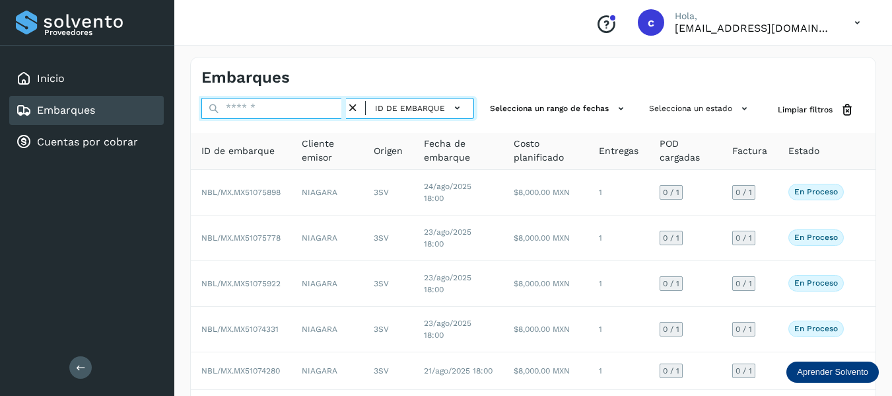
click at [280, 110] on input "text" at bounding box center [273, 108] width 145 height 21
paste input "**********"
click at [280, 110] on input "**********" at bounding box center [273, 108] width 145 height 21
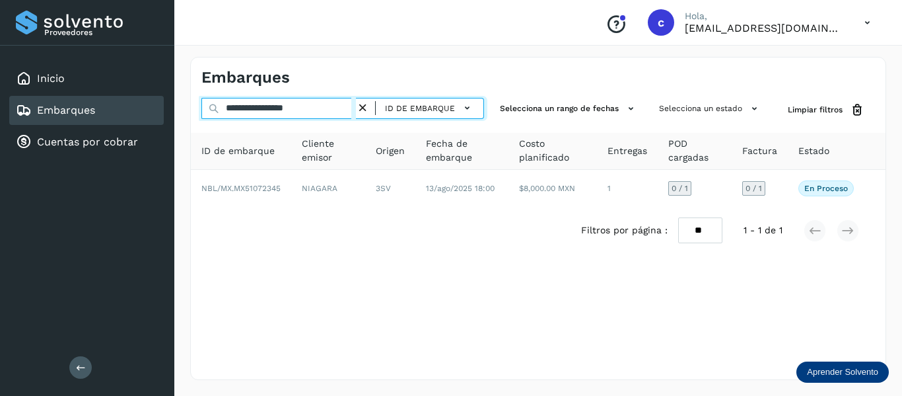
type input "**********"
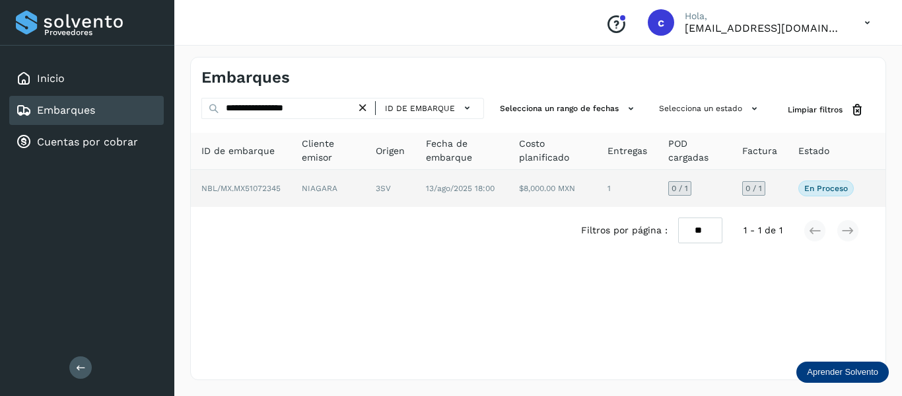
click at [291, 190] on td "NBL/MX.MX51072345" at bounding box center [328, 188] width 74 height 37
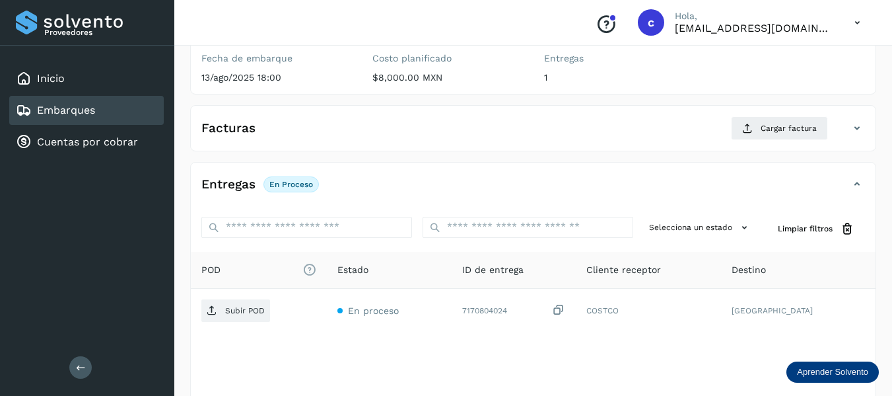
scroll to position [240, 0]
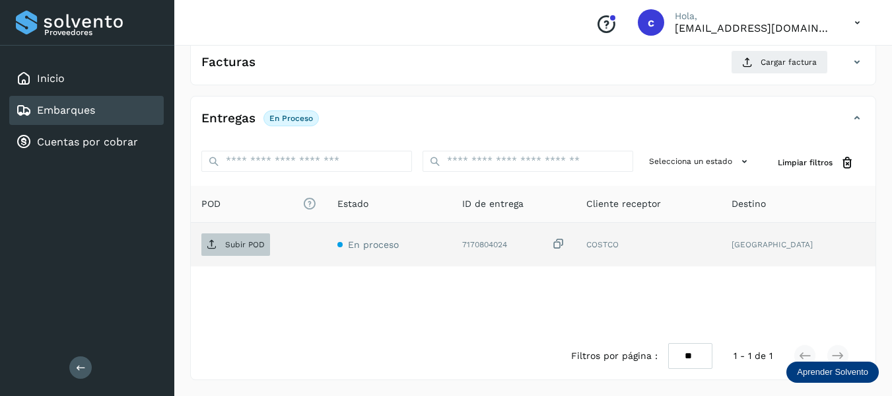
click at [233, 242] on p "Subir POD" at bounding box center [245, 244] width 40 height 9
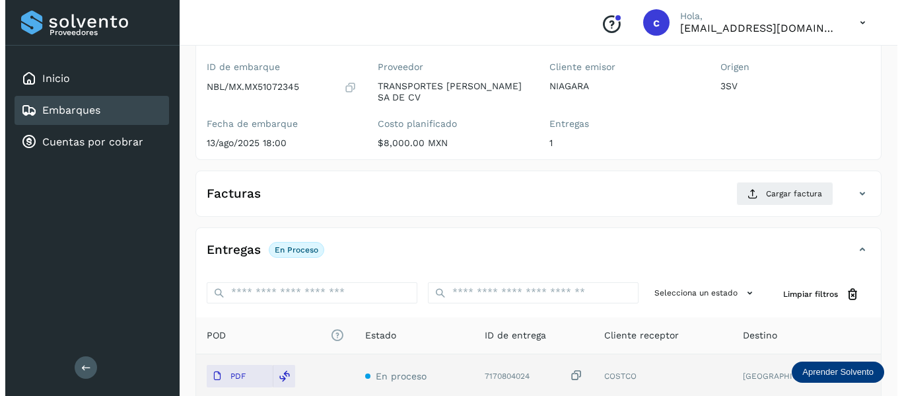
scroll to position [108, 0]
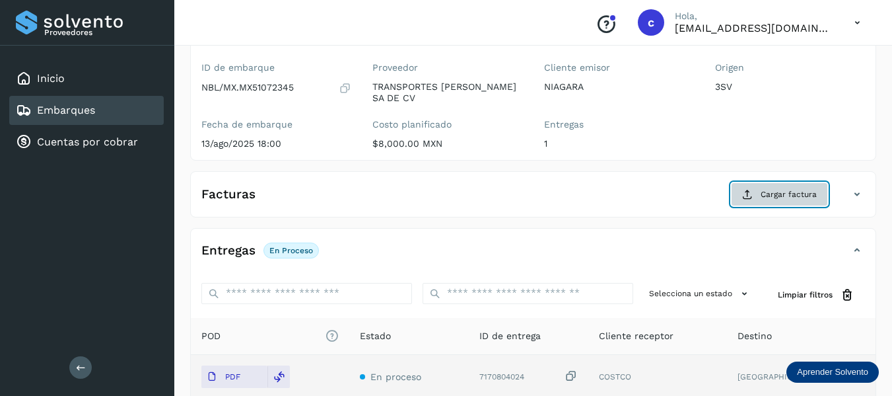
click at [757, 195] on button "Cargar factura" at bounding box center [779, 194] width 97 height 24
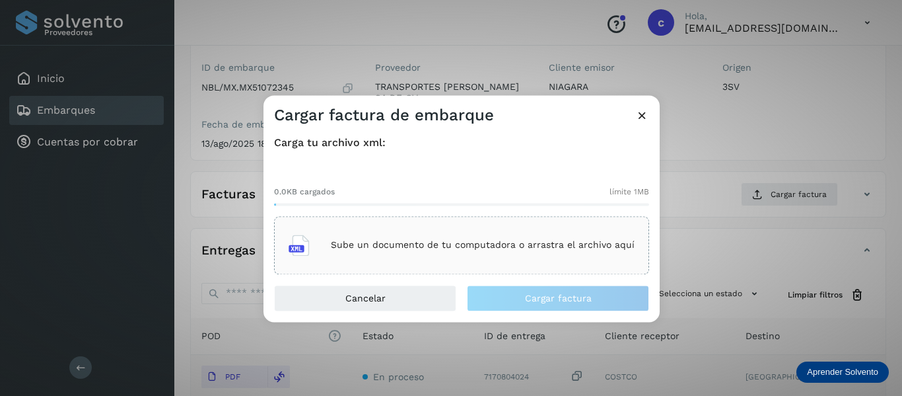
click at [422, 240] on p "Sube un documento de tu computadora o arrastra el archivo aquí" at bounding box center [483, 245] width 304 height 11
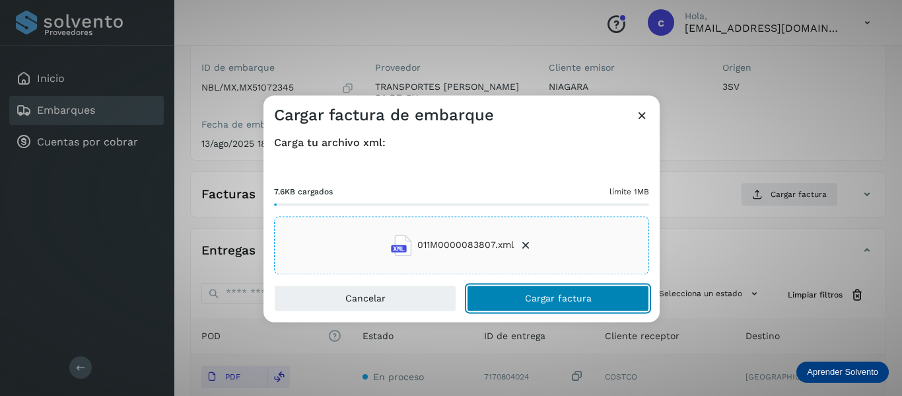
click at [474, 297] on button "Cargar factura" at bounding box center [558, 298] width 182 height 26
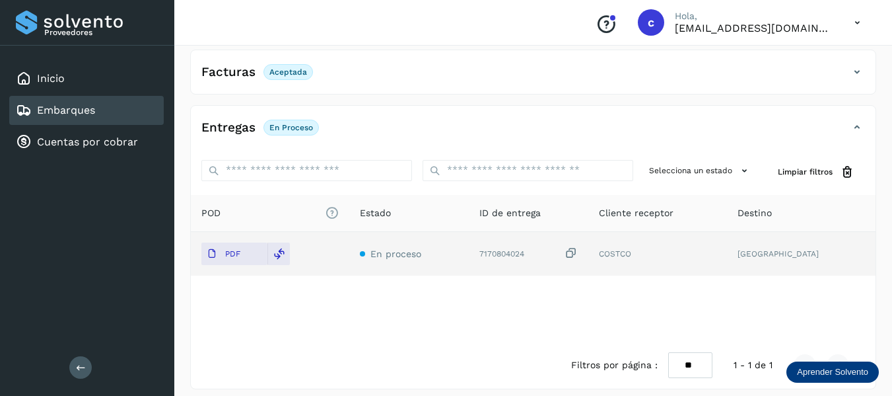
scroll to position [0, 0]
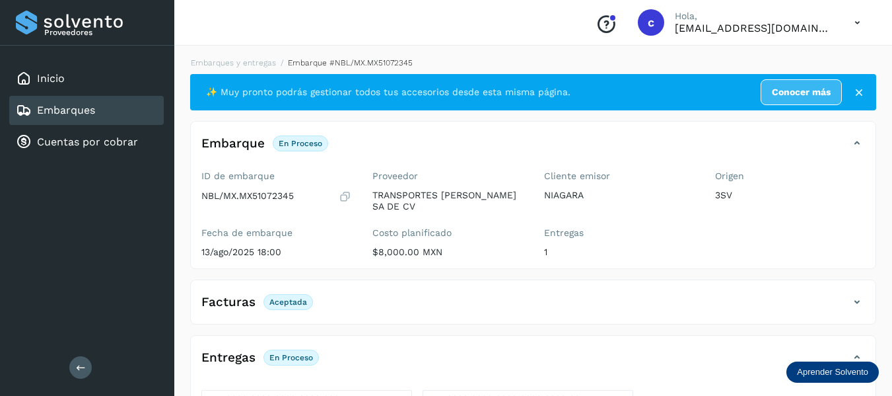
click at [87, 106] on link "Embarques" at bounding box center [66, 110] width 58 height 13
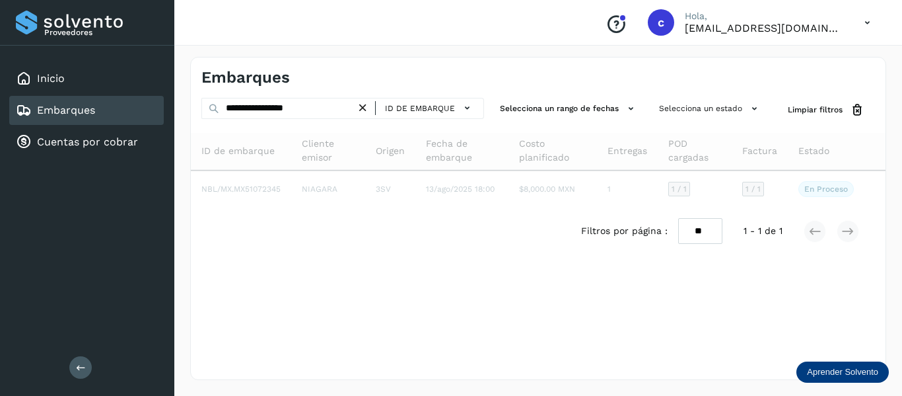
click at [363, 108] on icon at bounding box center [363, 108] width 14 height 14
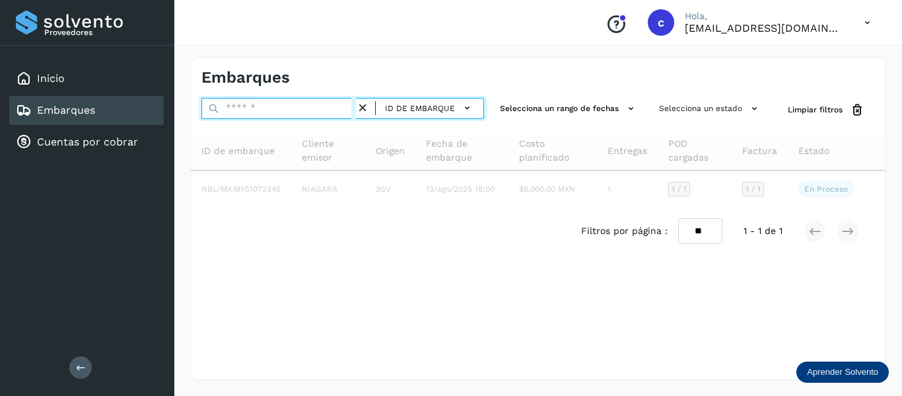
click at [295, 110] on input "text" at bounding box center [278, 108] width 155 height 21
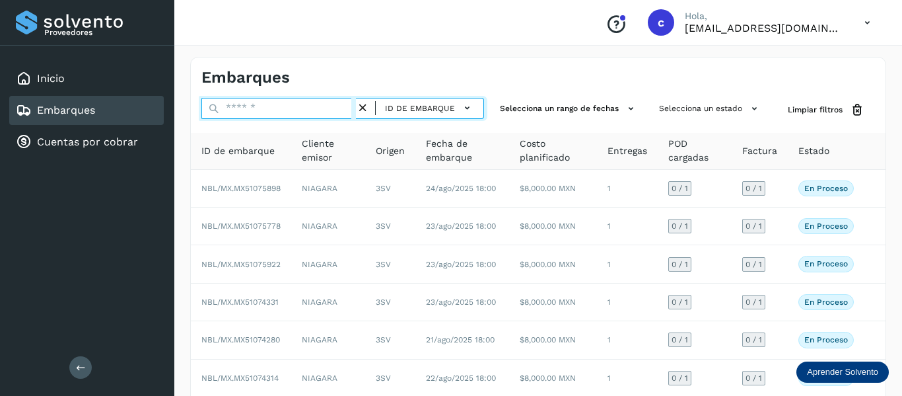
paste input "**********"
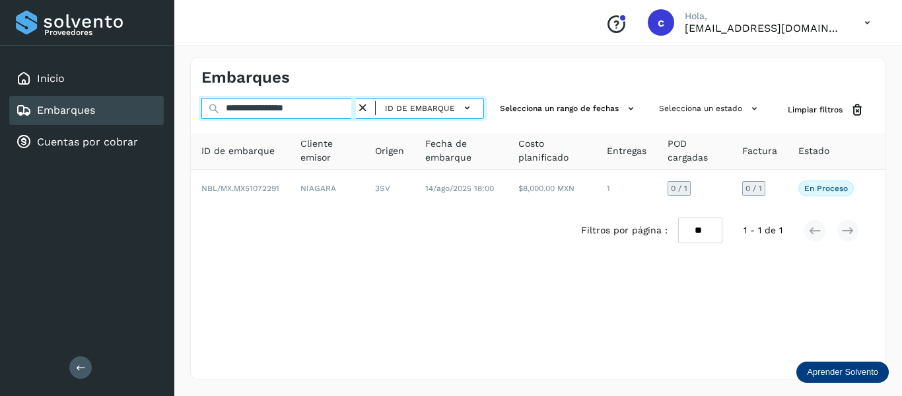
type input "**********"
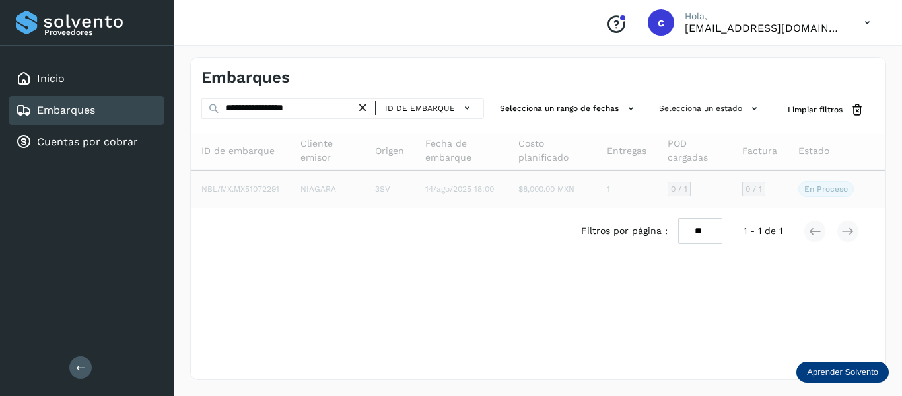
click at [267, 192] on span "NBL/MX.MX51072291" at bounding box center [240, 188] width 78 height 9
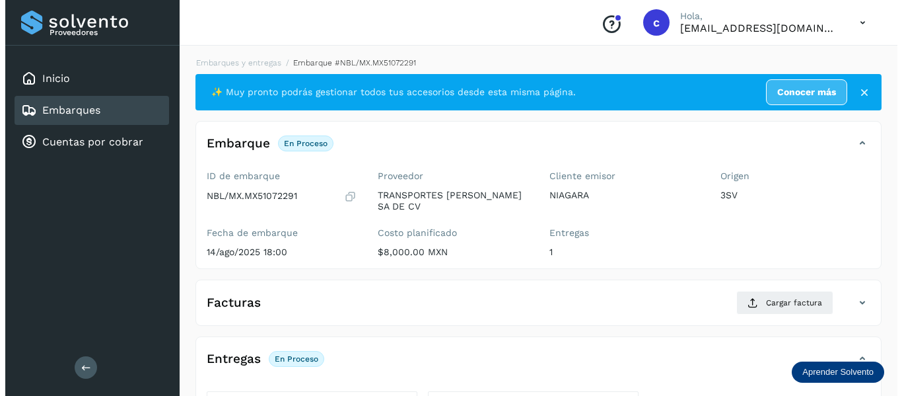
scroll to position [240, 0]
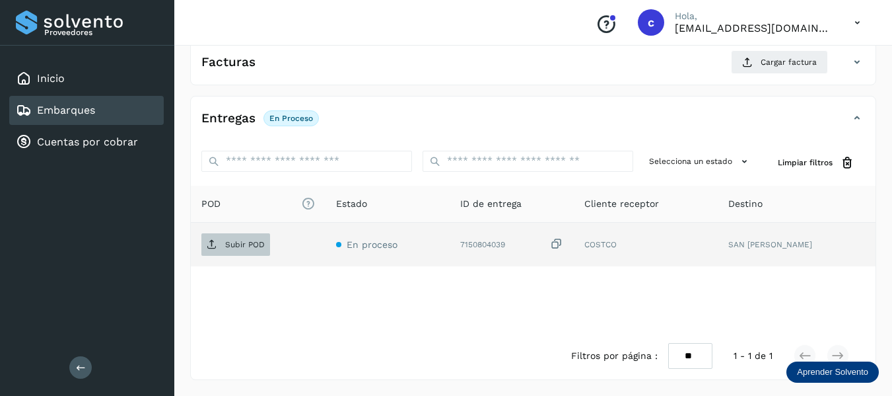
click at [228, 252] on span "Subir POD" at bounding box center [235, 244] width 69 height 21
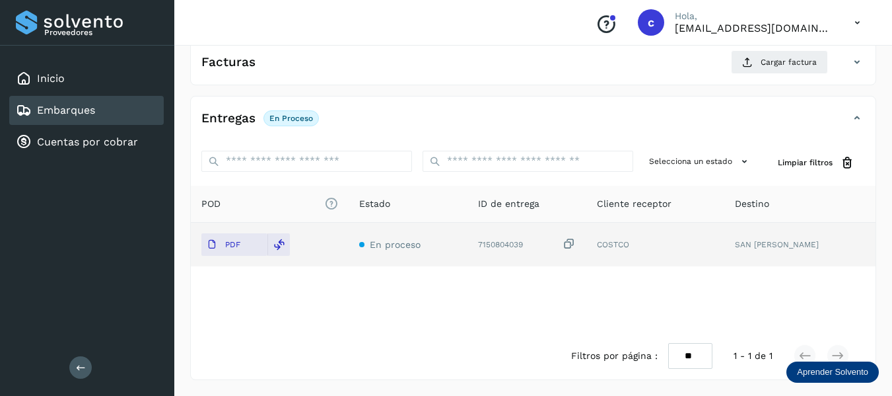
click at [360, 202] on span "Estado" at bounding box center [374, 204] width 31 height 14
click at [782, 62] on span "Cargar factura" at bounding box center [789, 62] width 56 height 12
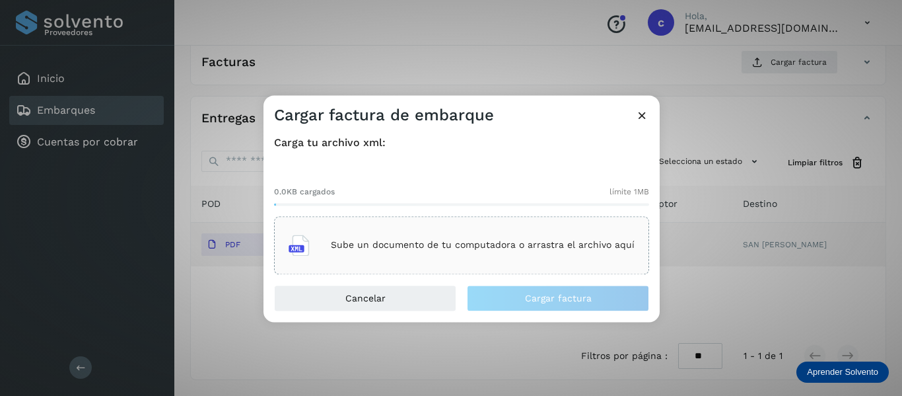
click at [392, 236] on div "Sube un documento de tu computadora o arrastra el archivo aquí" at bounding box center [462, 245] width 346 height 36
click at [428, 121] on h3 "Cargar factura de embarque" at bounding box center [384, 115] width 220 height 19
click at [507, 250] on p "Sube un documento de tu computadora o arrastra el archivo aquí" at bounding box center [483, 245] width 304 height 11
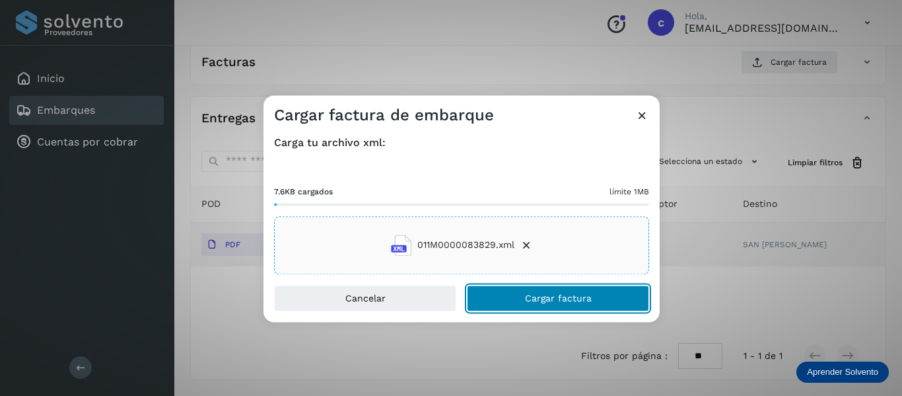
click at [509, 302] on button "Cargar factura" at bounding box center [558, 298] width 182 height 26
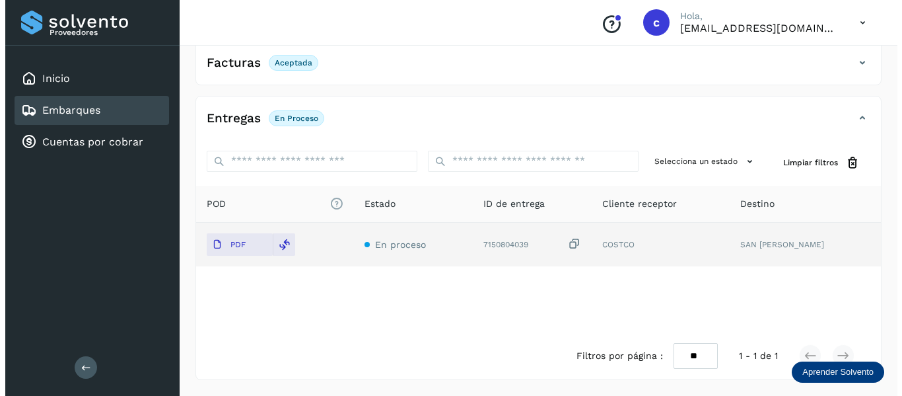
scroll to position [0, 0]
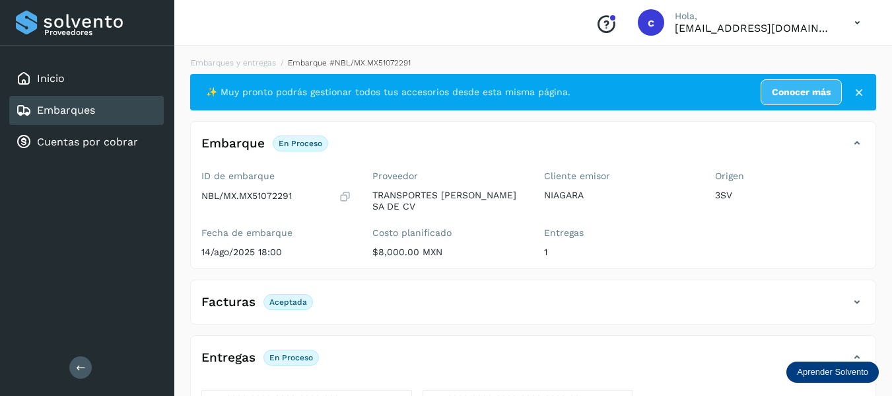
click at [91, 109] on link "Embarques" at bounding box center [66, 110] width 58 height 13
